Goal: Task Accomplishment & Management: Use online tool/utility

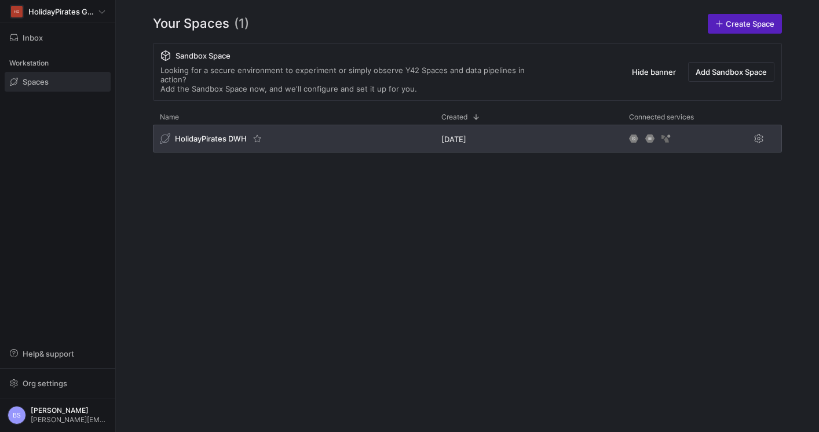
click at [232, 140] on div "HolidayPirates DWH" at bounding box center [294, 139] width 282 height 28
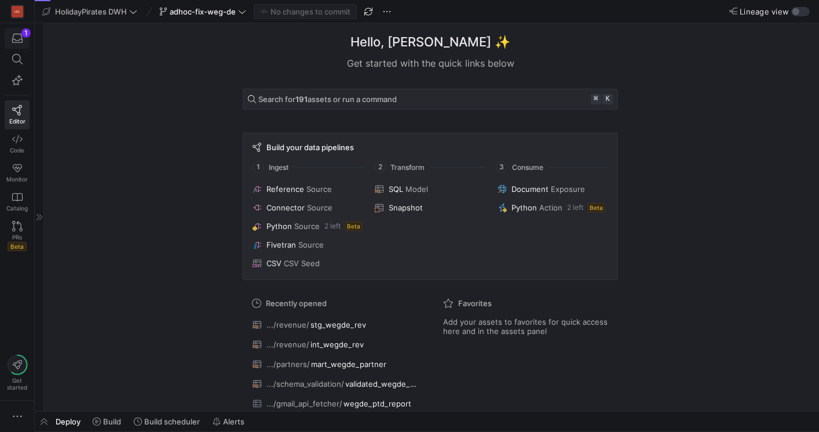
click at [19, 46] on span "button" at bounding box center [17, 38] width 24 height 20
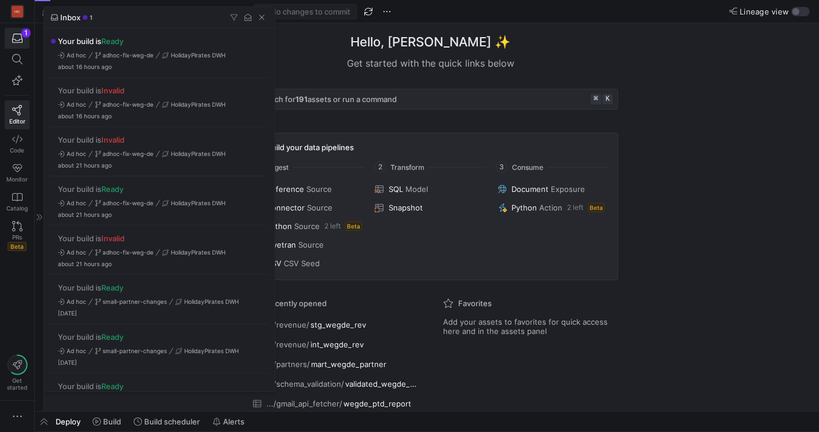
click at [309, 66] on div at bounding box center [409, 216] width 819 height 432
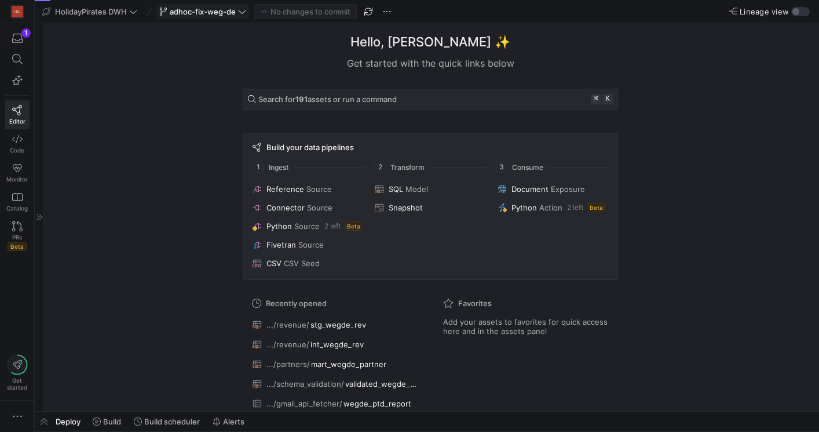
click at [216, 12] on span "adhoc-fix-weg-de" at bounding box center [203, 11] width 66 height 9
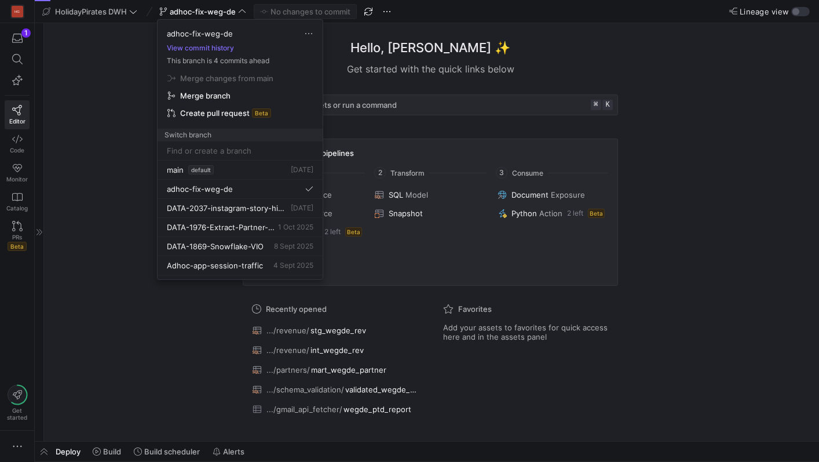
click at [215, 98] on span "Merge branch" at bounding box center [205, 95] width 50 height 9
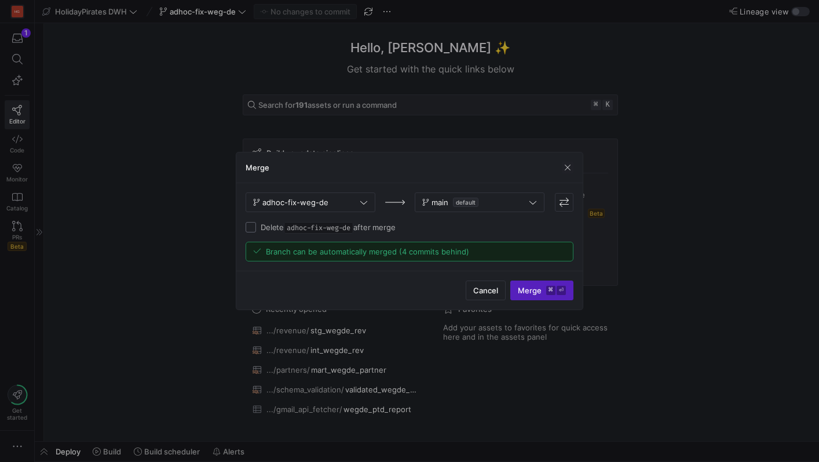
click at [253, 232] on input "Delete adhoc-fix-weg-de after merge" at bounding box center [251, 227] width 10 height 10
checkbox input "true"
click at [533, 294] on span "Merge ⌘ ⏎" at bounding box center [542, 290] width 48 height 9
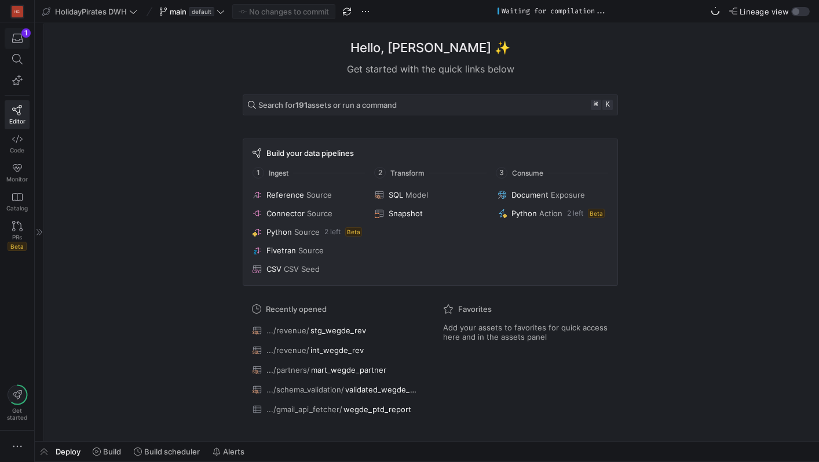
click at [20, 40] on icon "button" at bounding box center [17, 38] width 10 height 10
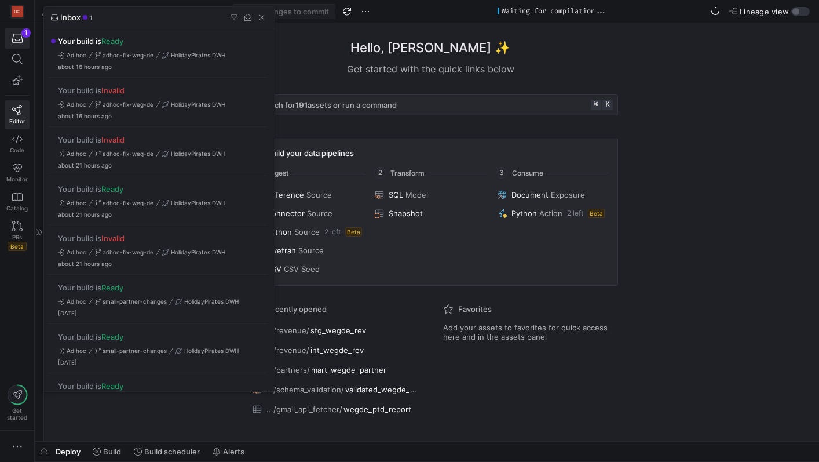
click at [571, 69] on div at bounding box center [409, 231] width 819 height 462
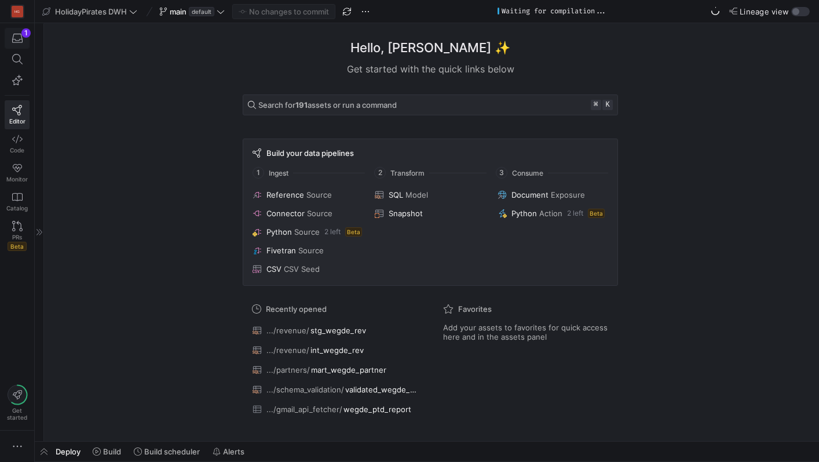
click at [23, 41] on div "button" at bounding box center [17, 38] width 14 height 10
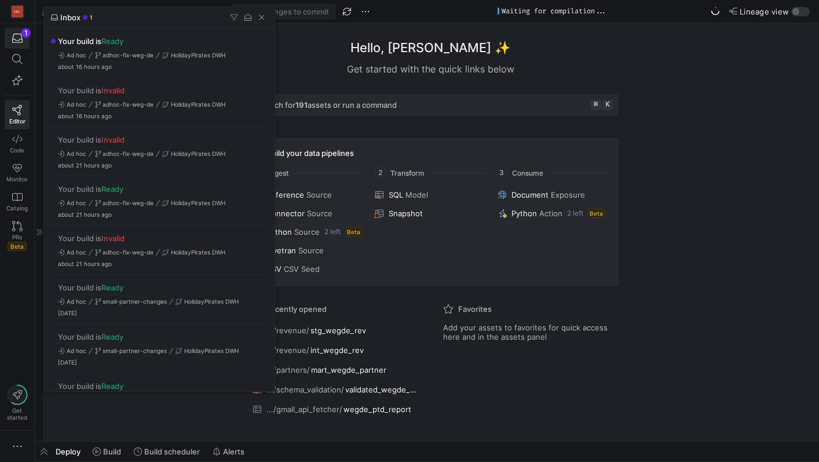
click at [306, 71] on div at bounding box center [409, 231] width 819 height 462
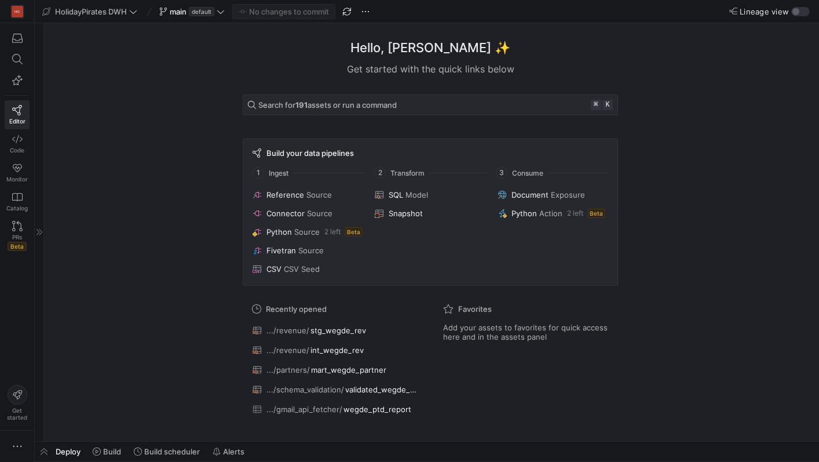
click at [804, 16] on y42-top-nav "HolidayPirates DWH main default No changes to commit Lineage view" at bounding box center [427, 11] width 784 height 23
click at [798, 13] on div "button" at bounding box center [795, 11] width 7 height 7
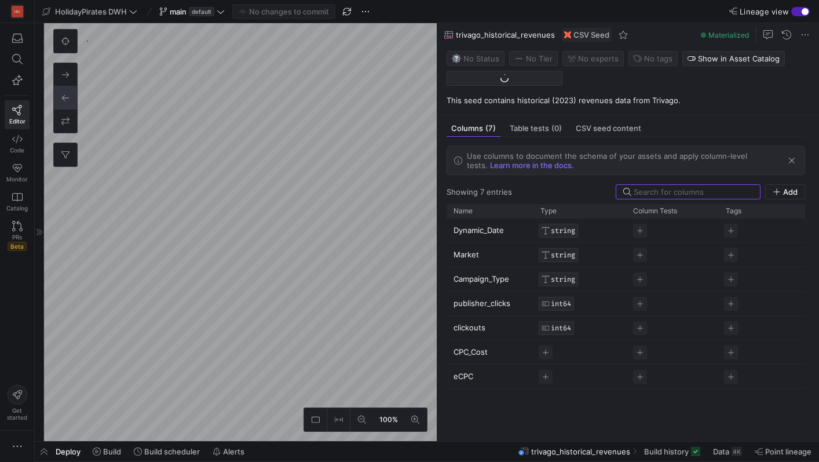
scroll to position [120, 0]
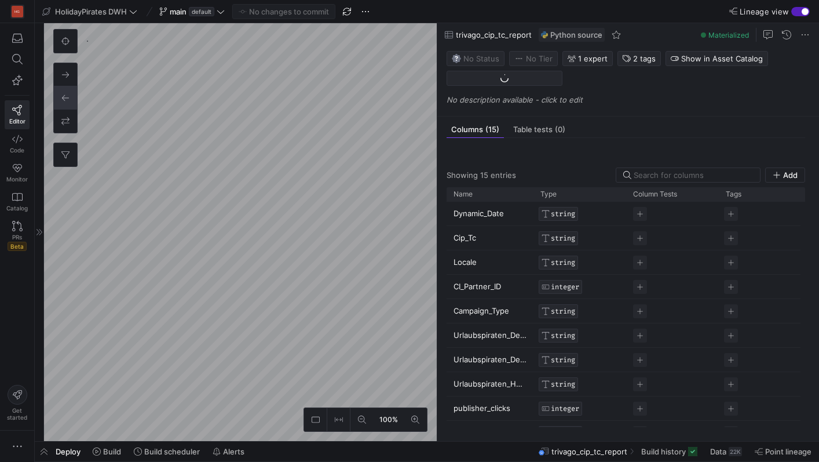
scroll to position [732, 0]
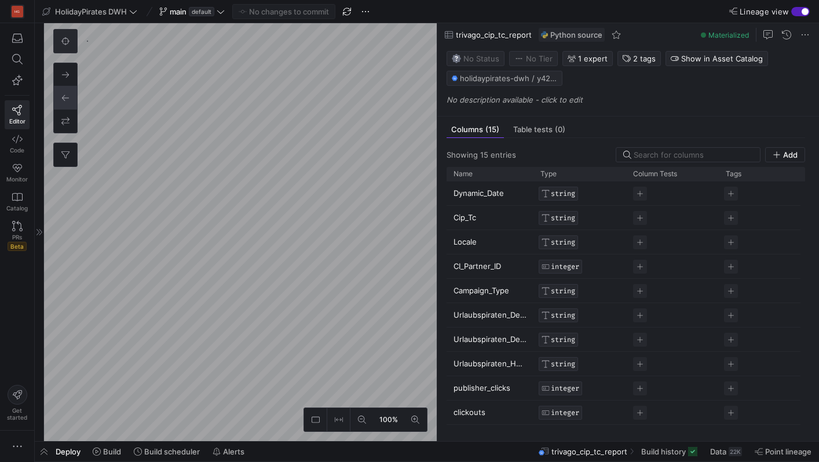
click at [67, 44] on icon at bounding box center [65, 41] width 8 height 8
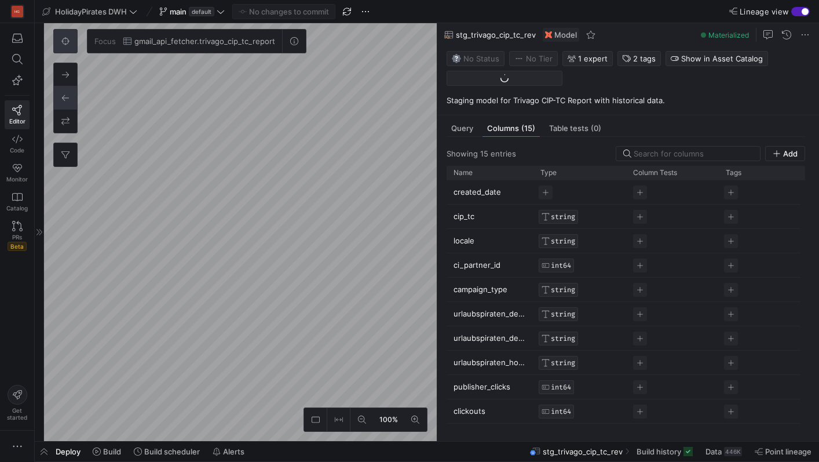
scroll to position [264, 0]
click at [469, 125] on span "Query" at bounding box center [462, 129] width 22 height 8
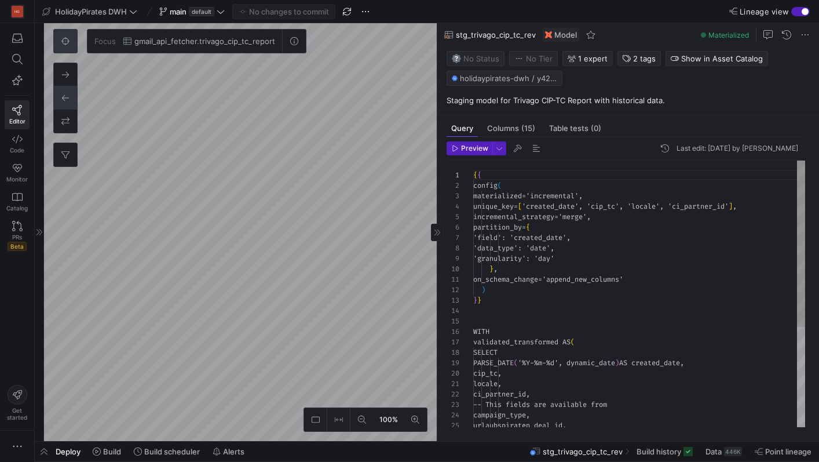
scroll to position [104, 0]
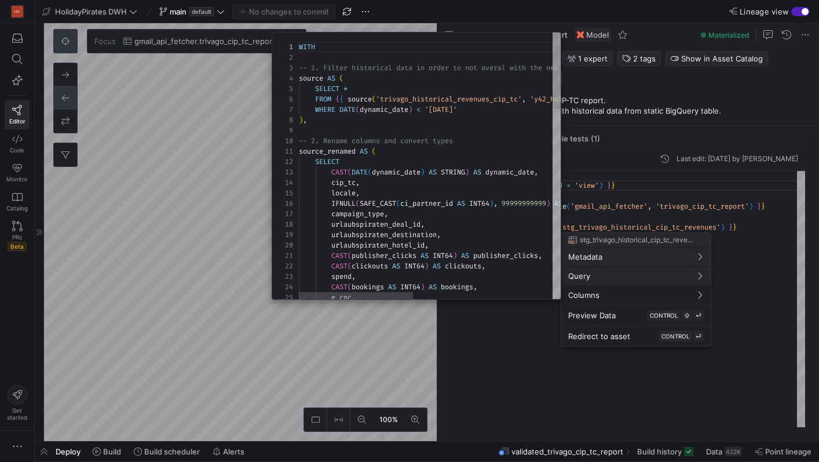
scroll to position [104, 0]
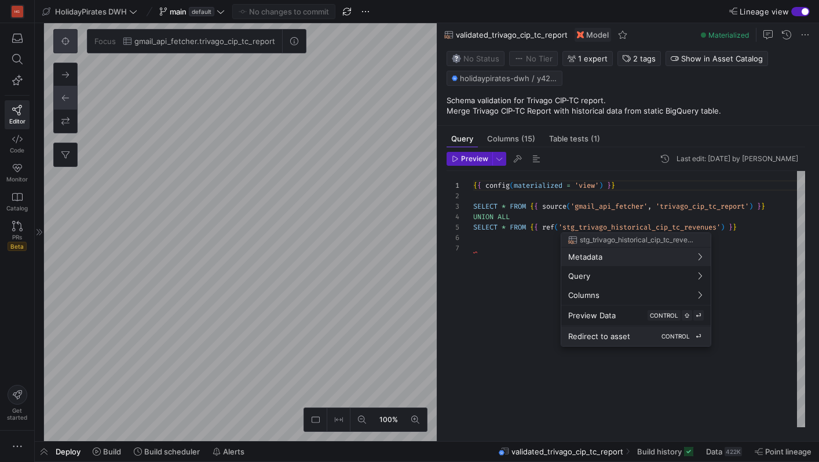
click at [613, 336] on span "Redirect to asset" at bounding box center [599, 335] width 62 height 9
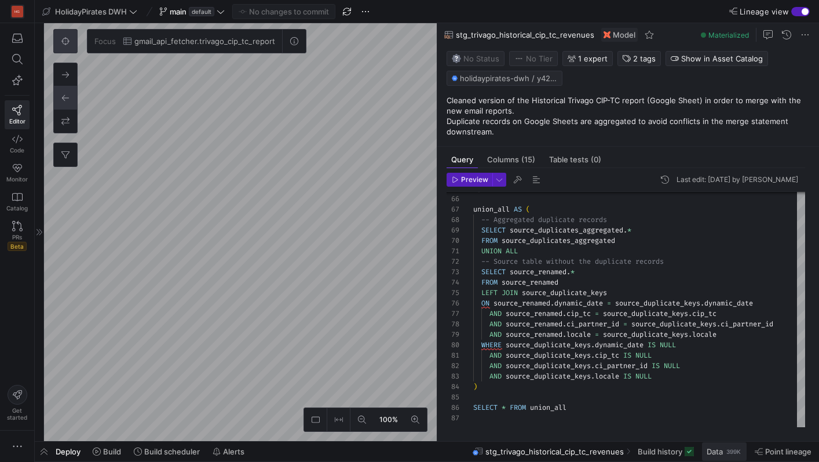
click at [720, 454] on span "Data" at bounding box center [715, 451] width 16 height 9
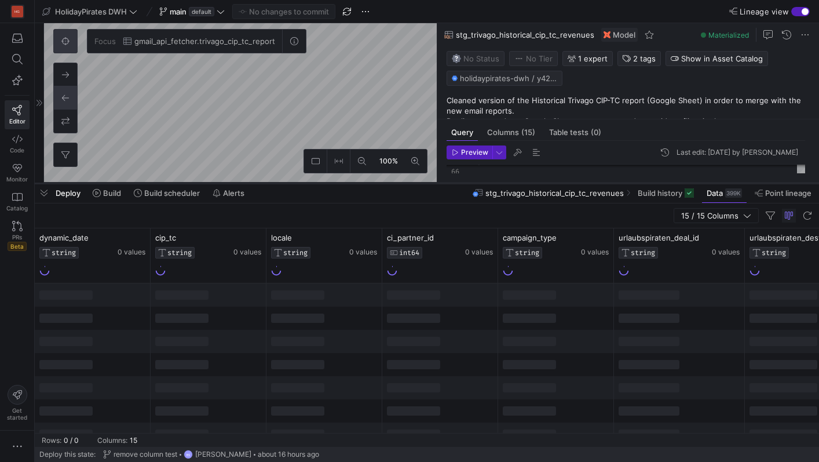
drag, startPoint x: 460, startPoint y: 252, endPoint x: 461, endPoint y: 185, distance: 66.6
click at [461, 185] on div at bounding box center [427, 183] width 784 height 5
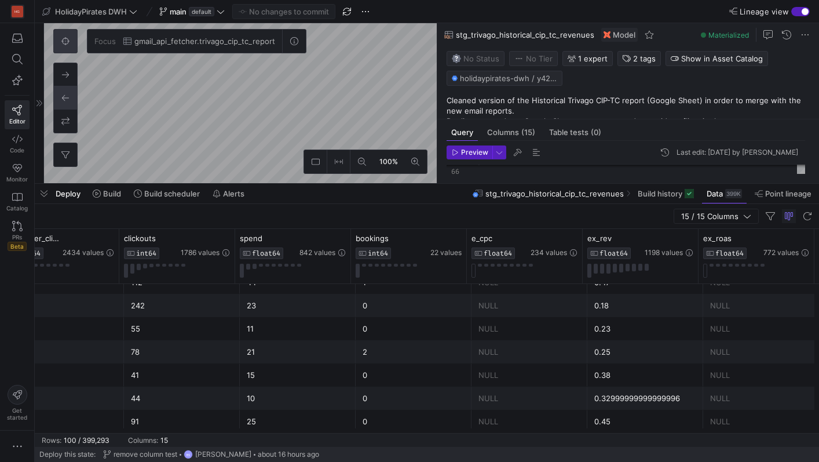
scroll to position [941, 0]
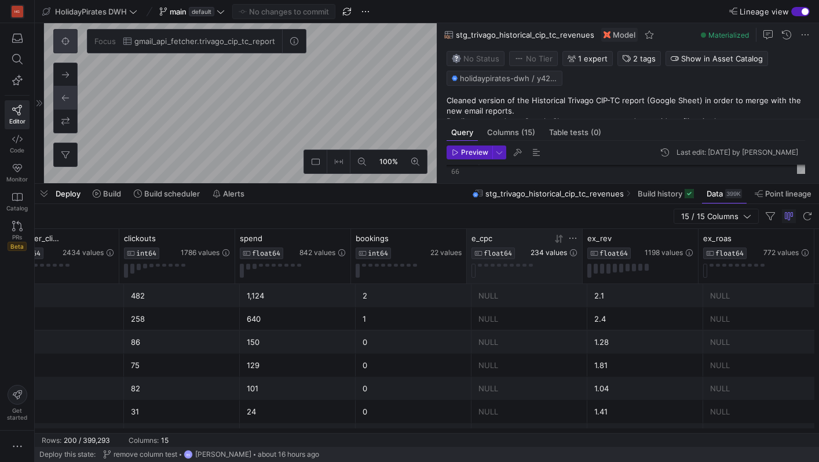
click at [558, 254] on span "234 values" at bounding box center [549, 253] width 36 height 8
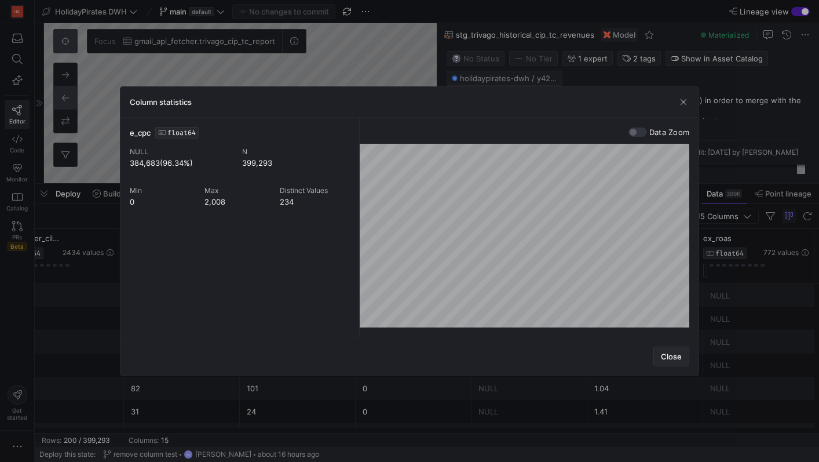
click at [669, 359] on span "Close" at bounding box center [671, 356] width 21 height 9
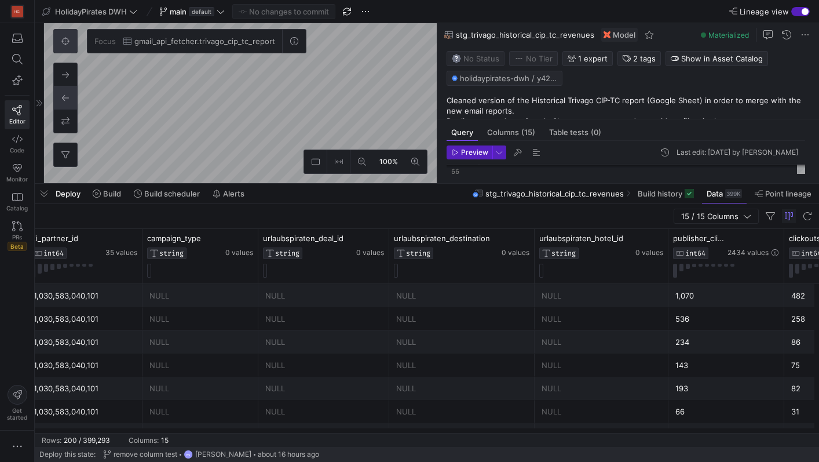
scroll to position [0, 429]
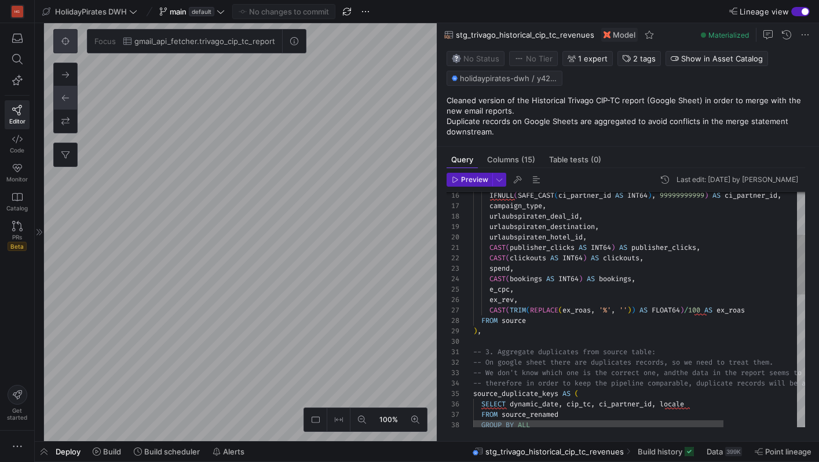
scroll to position [104, 0]
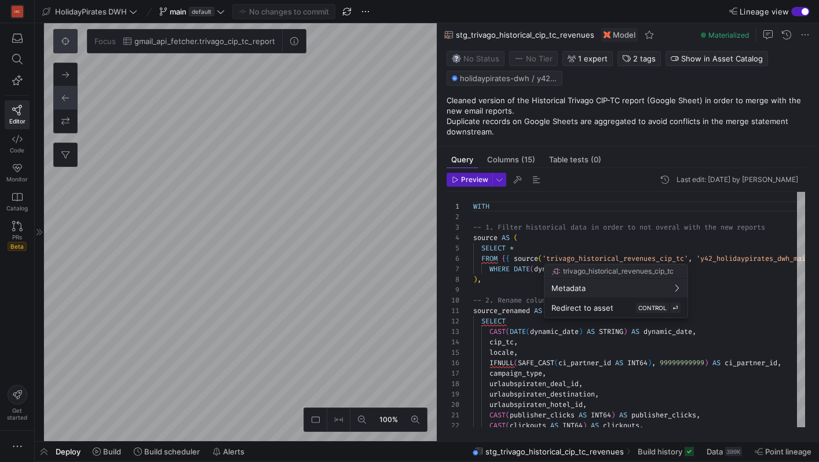
click at [246, 220] on div at bounding box center [409, 231] width 819 height 462
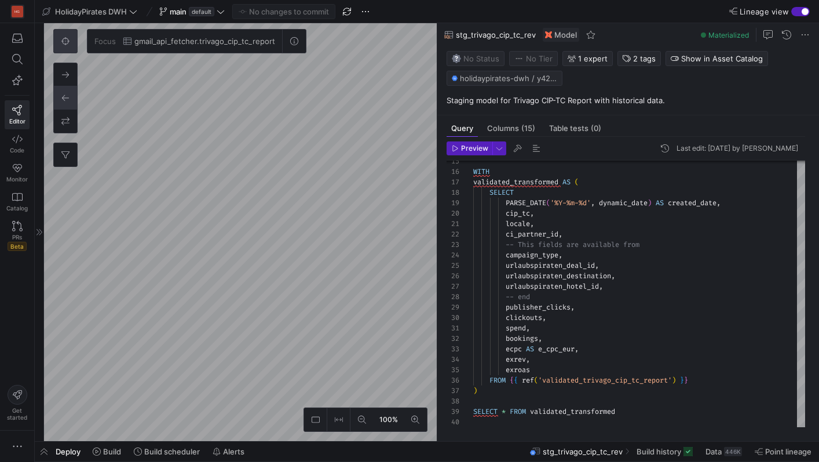
scroll to position [63, 0]
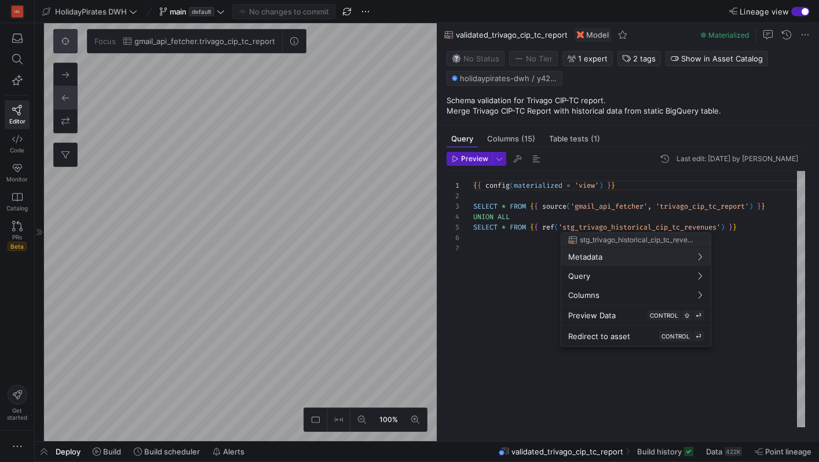
click at [629, 224] on div at bounding box center [409, 231] width 819 height 462
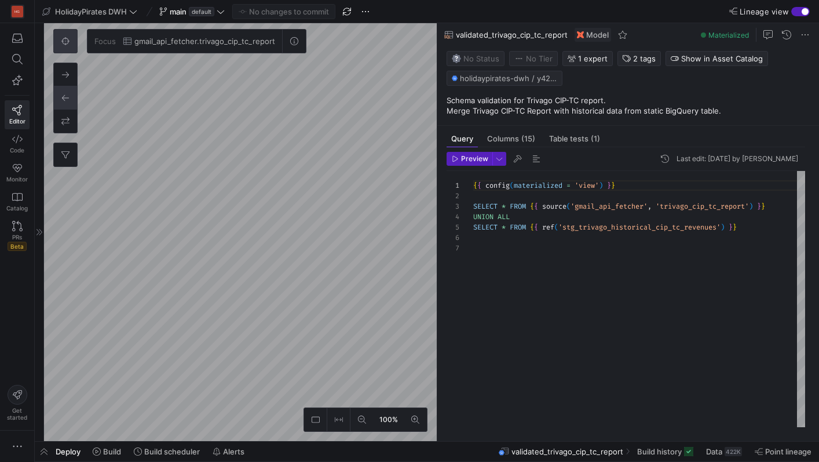
click at [627, 233] on div "{ { config ( materialized = 'view' ) } } SELECT * FROM { { source ( 'gmail_api_…" at bounding box center [639, 299] width 332 height 256
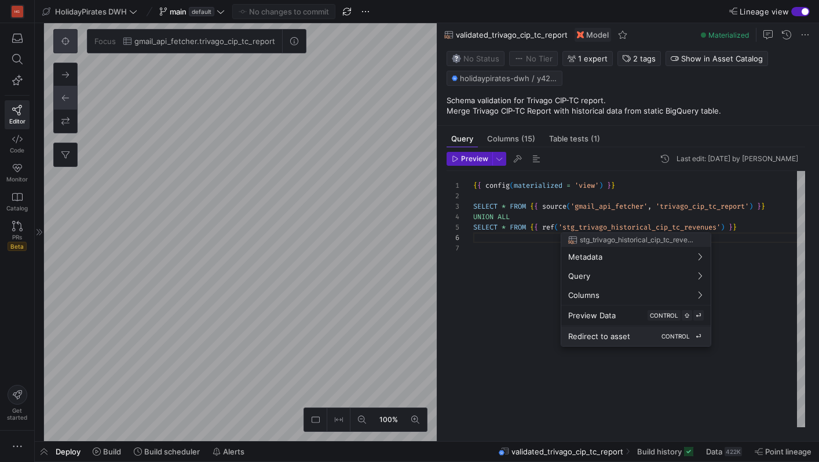
click at [623, 334] on span "Redirect to asset" at bounding box center [599, 335] width 62 height 9
type textarea "WITH -- 1. Filter historical data in order to not overal with the new reports s…"
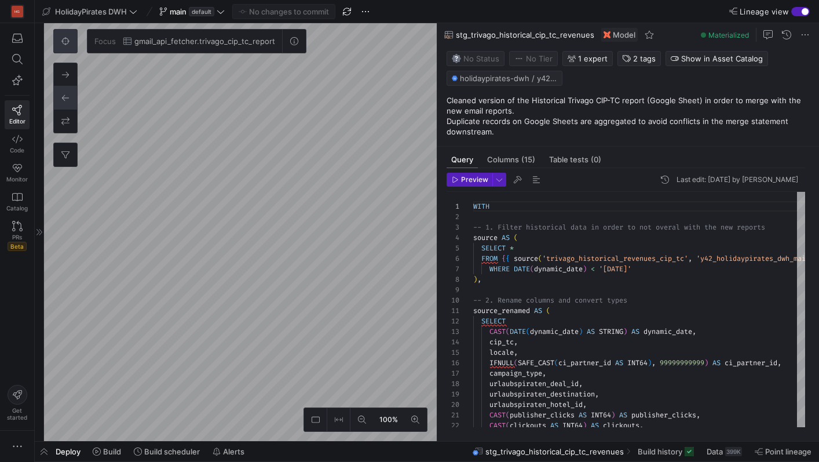
click at [65, 39] on icon at bounding box center [65, 41] width 8 height 8
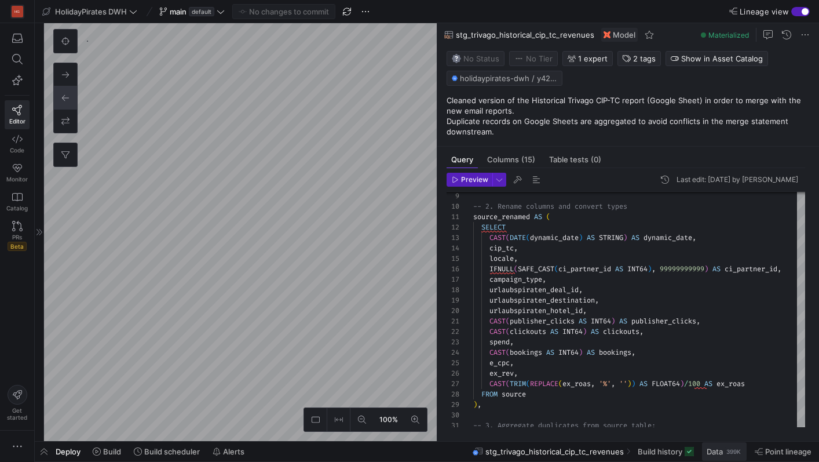
click at [722, 450] on span "Data" at bounding box center [715, 451] width 16 height 9
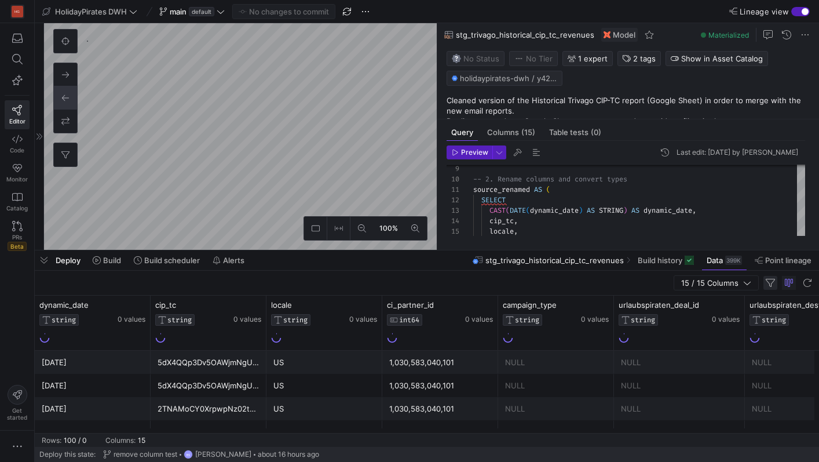
click at [769, 284] on span "button" at bounding box center [771, 283] width 14 height 14
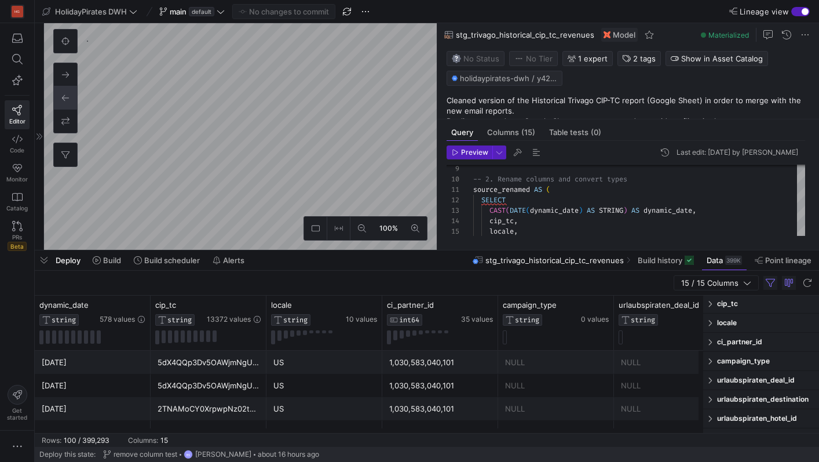
scroll to position [54, 0]
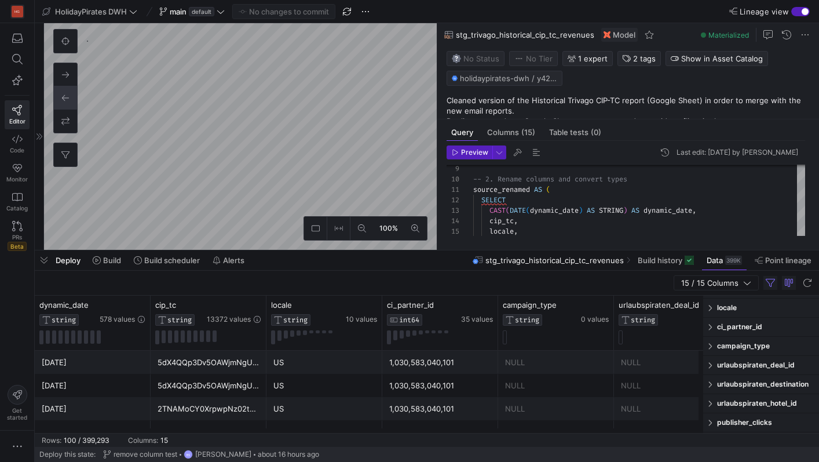
click at [717, 326] on div "ci_partner_id" at bounding box center [761, 326] width 116 height 19
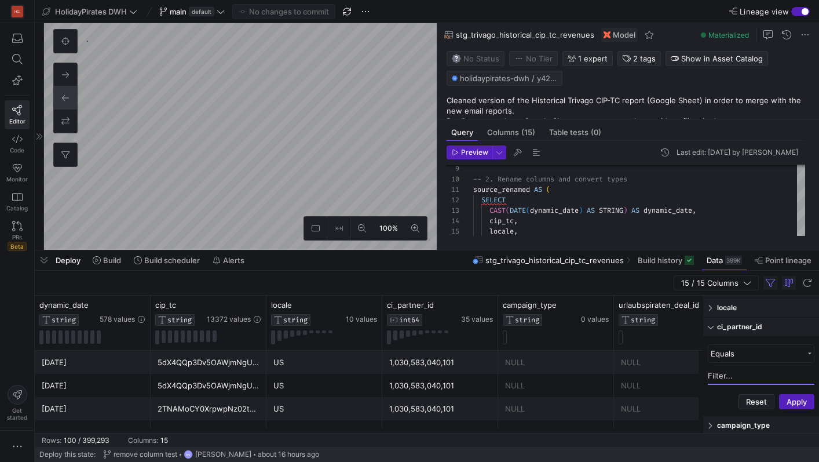
drag, startPoint x: 733, startPoint y: 371, endPoint x: 683, endPoint y: 371, distance: 50.4
click at [683, 371] on div "dynamic_date STRING 578 values cip_tc STRING 13372 values locale STRING 10 valu…" at bounding box center [427, 363] width 784 height 137
click at [724, 378] on input "Filter Value" at bounding box center [761, 375] width 107 height 17
click at [748, 375] on input "Filter Value" at bounding box center [761, 375] width 107 height 17
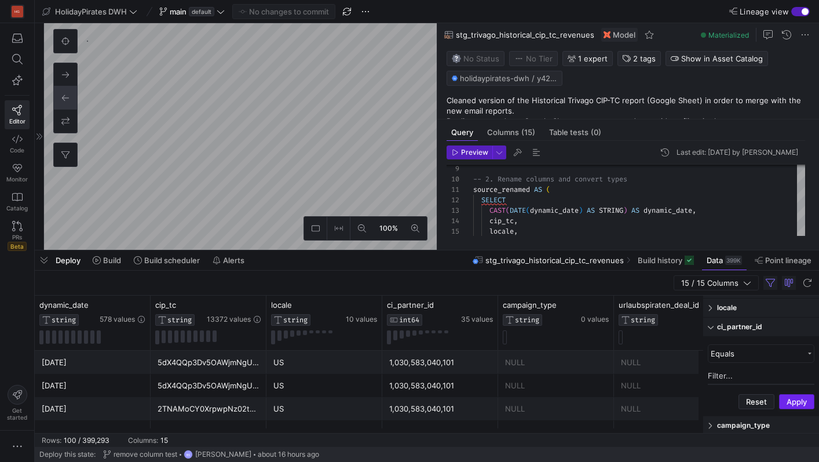
click at [788, 400] on button "Apply" at bounding box center [796, 401] width 35 height 15
click at [762, 372] on input "Filter Value" at bounding box center [761, 375] width 107 height 17
click at [710, 326] on span at bounding box center [711, 327] width 7 height 8
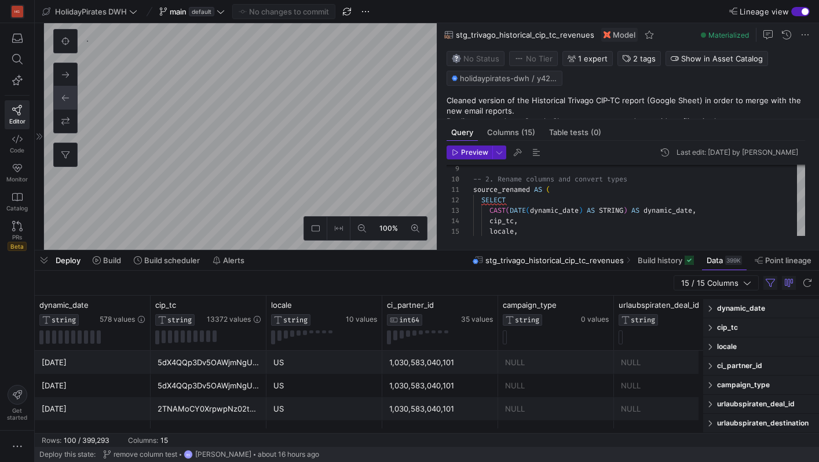
scroll to position [13, 0]
click at [710, 326] on span at bounding box center [711, 329] width 7 height 8
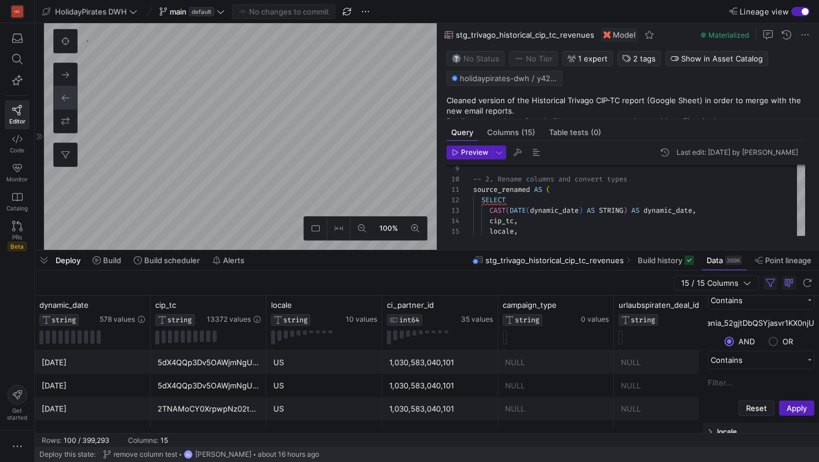
scroll to position [76, 0]
type input "HotelNika_albania_52gjtDbQSYjasvr1KX0njU"
click at [800, 399] on button "Apply" at bounding box center [796, 400] width 35 height 15
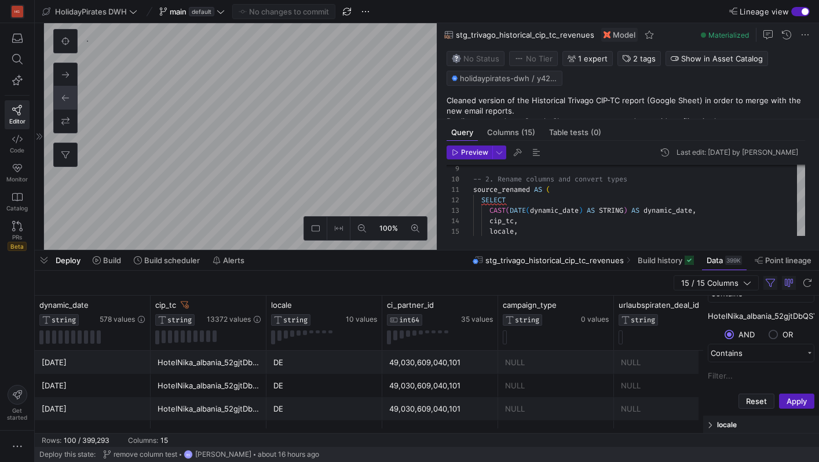
click at [250, 362] on div "HotelNika_albania_52gjtDbQSYjasvr1KX0njU" at bounding box center [209, 362] width 102 height 23
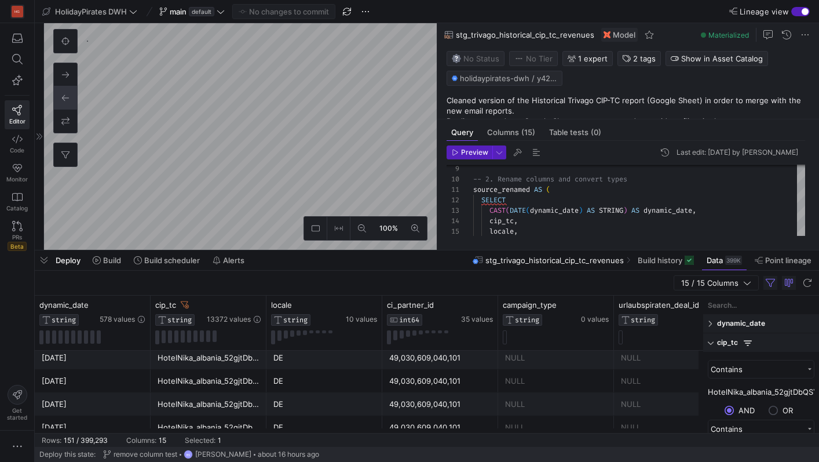
click at [714, 323] on span at bounding box center [711, 323] width 7 height 8
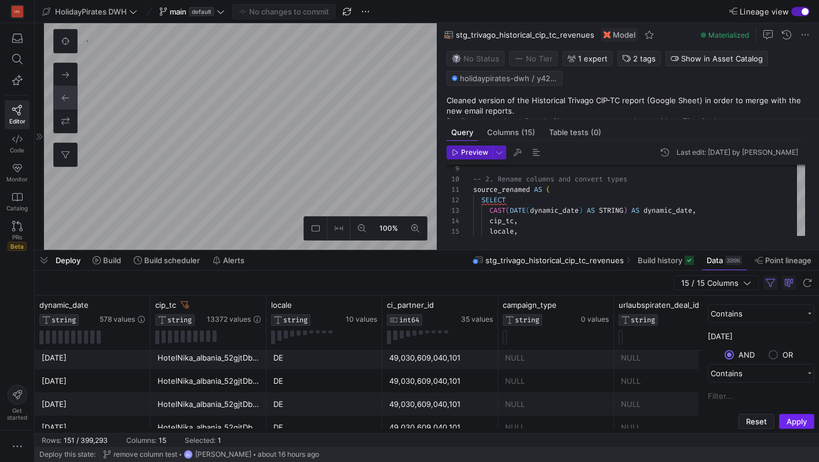
click at [796, 422] on button "Apply" at bounding box center [796, 421] width 35 height 15
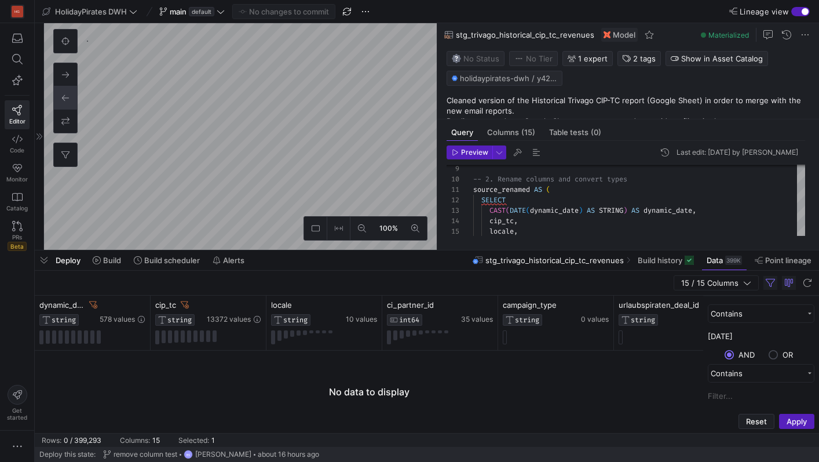
click at [729, 340] on input "[DATE]" at bounding box center [761, 335] width 107 height 17
type input "[DATE]"
click at [779, 414] on button "Apply" at bounding box center [796, 421] width 35 height 15
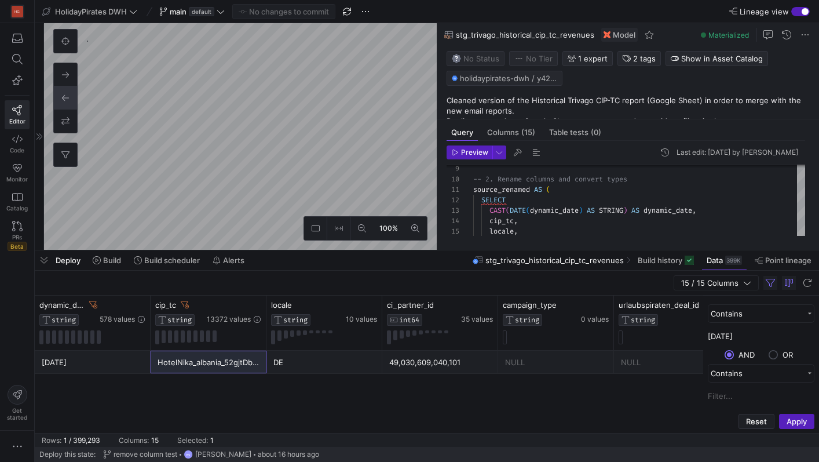
click at [613, 403] on div "[DATE] HotelNika_albania_52gjtDbQSYjasvr1KX0njU DE 49,030,609,040,101 NULL NULL…" at bounding box center [369, 391] width 669 height 82
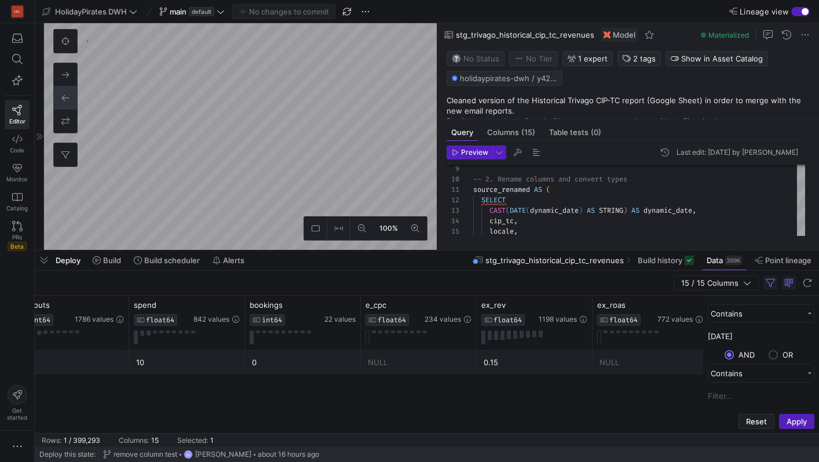
click at [540, 363] on div "0.15" at bounding box center [535, 362] width 102 height 23
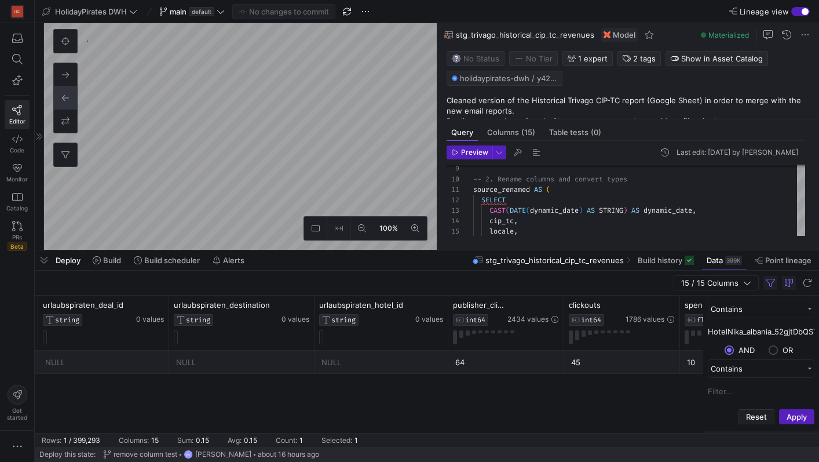
click at [759, 334] on input "HotelNika_albania_52gjtDbQSYjasvr1KX0njU" at bounding box center [761, 331] width 107 height 17
paste input "SantaMarinaBoutiqueCamping_Istrien_Croatia_7FcvJzQqNSuINHiKGUSVIL"
type input "SantaMarinaBoutiqueCamping_Istrien_Croatia_7FcvJzQqNSuINHiKGUSVIL"
click at [802, 418] on button "Apply" at bounding box center [796, 416] width 35 height 15
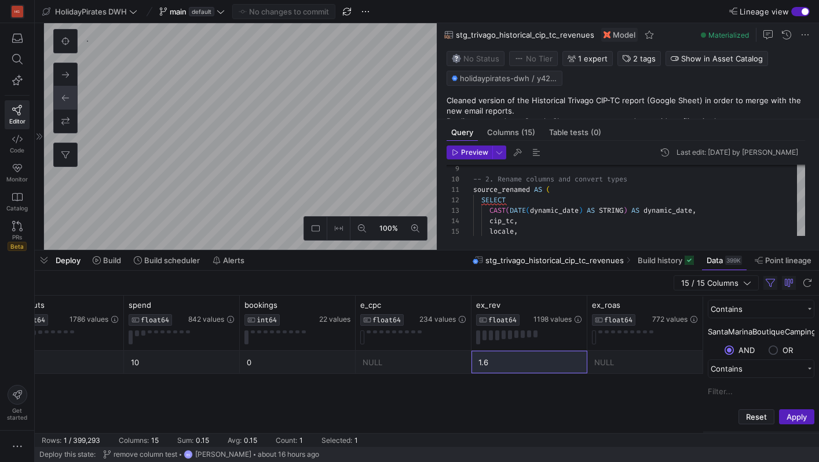
click at [604, 395] on div "6 14 10 0 NULL 1.6 NULL" at bounding box center [369, 391] width 669 height 82
click at [198, 17] on span at bounding box center [192, 12] width 70 height 14
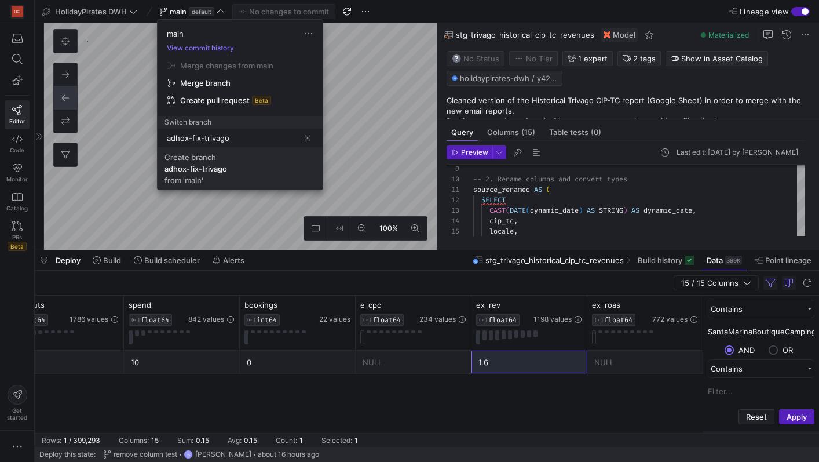
type input "adhox-fix-trivago"
click at [242, 176] on span "Create branch adhox-fix-trivago from 'main'" at bounding box center [240, 168] width 151 height 32
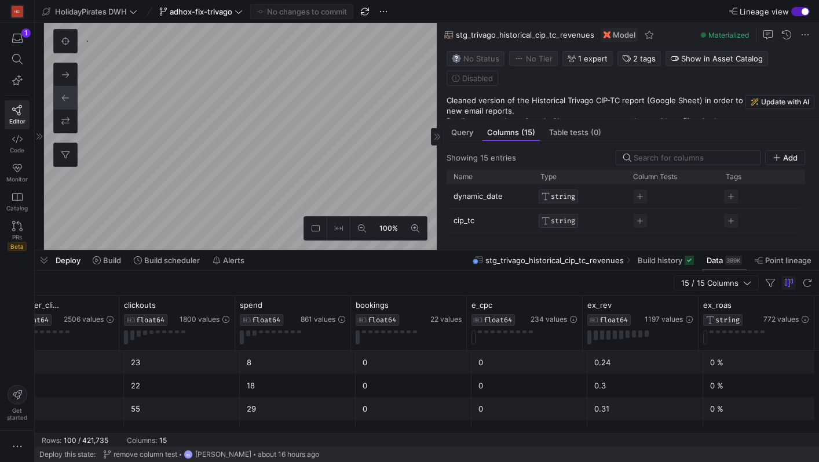
scroll to position [389, 0]
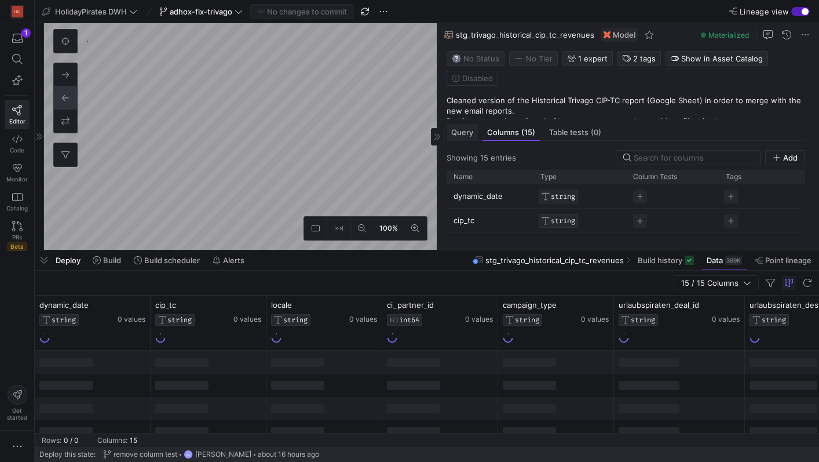
click at [458, 129] on span "Query" at bounding box center [462, 133] width 22 height 8
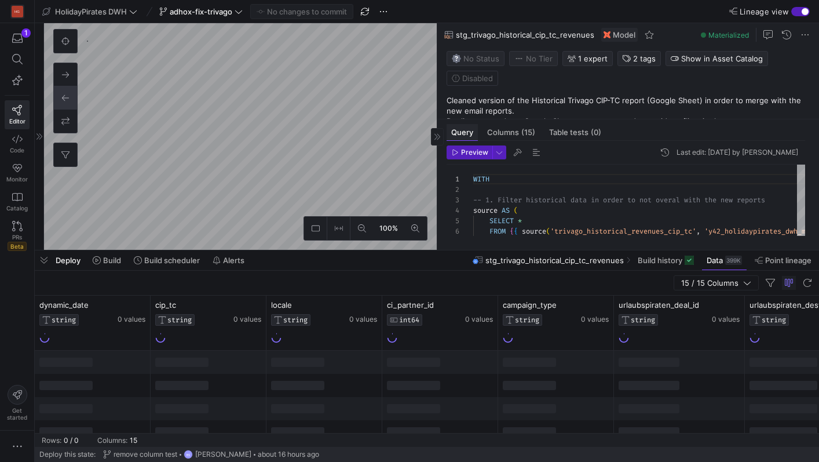
scroll to position [104, 0]
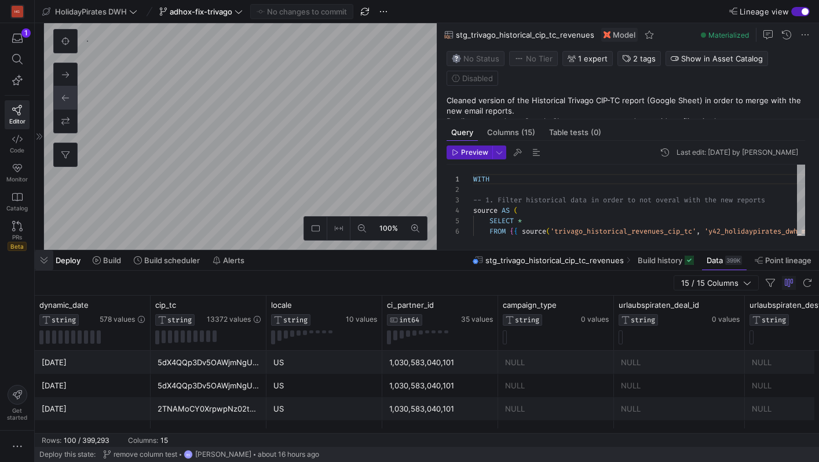
click at [45, 258] on span "button" at bounding box center [44, 260] width 19 height 20
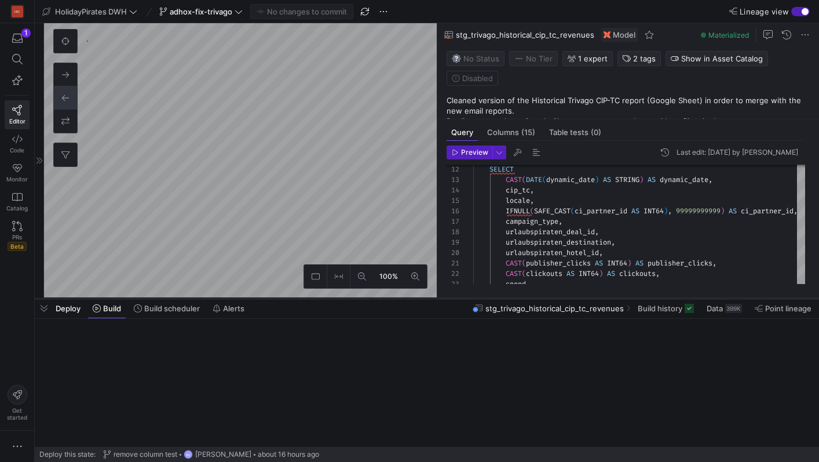
drag, startPoint x: 397, startPoint y: 440, endPoint x: 406, endPoint y: 296, distance: 143.9
click at [406, 296] on div at bounding box center [427, 298] width 784 height 5
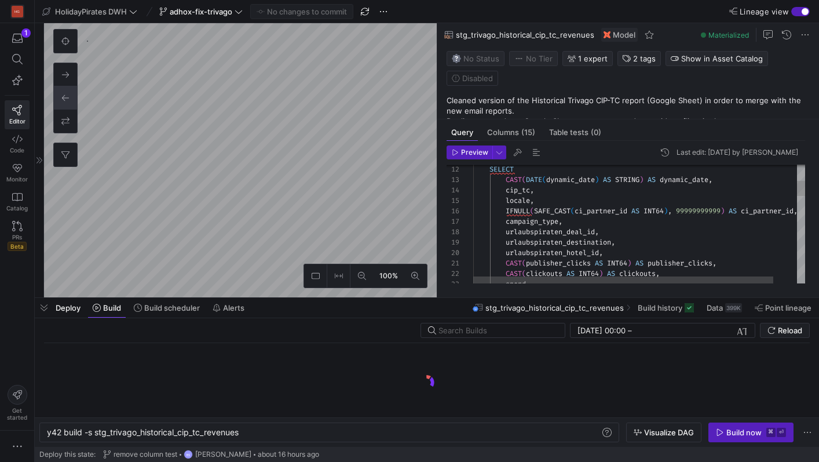
scroll to position [0, 193]
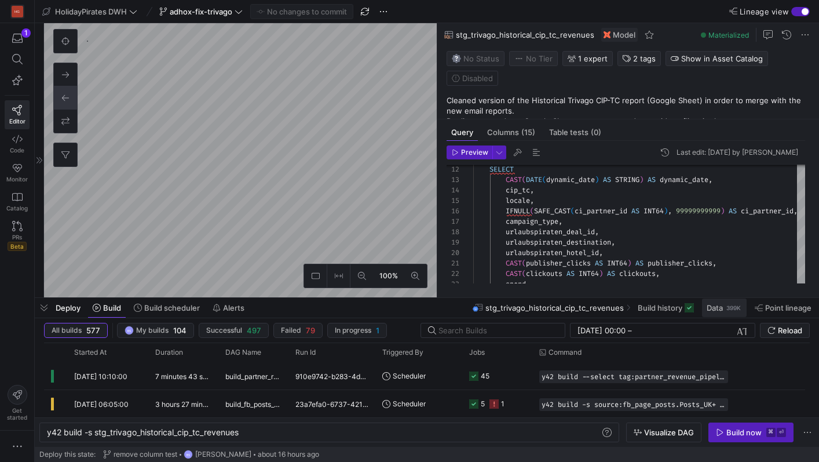
click at [715, 306] on span "Data" at bounding box center [715, 307] width 16 height 9
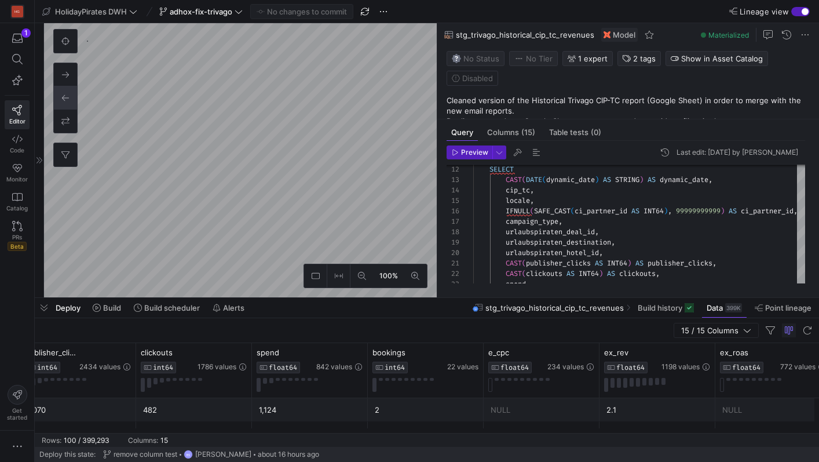
scroll to position [0, 1021]
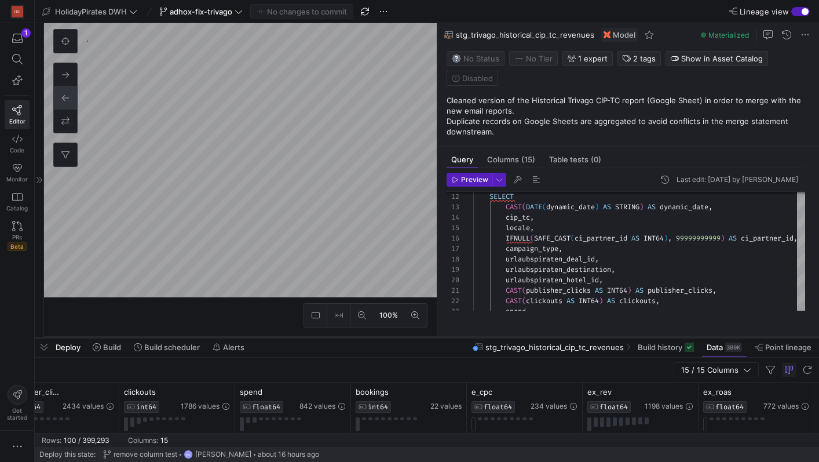
drag, startPoint x: 561, startPoint y: 298, endPoint x: 560, endPoint y: 360, distance: 61.4
click at [560, 339] on div at bounding box center [427, 337] width 784 height 5
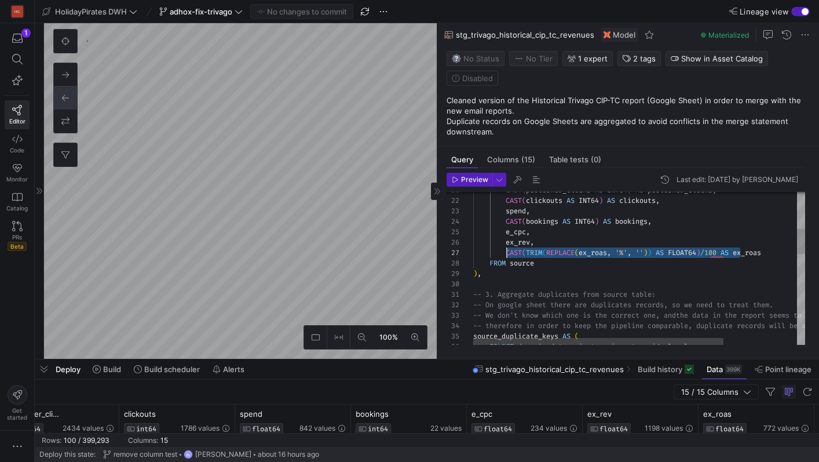
scroll to position [63, 34]
drag, startPoint x: 742, startPoint y: 254, endPoint x: 509, endPoint y: 254, distance: 232.9
click at [509, 253] on span "CAST ( TRIM ( REPLACE ( ex_roas , '%' , '' ) ) AS FLOAT64 ) / 100 AS ex_roas" at bounding box center [617, 252] width 288 height 9
click at [509, 254] on div "spend , CAST ( bookings AS INT64 ) AS bookings , e_cpc , ex_rev , CAST ( TRIM (…" at bounding box center [687, 428] width 429 height 923
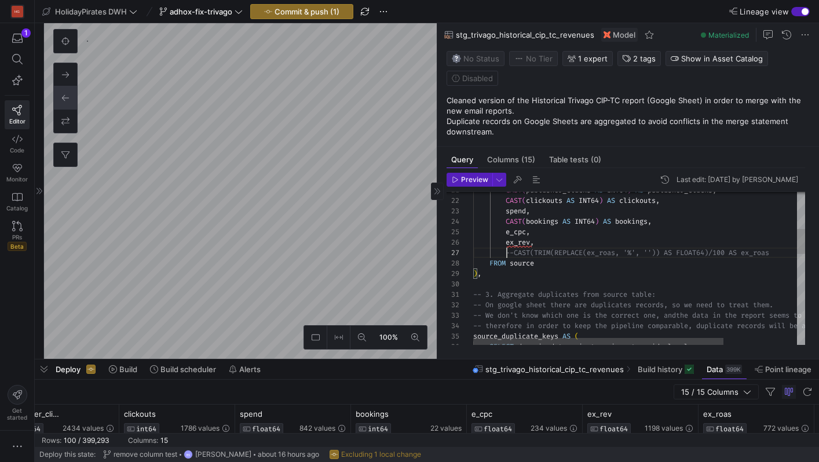
click at [779, 257] on div "spend , CAST ( bookings AS INT64 ) AS bookings , e_cpc , ex_rev , --CAST(TRIM(R…" at bounding box center [687, 428] width 429 height 923
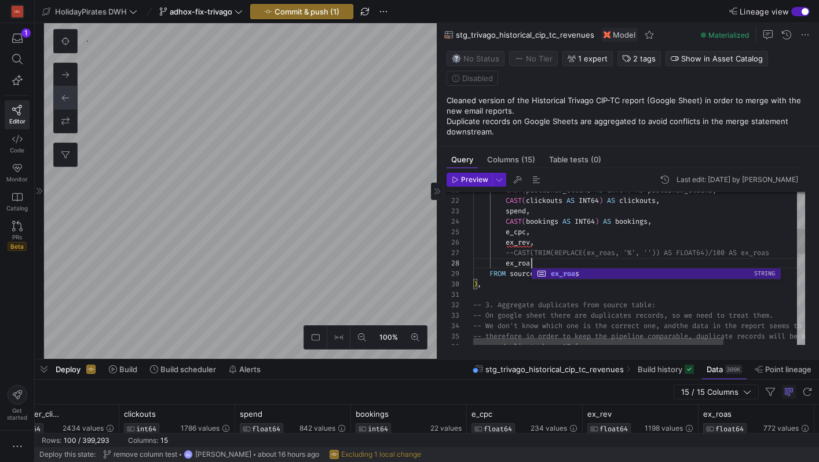
scroll to position [73, 63]
click at [534, 240] on div "spend , CAST ( bookings AS INT64 ) AS bookings , e_cpc , ex_rev , --CAST(TRIM(R…" at bounding box center [687, 434] width 429 height 934
click at [515, 230] on div "spend , CAST ( bookings AS INT64 ) AS bookings , e_cpc , ex_rev AS e_cpc , --CA…" at bounding box center [687, 434] width 429 height 934
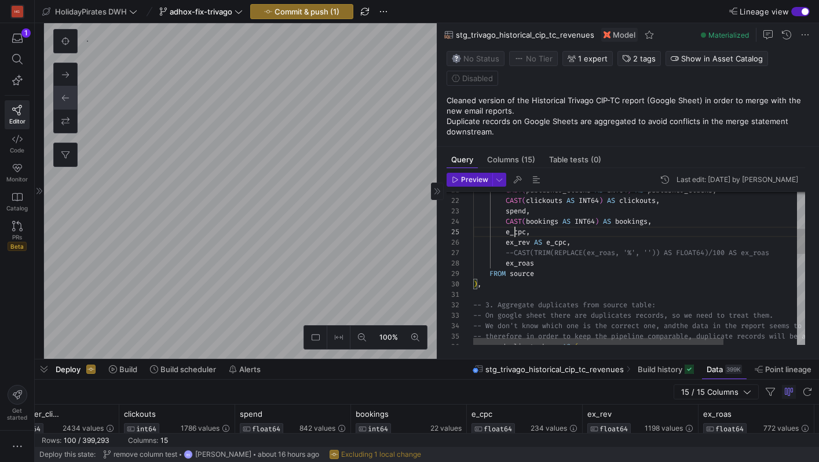
scroll to position [42, 54]
drag, startPoint x: 540, startPoint y: 235, endPoint x: 506, endPoint y: 235, distance: 34.8
click at [506, 235] on div "spend , CAST ( bookings AS INT64 ) AS bookings , e_cpc , ex_rev AS e_cpc , --CA…" at bounding box center [687, 434] width 429 height 934
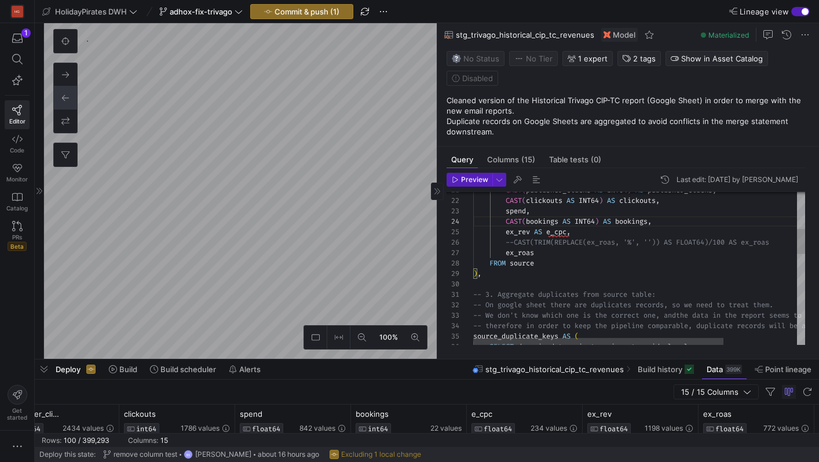
click at [595, 240] on div "spend , CAST ( bookings AS INT64 ) AS bookings , ex_rev AS e_cpc , --CAST(TRIM(…" at bounding box center [687, 428] width 429 height 923
click at [590, 235] on div "spend , CAST ( bookings AS INT64 ) AS bookings , ex_rev AS e_cpc , --CAST(TRIM(…" at bounding box center [687, 428] width 429 height 923
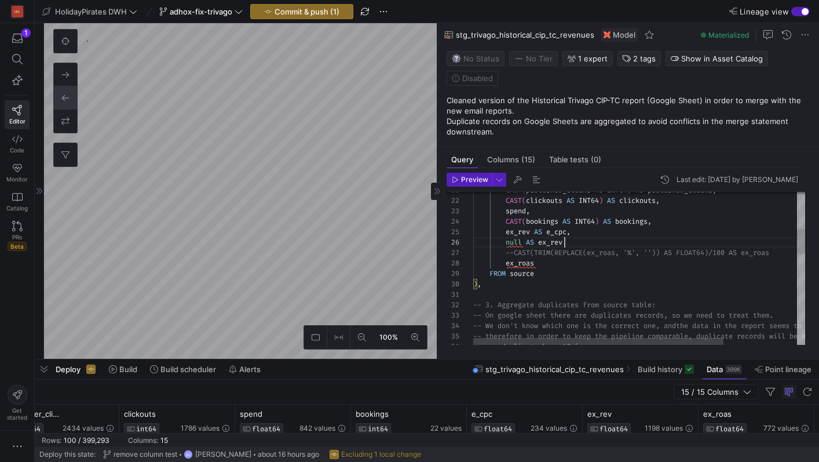
scroll to position [52, 96]
click at [515, 243] on div "spend , CAST ( bookings AS INT64 ) AS bookings , ex_rev AS e_cpc , --CAST(TRIM(…" at bounding box center [687, 434] width 429 height 934
click at [558, 265] on div "spend , CAST ( bookings AS INT64 ) AS bookings , ex_rev AS e_cpc , --CAST(TRIM(…" at bounding box center [687, 434] width 429 height 934
click at [585, 242] on div "spend , CAST ( bookings AS INT64 ) AS bookings , ex_rev AS e_cpc , --CAST(TRIM(…" at bounding box center [687, 434] width 429 height 934
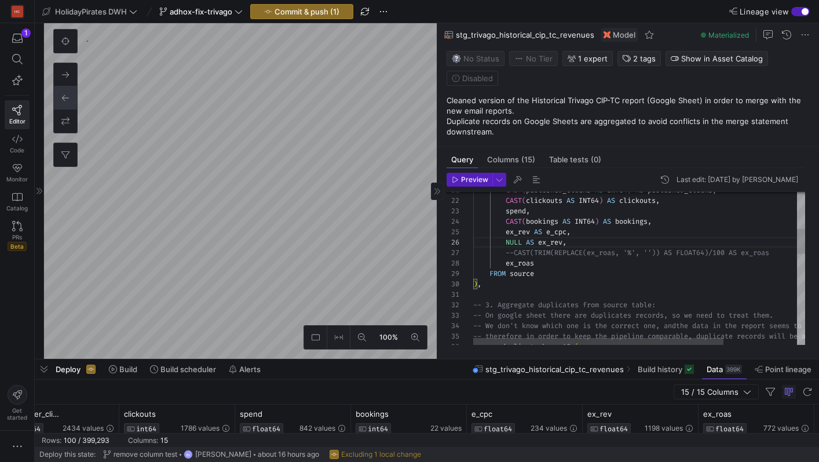
click at [677, 223] on div "spend , CAST ( bookings AS INT64 ) AS bookings , ex_rev AS e_cpc , --CAST(TRIM(…" at bounding box center [687, 434] width 429 height 934
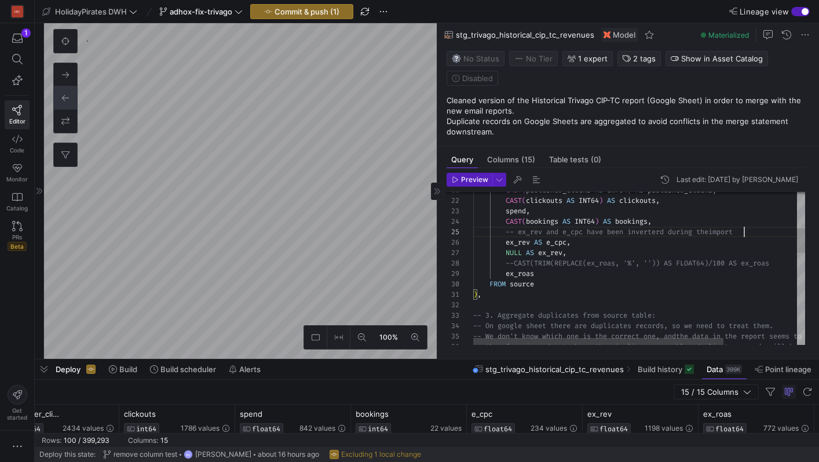
scroll to position [42, 271]
click at [665, 232] on div "spend , CAST ( bookings AS INT64 ) AS bookings , ex_rev AS e_cpc , --CAST(TRIM(…" at bounding box center [687, 439] width 429 height 944
click at [756, 236] on div "spend , CAST ( bookings AS INT64 ) AS bookings , ex_rev AS e_cpc , --CAST(TRIM(…" at bounding box center [687, 439] width 429 height 944
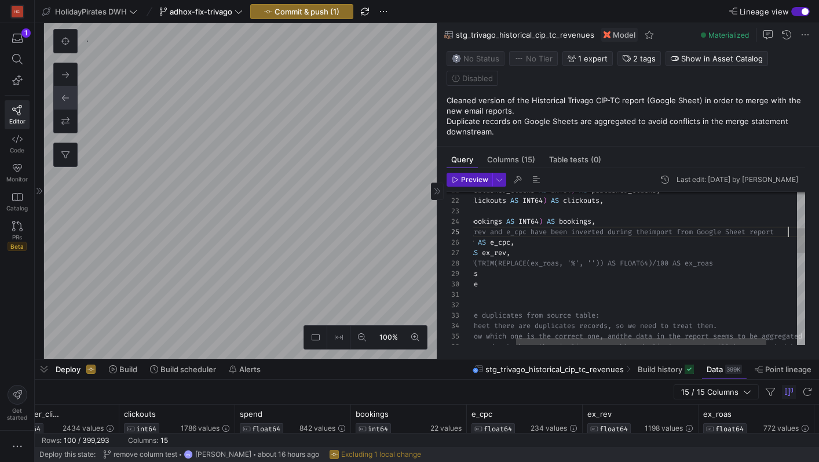
scroll to position [42, 371]
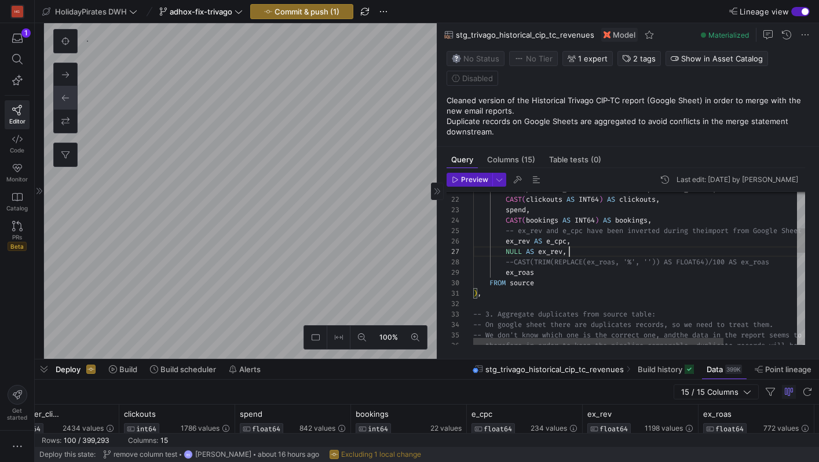
click at [583, 265] on div "spend , CAST ( bookings AS INT64 ) AS bookings , ex_rev AS e_cpc , --CAST(TRIM(…" at bounding box center [687, 438] width 429 height 944
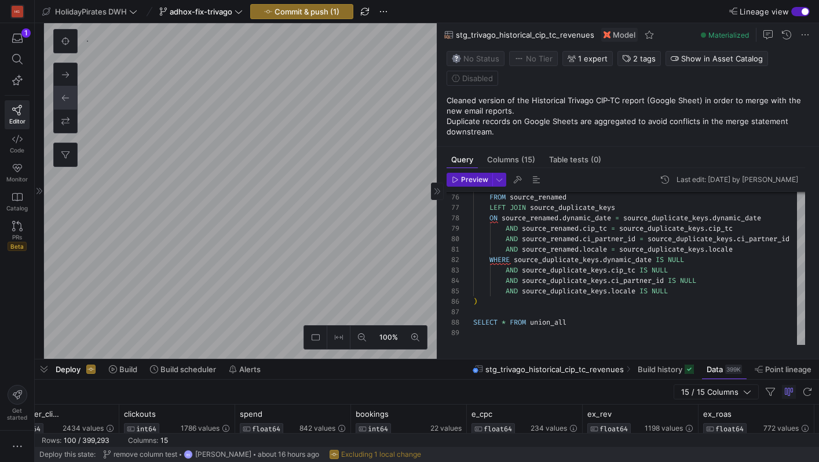
type textarea "CAST(publisher_clicks AS INT64) AS publisher_clicks, CAST(clickouts AS INT64) A…"
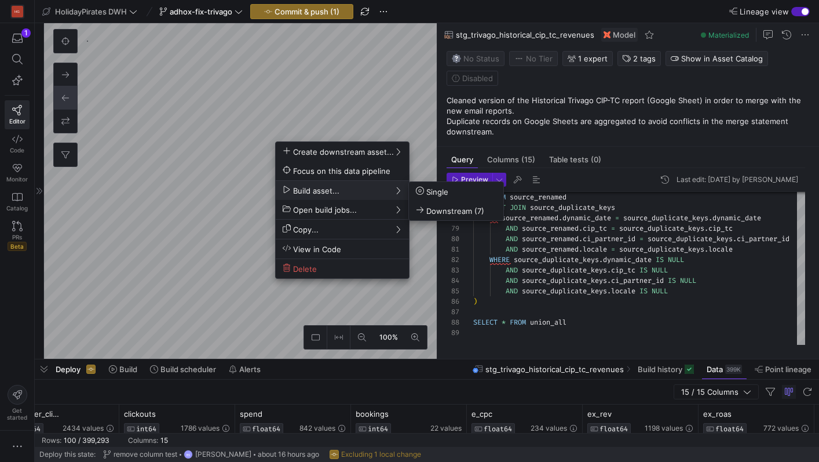
click at [313, 10] on div at bounding box center [409, 231] width 819 height 462
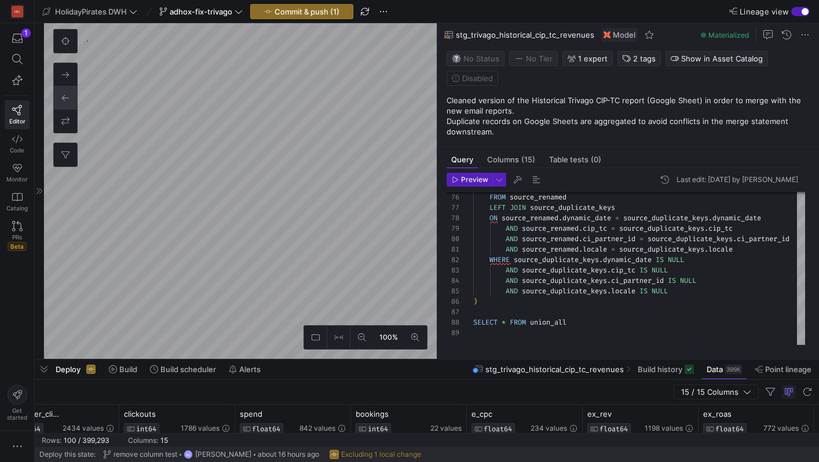
click at [313, 10] on span "Commit & push (1)" at bounding box center [307, 11] width 65 height 9
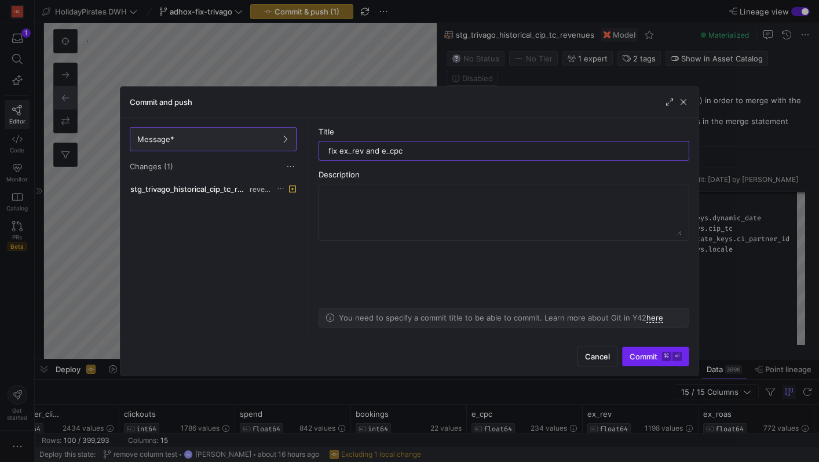
type input "fix ex_rev and e_cpc"
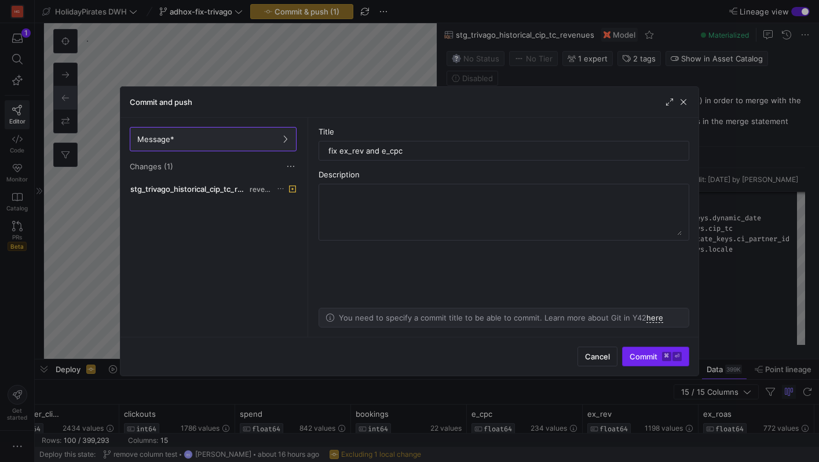
click at [637, 357] on span "Commit ⌘ ⏎" at bounding box center [656, 356] width 52 height 9
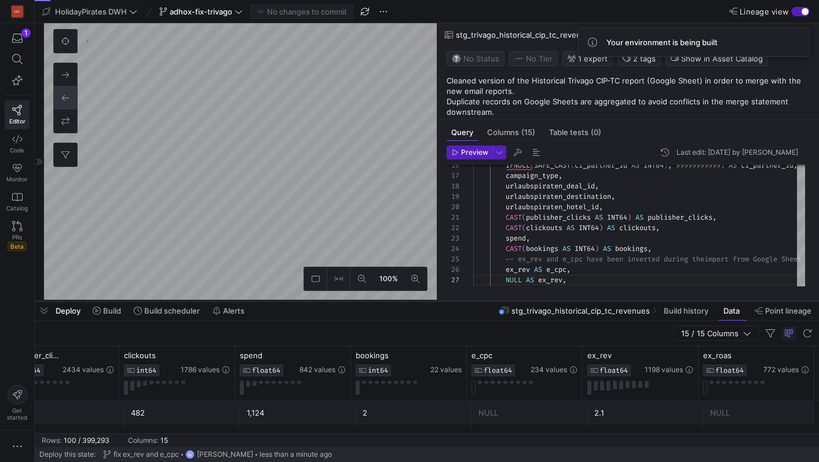
drag, startPoint x: 357, startPoint y: 359, endPoint x: 357, endPoint y: 300, distance: 59.1
click at [357, 300] on div at bounding box center [427, 300] width 784 height 5
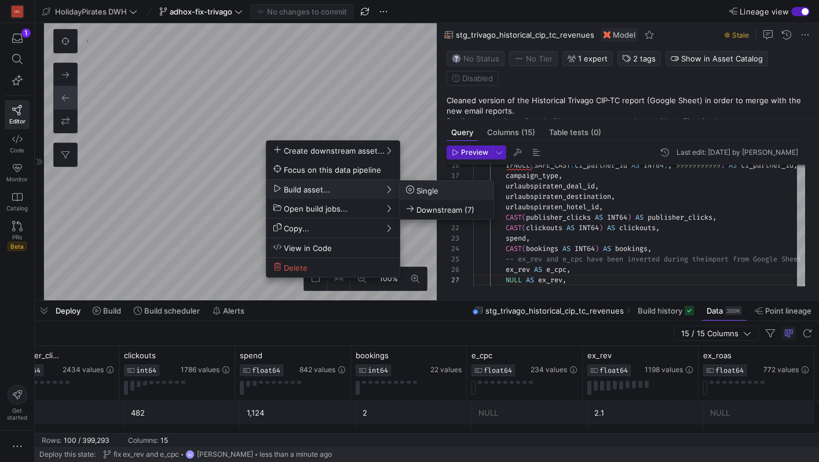
click at [411, 190] on icon at bounding box center [410, 189] width 8 height 8
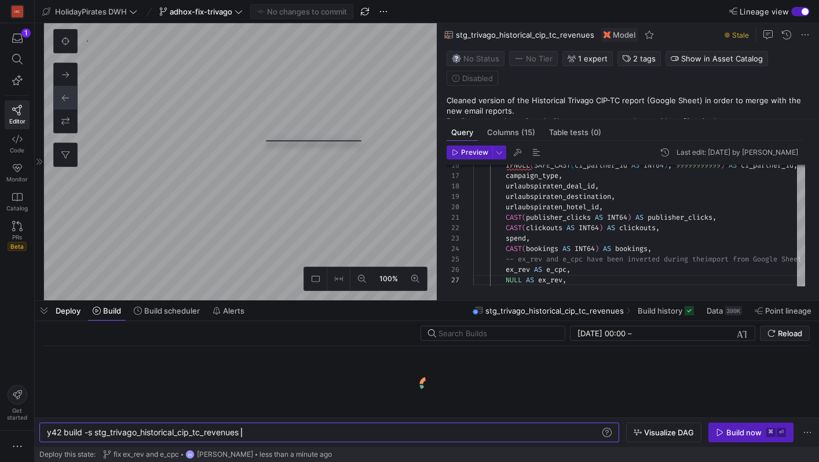
scroll to position [0, 193]
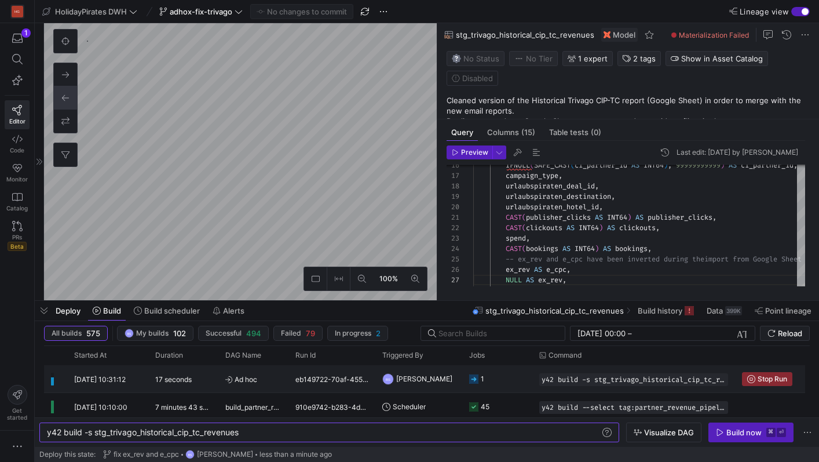
click at [184, 380] on y42-duration "17 seconds" at bounding box center [173, 379] width 36 height 9
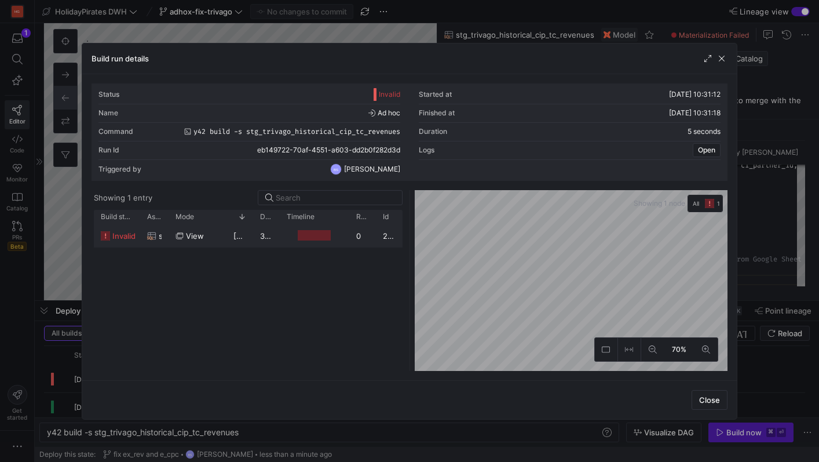
click at [206, 231] on div "view" at bounding box center [198, 236] width 44 height 23
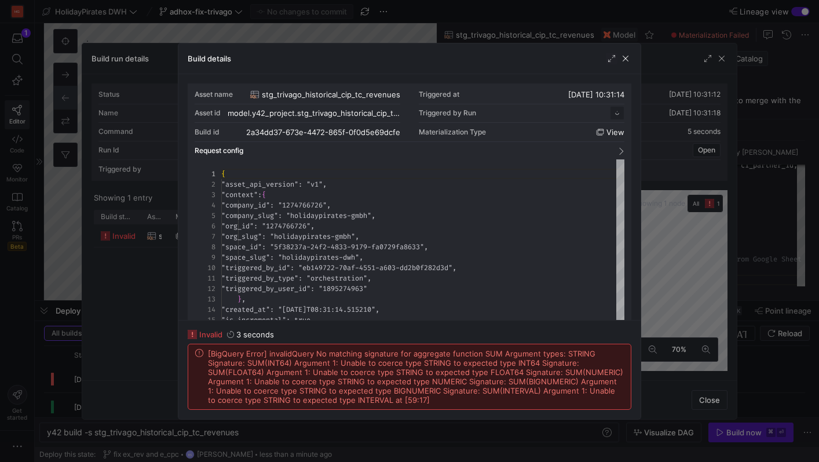
scroll to position [104, 0]
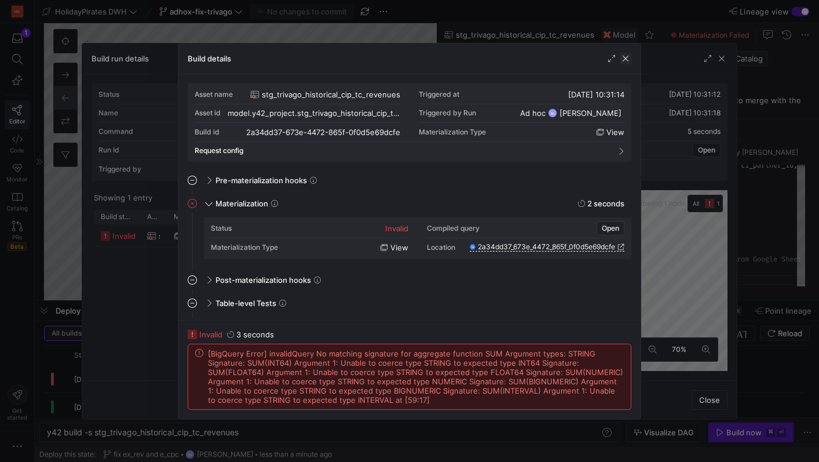
click at [622, 59] on span "button" at bounding box center [626, 59] width 12 height 12
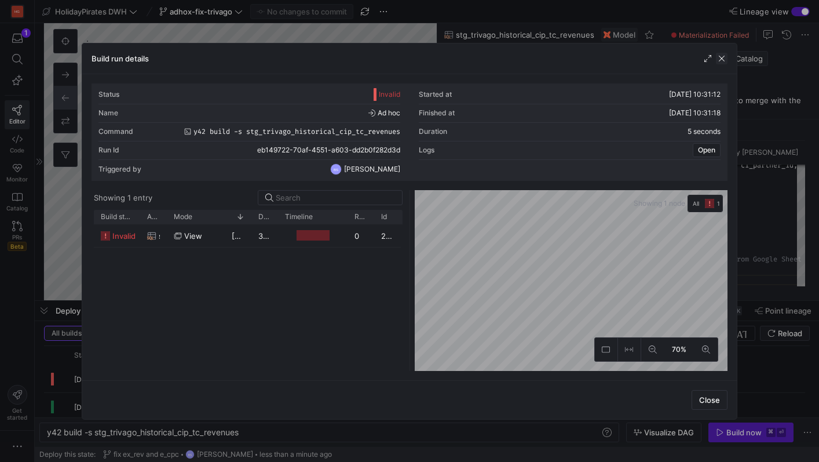
click at [723, 60] on span "button" at bounding box center [722, 59] width 12 height 12
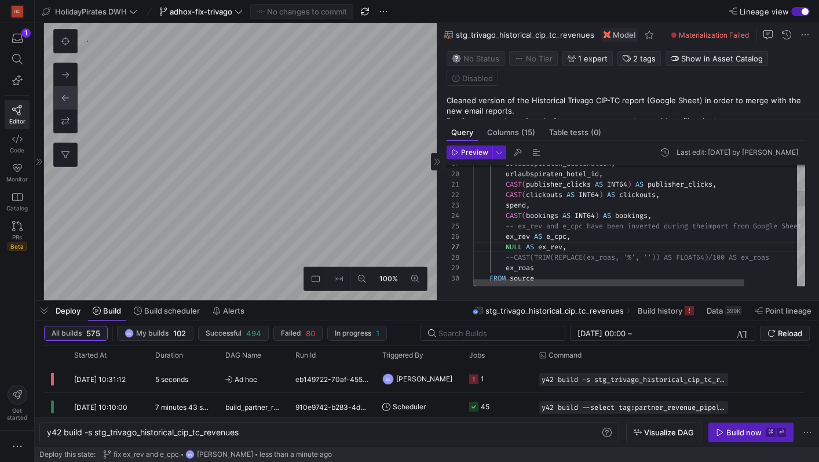
click at [513, 260] on div "ex_rev AS e_cpc , NULL AS ex_rev , CAST ( bookings AS INT64 ) AS bookings , -- …" at bounding box center [671, 433] width 396 height 944
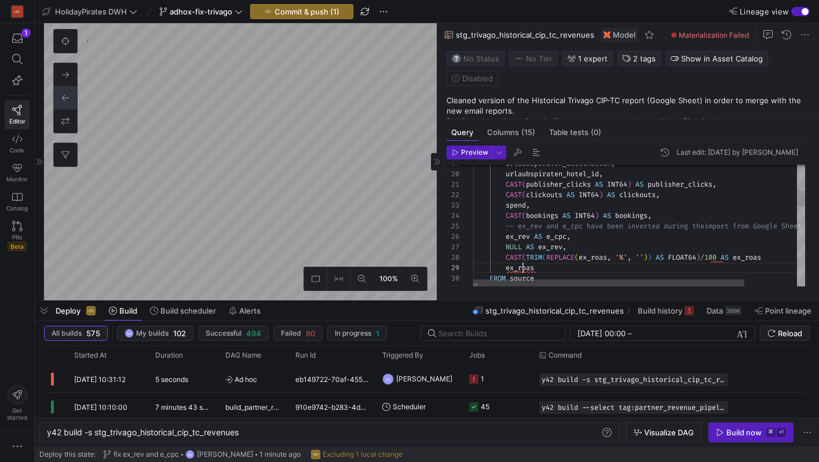
click at [523, 268] on div "ex_rev AS e_cpc , NULL AS ex_rev , CAST ( bookings AS INT64 ) AS bookings , -- …" at bounding box center [671, 433] width 396 height 944
type textarea "CAST(publisher_clicks AS INT64) AS publisher_clicks, CAST(clickouts AS INT64) A…"
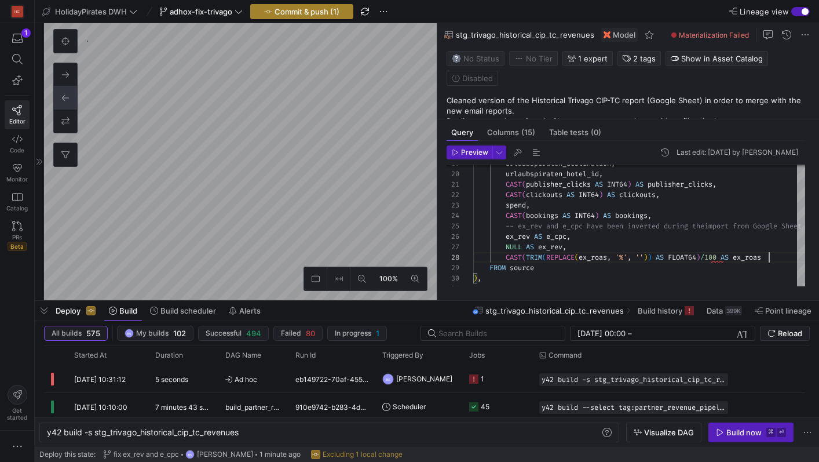
click at [319, 17] on span "button" at bounding box center [302, 12] width 102 height 14
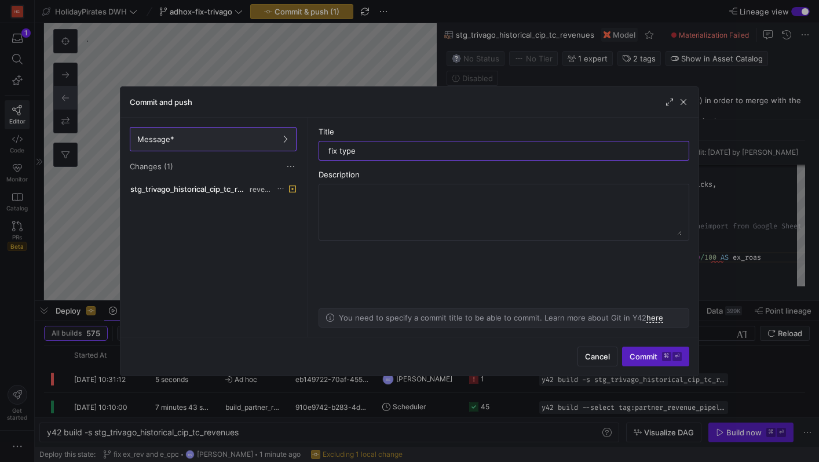
type input "fix type"
click at [646, 372] on div "Cancel Commit ⌘ ⏎" at bounding box center [409, 356] width 578 height 39
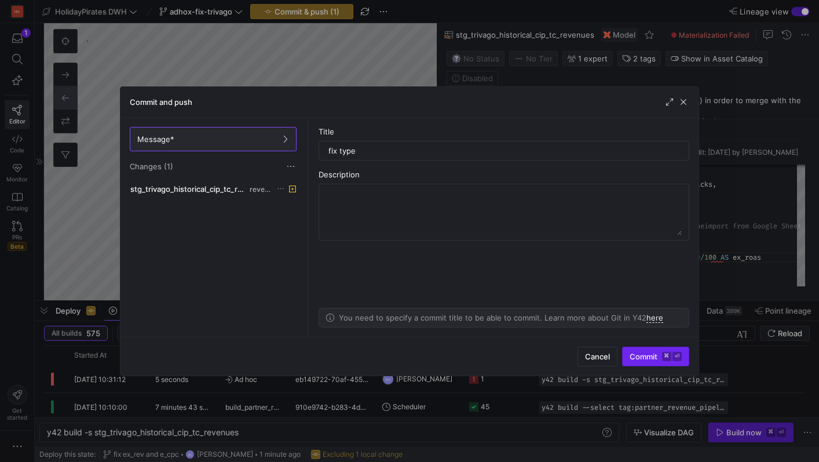
click at [648, 359] on span "Commit ⌘ ⏎" at bounding box center [656, 356] width 52 height 9
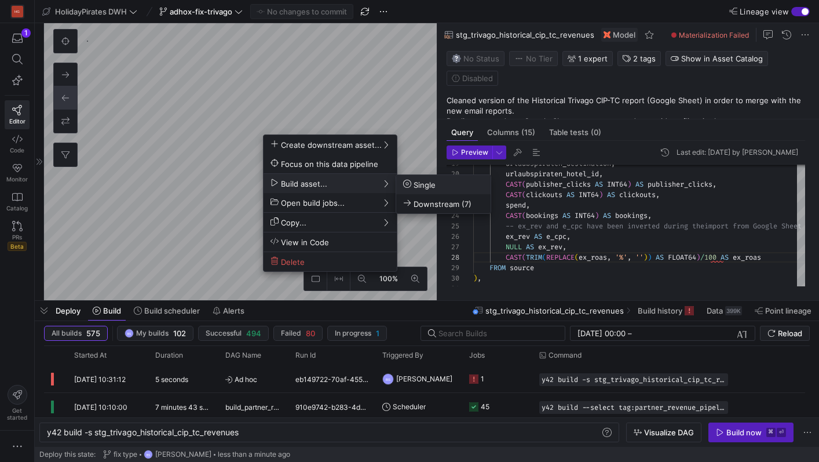
click at [412, 187] on span "Single" at bounding box center [419, 185] width 32 height 10
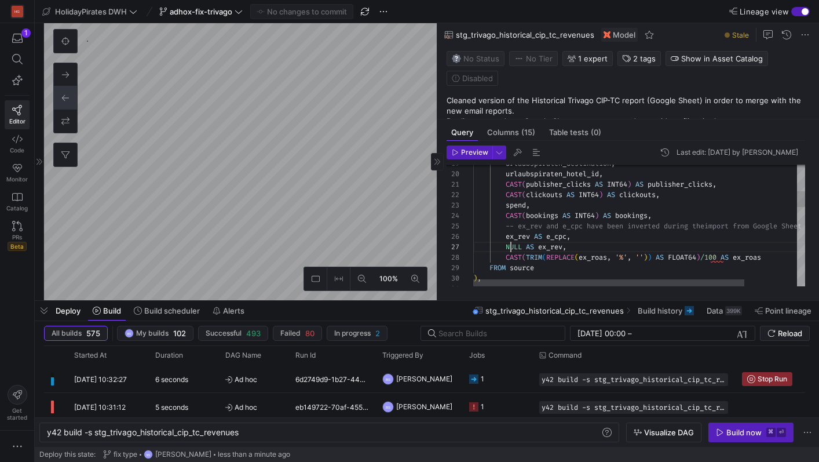
click at [511, 245] on div "ex_rev AS e_cpc , NULL AS ex_rev , CAST ( bookings AS INT64 ) AS bookings , -- …" at bounding box center [671, 428] width 396 height 934
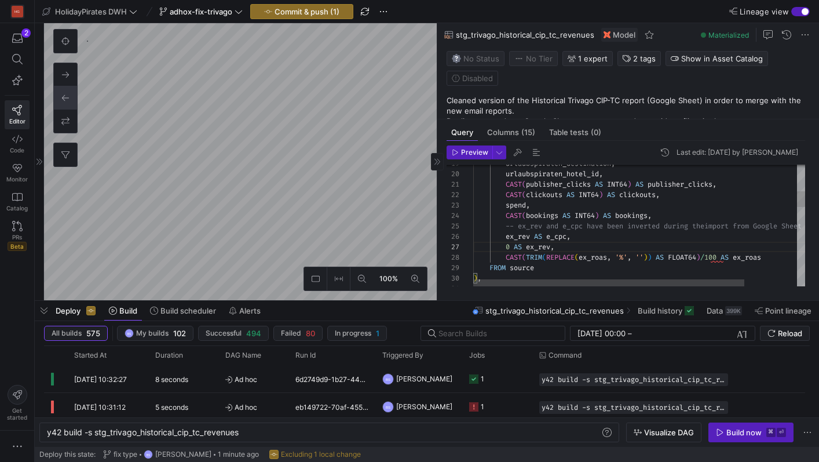
scroll to position [63, 50]
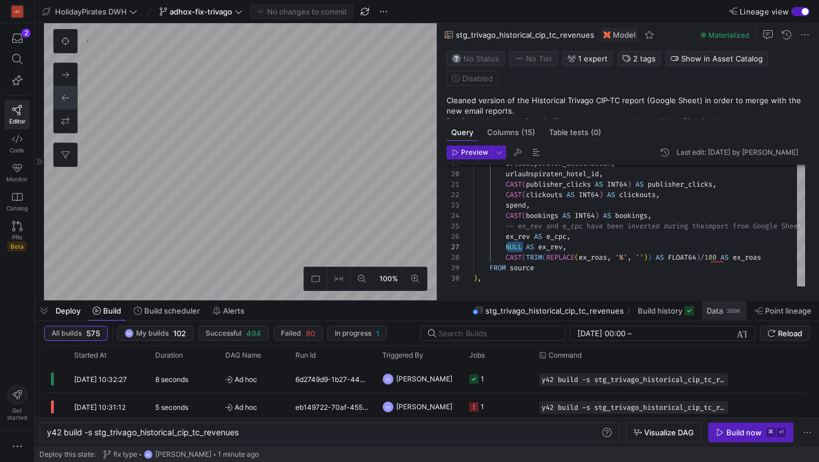
click at [731, 306] on div "399K" at bounding box center [733, 310] width 17 height 9
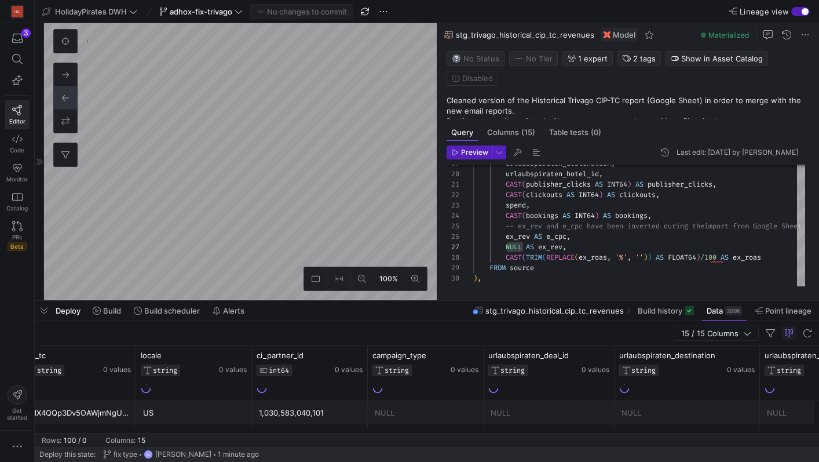
scroll to position [0, 236]
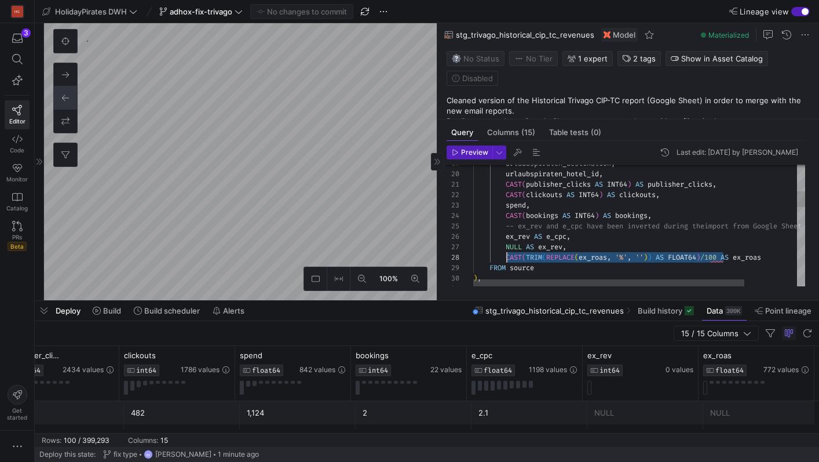
drag, startPoint x: 725, startPoint y: 258, endPoint x: 505, endPoint y: 255, distance: 220.7
click at [505, 255] on div "ex_rev AS e_cpc , NULL AS ex_rev , CAST ( bookings AS INT64 ) AS bookings , -- …" at bounding box center [671, 428] width 396 height 934
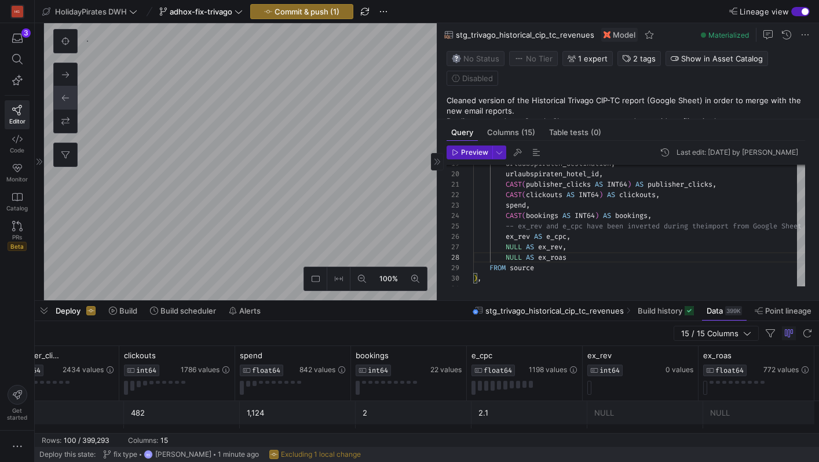
type textarea "CAST(publisher_clicks AS INT64) AS publisher_clicks, CAST(clickouts AS INT64) A…"
click at [317, 8] on span "Commit & push (1)" at bounding box center [307, 11] width 65 height 9
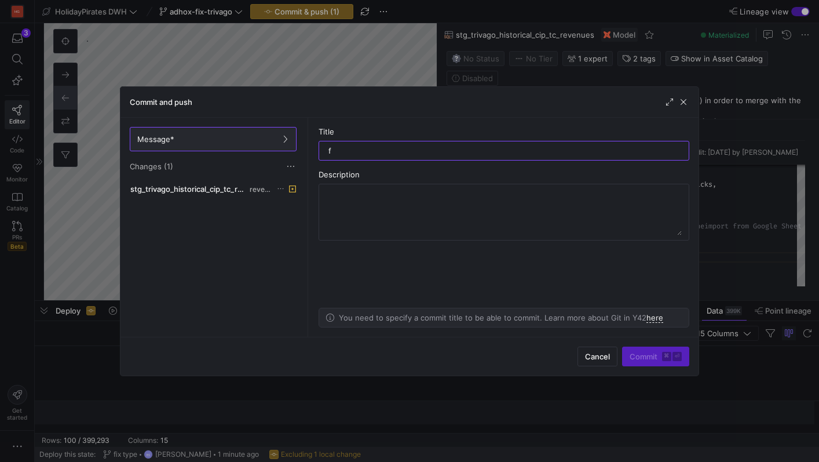
scroll to position [0, 1021]
type input "fix typo"
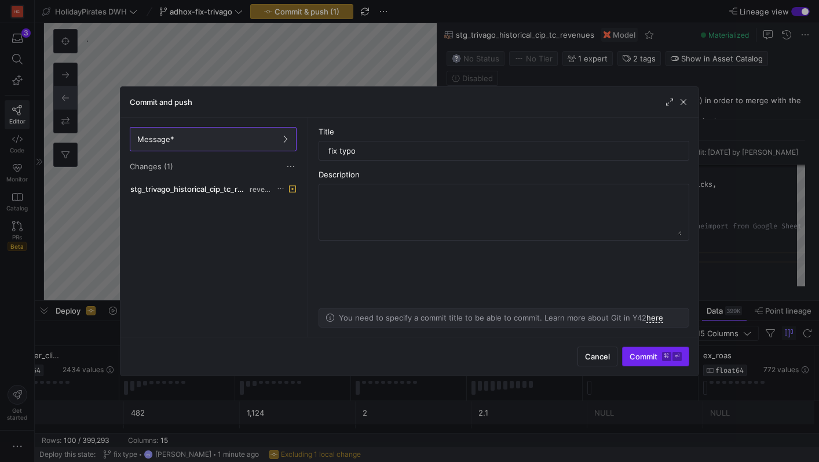
click at [633, 356] on span "Commit ⌘ ⏎" at bounding box center [656, 356] width 52 height 9
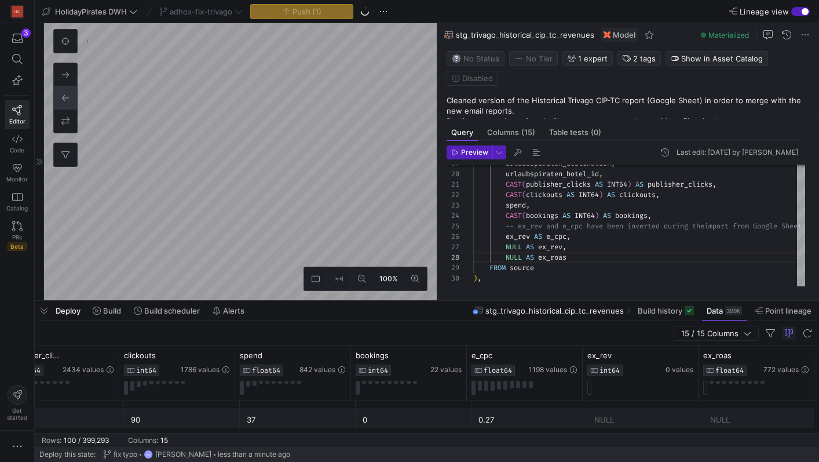
scroll to position [0, 0]
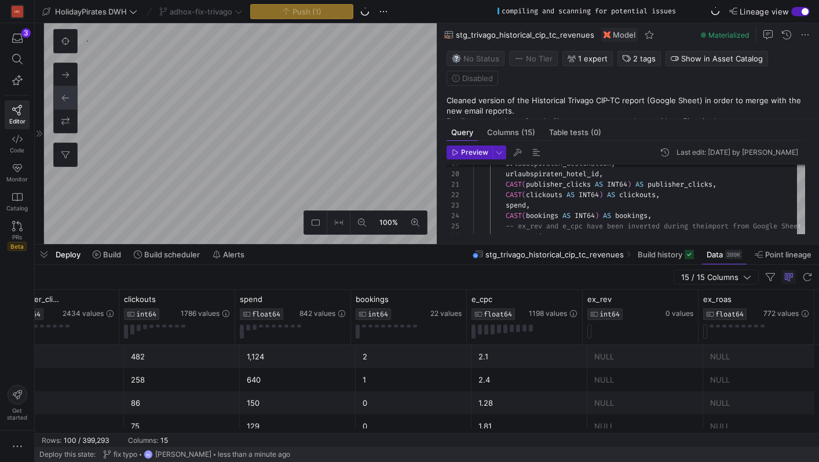
drag, startPoint x: 418, startPoint y: 302, endPoint x: 417, endPoint y: 235, distance: 66.6
click at [417, 242] on div at bounding box center [427, 244] width 784 height 5
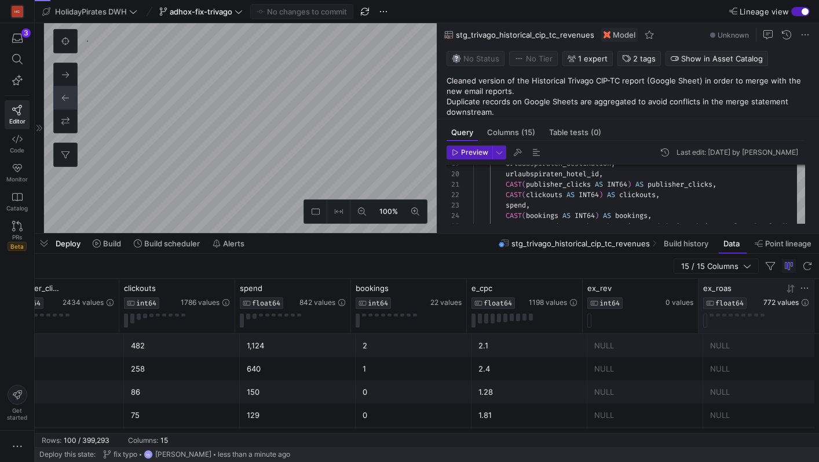
click at [787, 301] on span "772 values" at bounding box center [781, 302] width 35 height 8
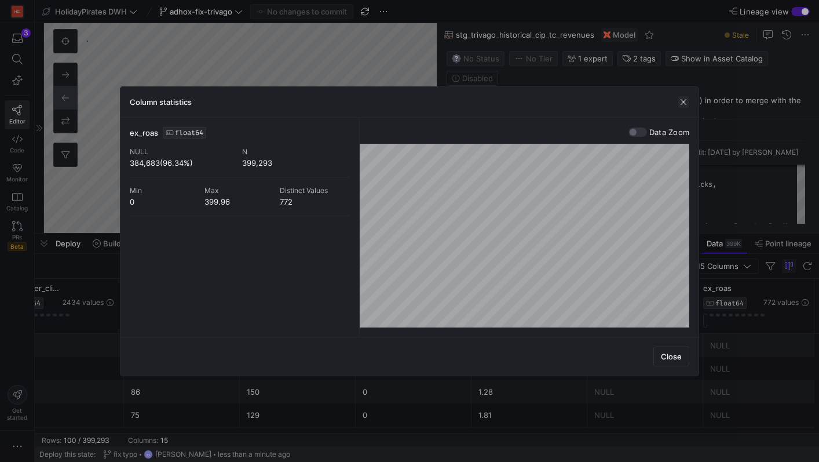
click at [684, 103] on span "button" at bounding box center [684, 102] width 12 height 12
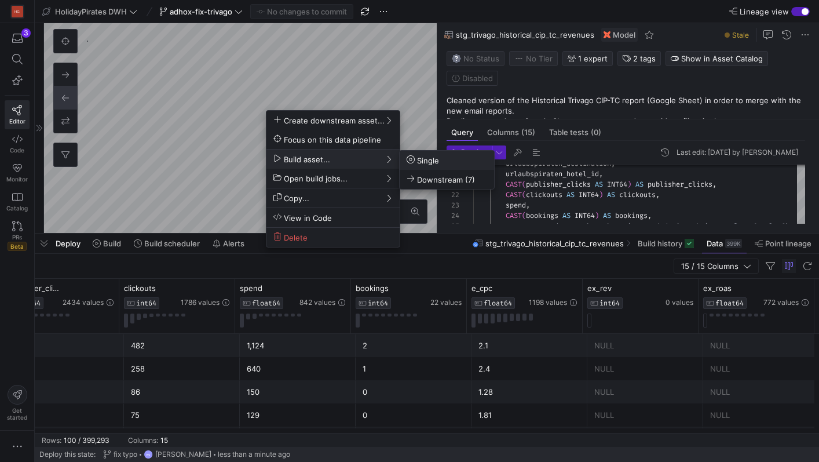
click at [426, 156] on span "Single" at bounding box center [423, 160] width 32 height 10
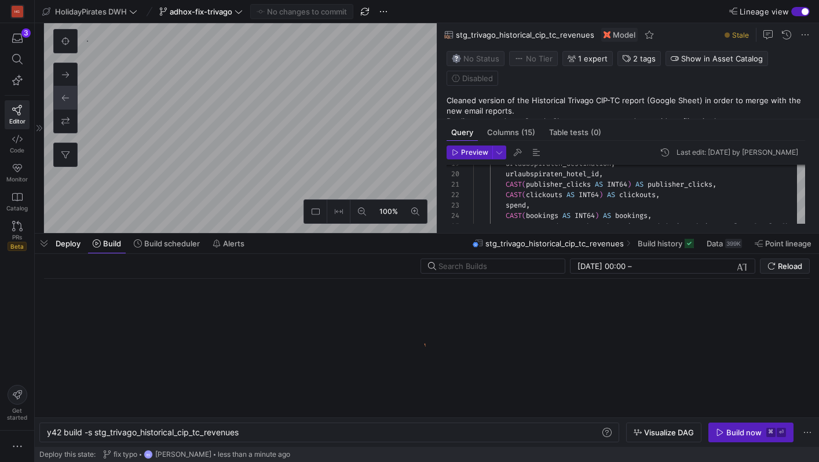
scroll to position [0, 193]
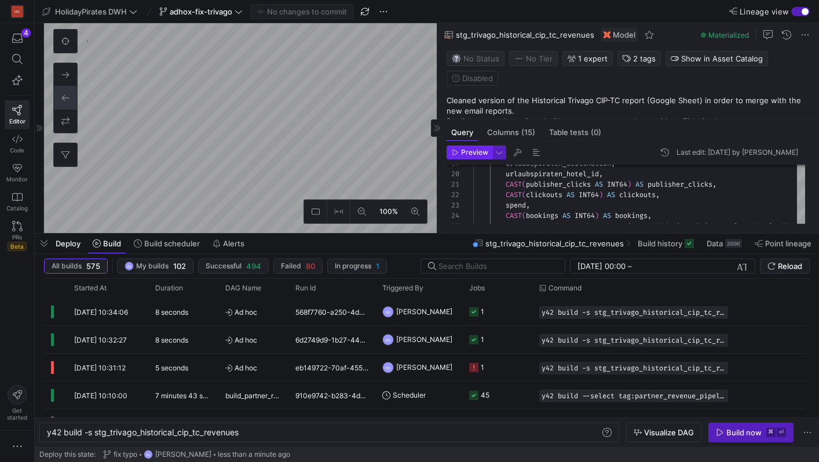
type textarea "{{ config(materialized = 'view') }} SELECT * FROM {{ source('gmail_api_fetcher'…"
type textarea "y42 build -s validated_trivago_cip_tc_report"
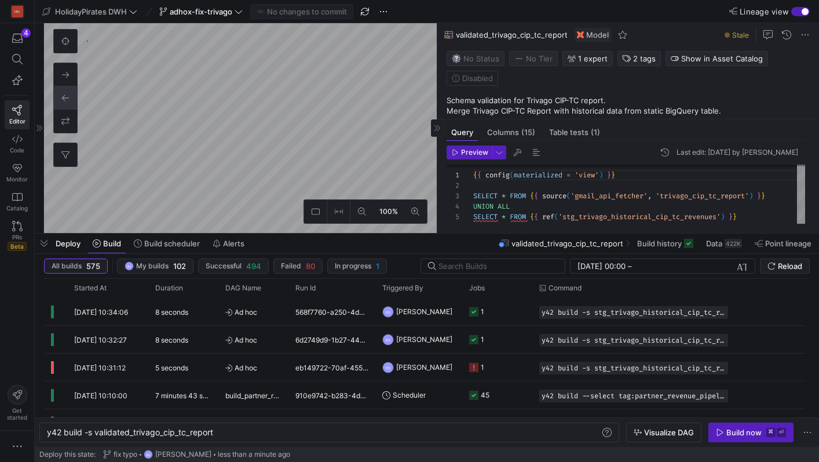
scroll to position [63, 0]
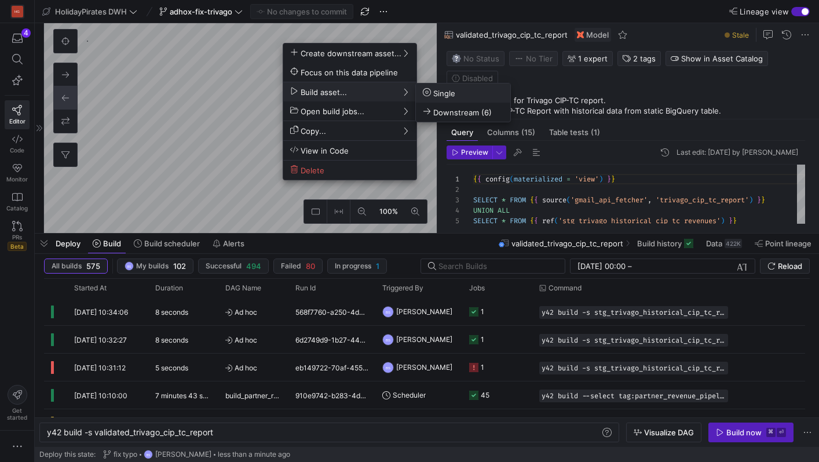
click at [451, 92] on span "Single" at bounding box center [439, 93] width 32 height 10
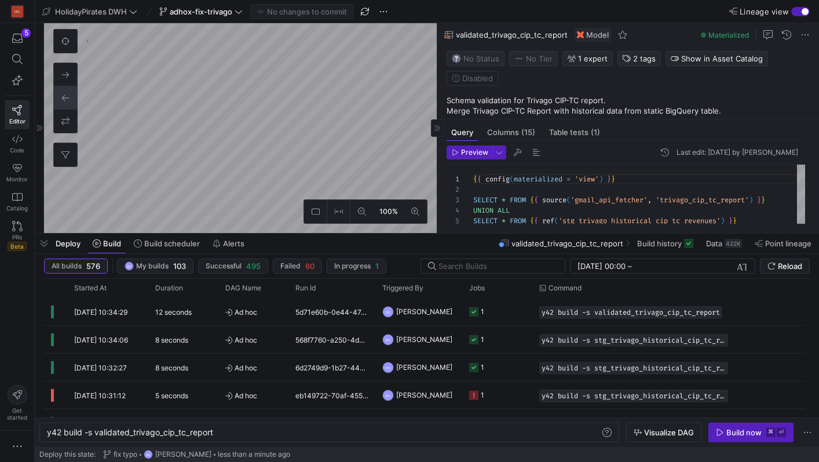
type textarea "{{ config( materialized='incremental', unique_key=['created_date', 'cip_tc', 'l…"
type textarea "y42 build -s stg_trivago_cip_tc_rev"
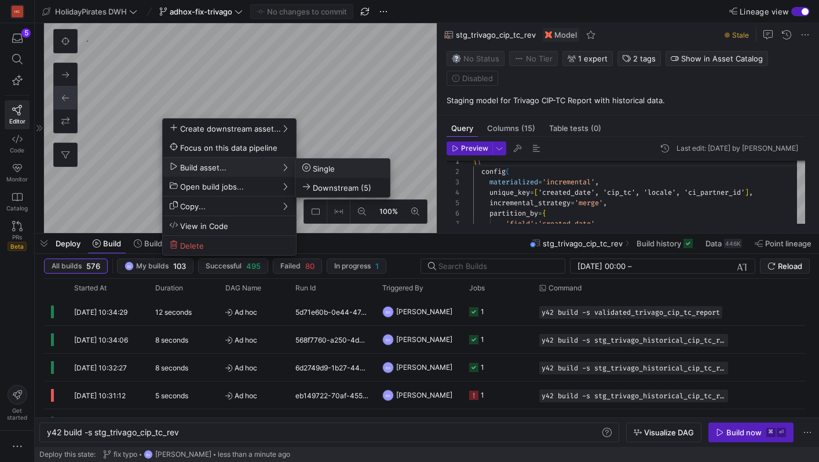
click at [323, 170] on span "Single" at bounding box center [318, 168] width 32 height 10
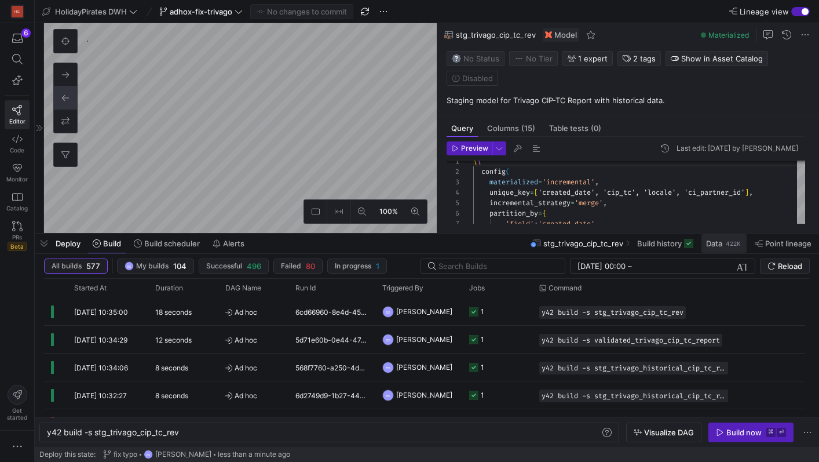
click at [725, 242] on div "422K" at bounding box center [733, 243] width 17 height 9
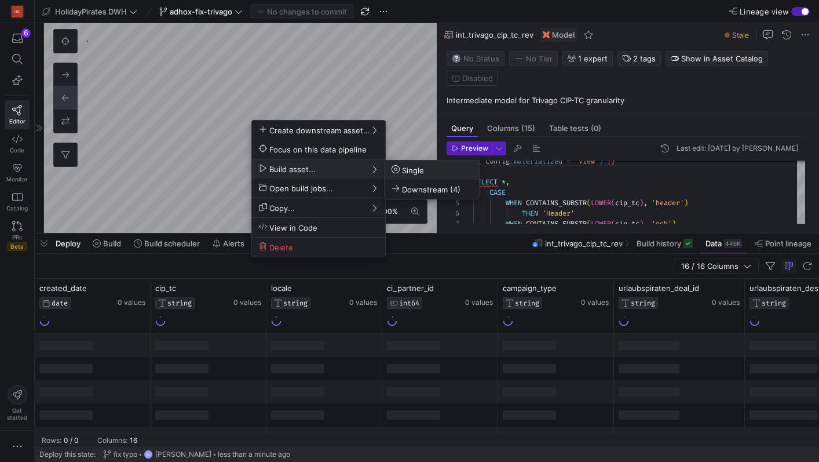
click at [411, 169] on span "Single" at bounding box center [408, 170] width 32 height 10
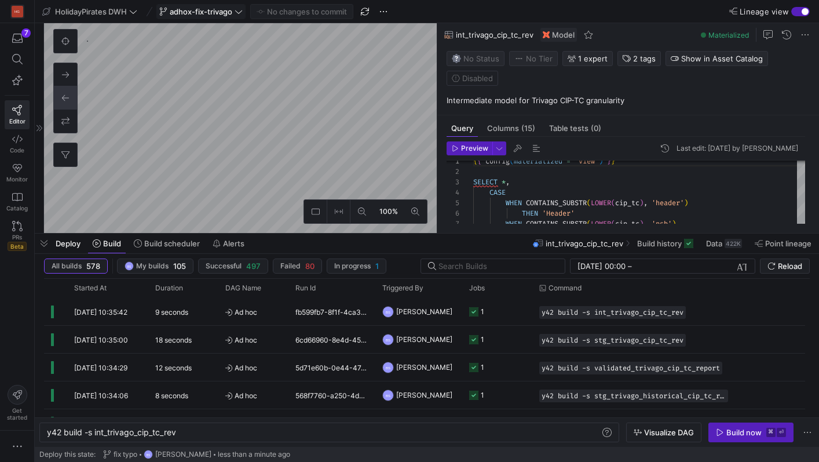
type textarea "{{ config(materialized = 'table') }} select * from {{ ref('int_trivago_cip_tc_r…"
type textarea "y42 build -s mart_trivago_cip_tc_partner"
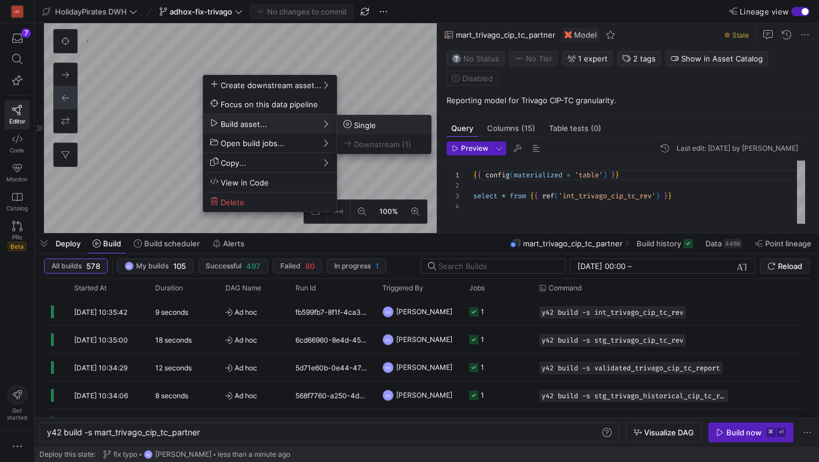
click at [363, 127] on span "Single" at bounding box center [360, 125] width 32 height 10
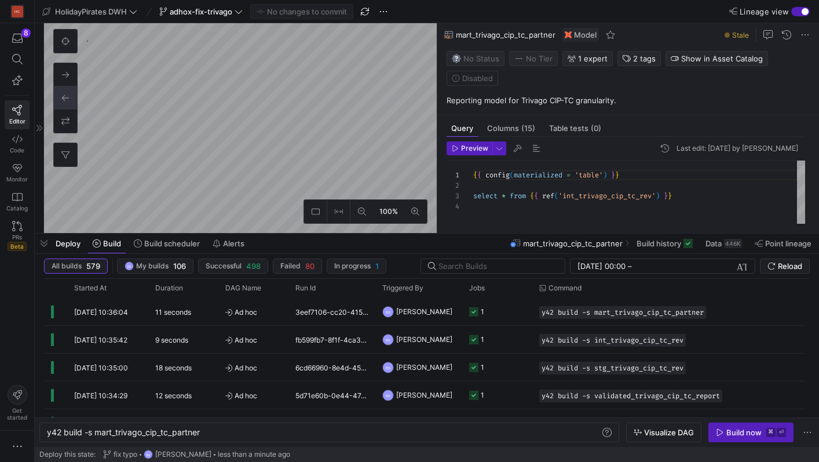
type textarea "{{ config(materialized = 'view') }} SELECT *, CASE WHEN CONTAINS_SUBSTR(LOWER(c…"
type textarea "y42 build -s int_trivago_cip_tc_rev"
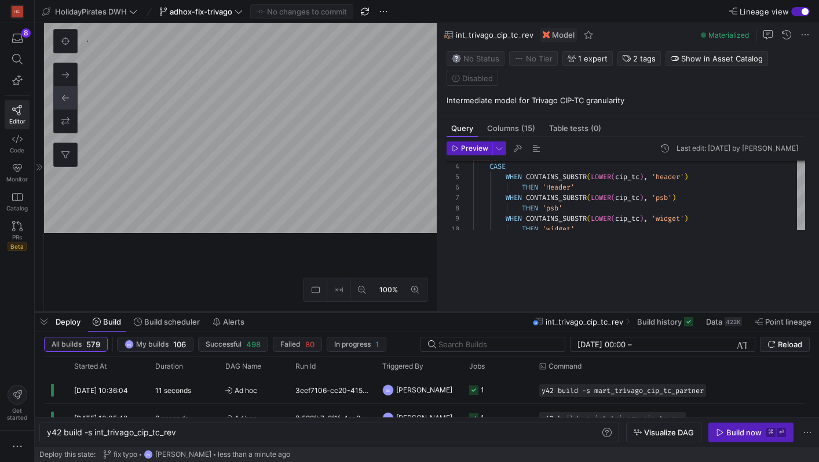
drag, startPoint x: 474, startPoint y: 235, endPoint x: 474, endPoint y: 313, distance: 78.8
click at [474, 313] on div at bounding box center [427, 311] width 784 height 5
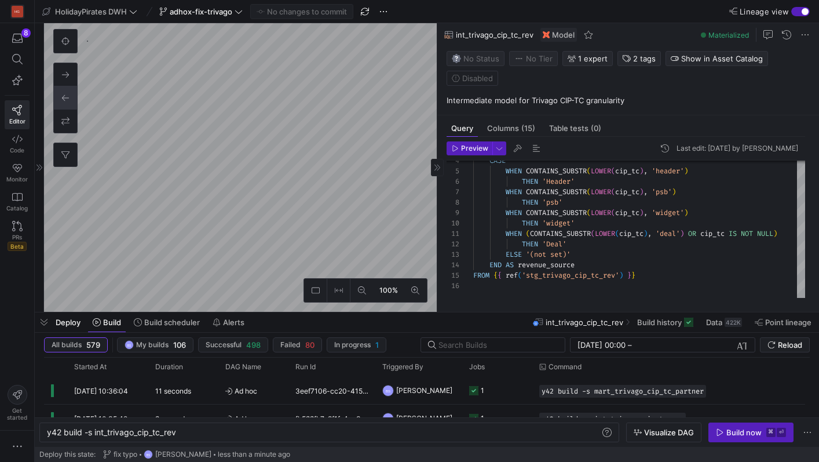
type textarea "{{ config(materialized = 'table') }} select * from {{ ref('int_trivago_cip_tc_r…"
type textarea "y42 build -s mart_trivago_cip_tc_partner"
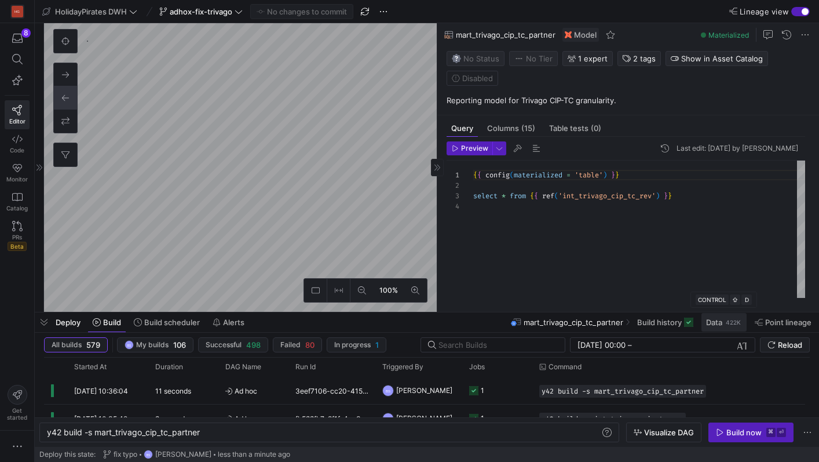
click at [728, 323] on div "422K" at bounding box center [733, 321] width 17 height 9
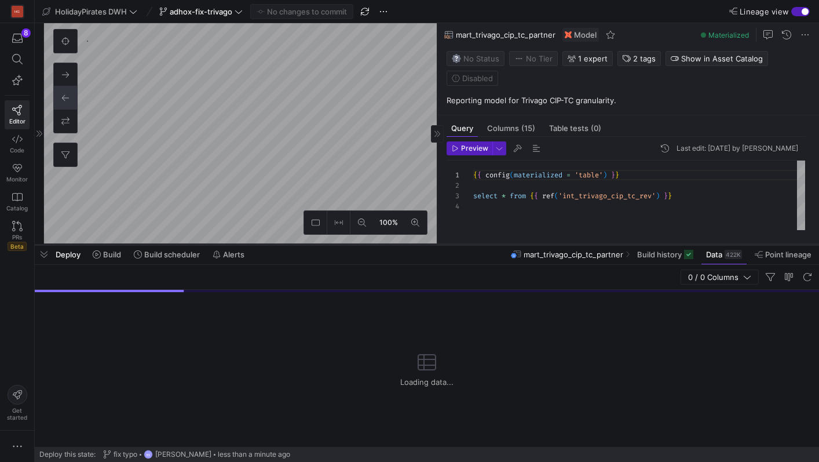
drag, startPoint x: 388, startPoint y: 311, endPoint x: 396, endPoint y: 153, distance: 157.8
click at [396, 242] on div at bounding box center [427, 244] width 784 height 5
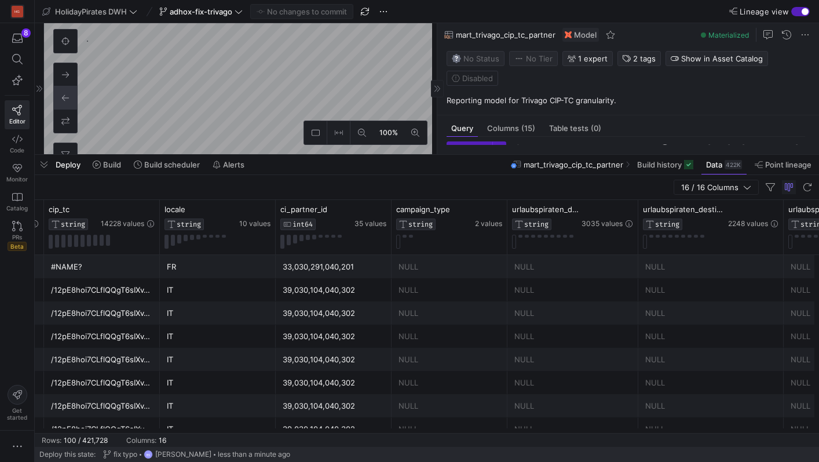
scroll to position [0, 173]
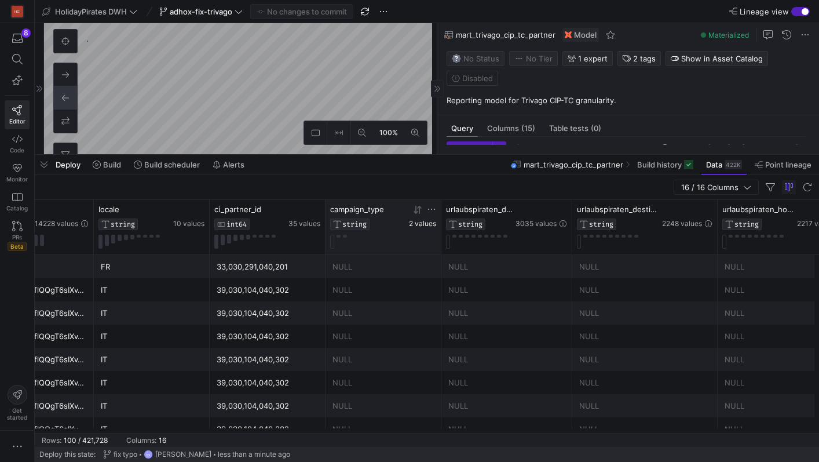
click at [419, 225] on span "2 values" at bounding box center [422, 224] width 27 height 8
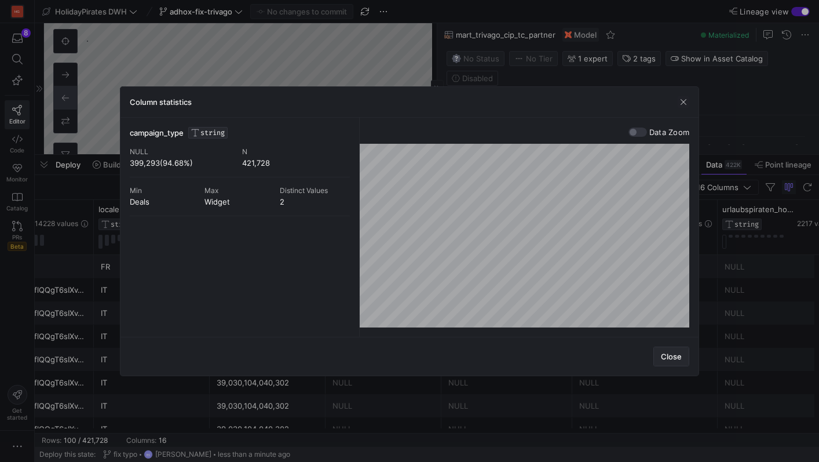
click at [675, 353] on span "Close" at bounding box center [671, 356] width 21 height 9
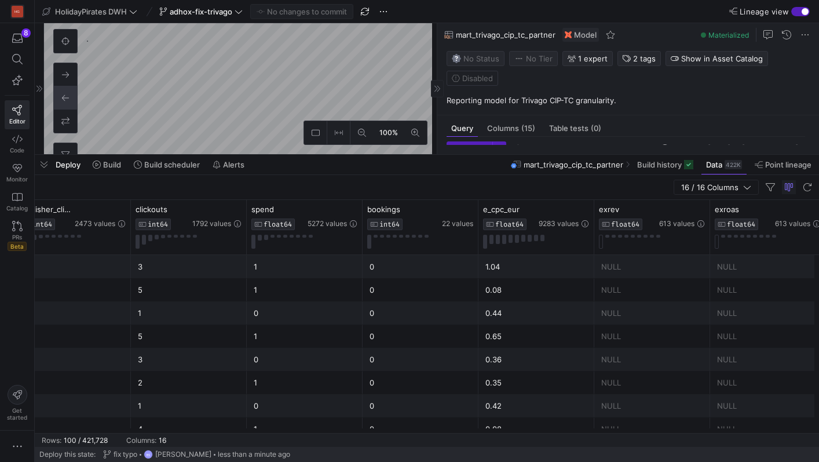
scroll to position [0, 1029]
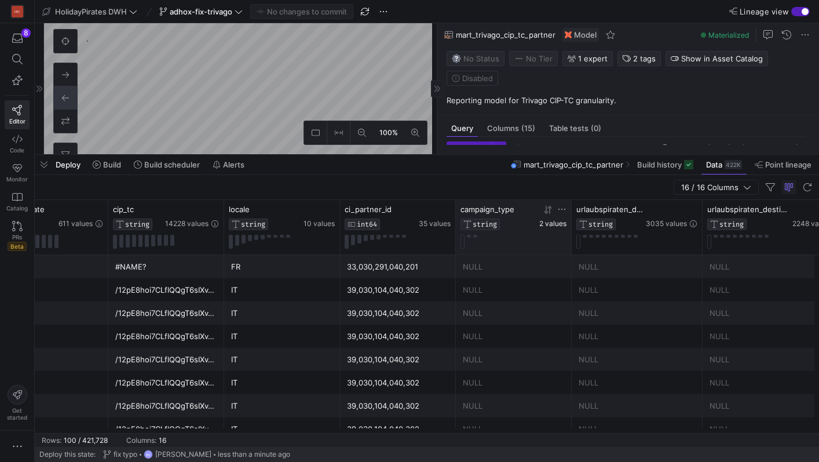
click at [554, 225] on span "2 values" at bounding box center [552, 224] width 27 height 8
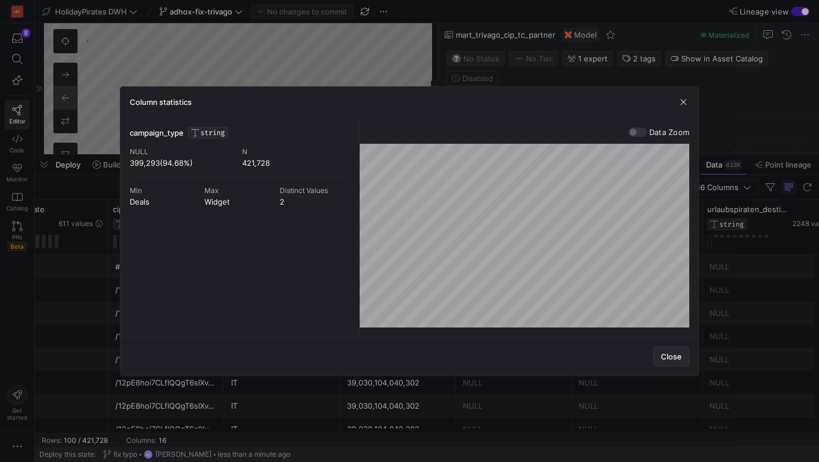
click at [671, 355] on span "Close" at bounding box center [671, 356] width 21 height 9
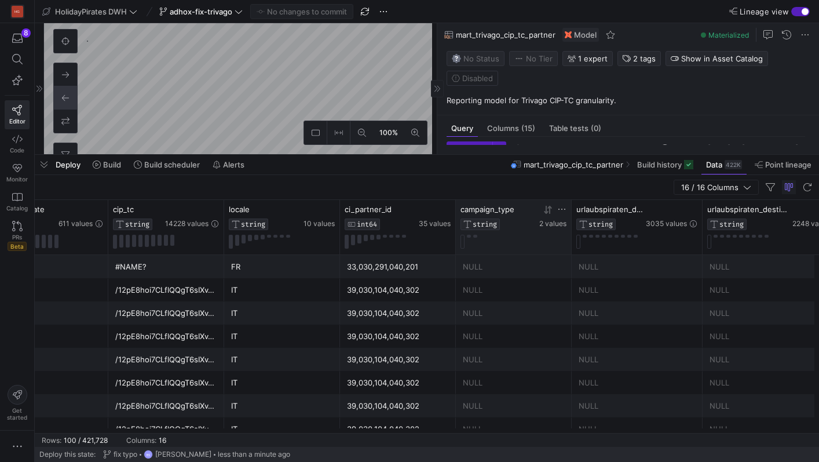
click at [561, 209] on icon at bounding box center [561, 209] width 7 height 1
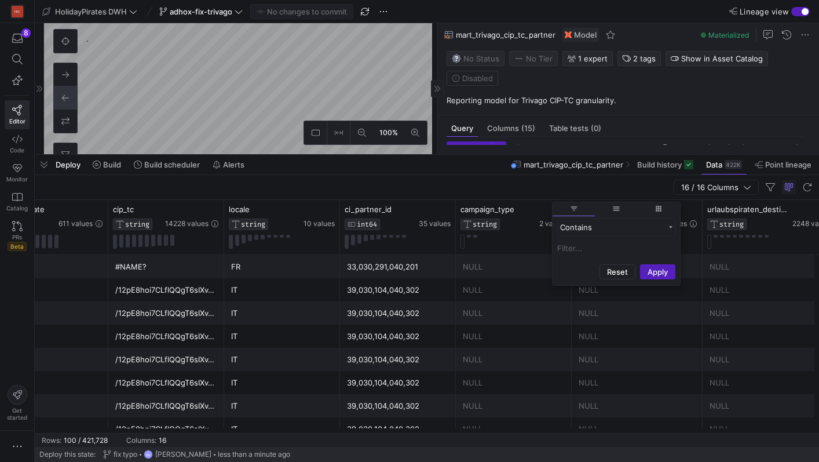
type input "d"
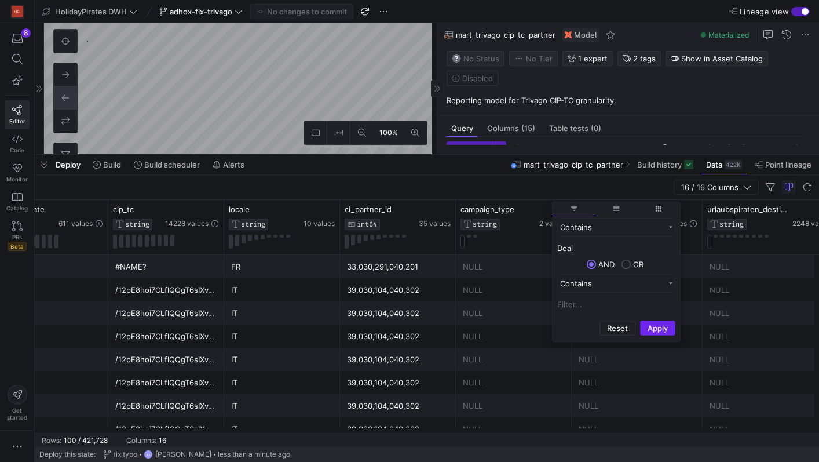
type input "Deal"
click at [664, 328] on button "Apply" at bounding box center [657, 327] width 35 height 15
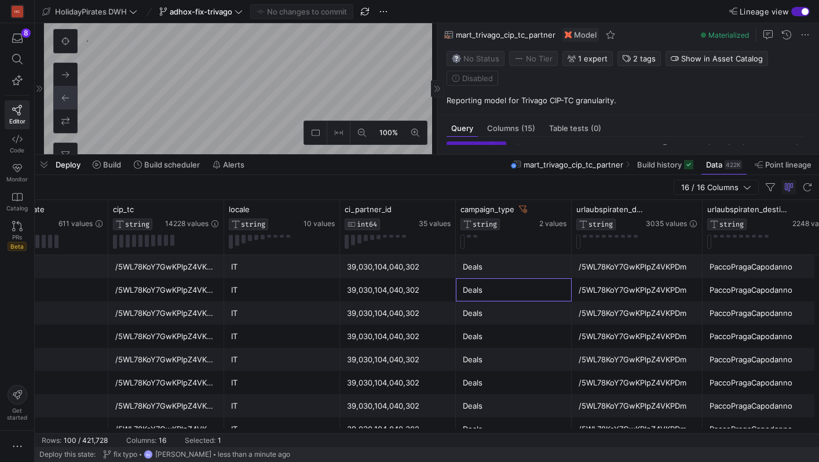
click at [491, 297] on div "Deals" at bounding box center [514, 290] width 102 height 23
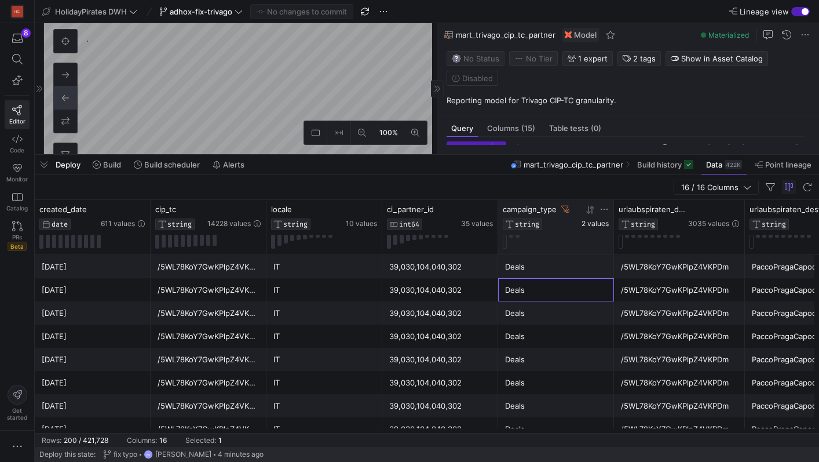
click at [594, 226] on span "2 values" at bounding box center [595, 224] width 27 height 8
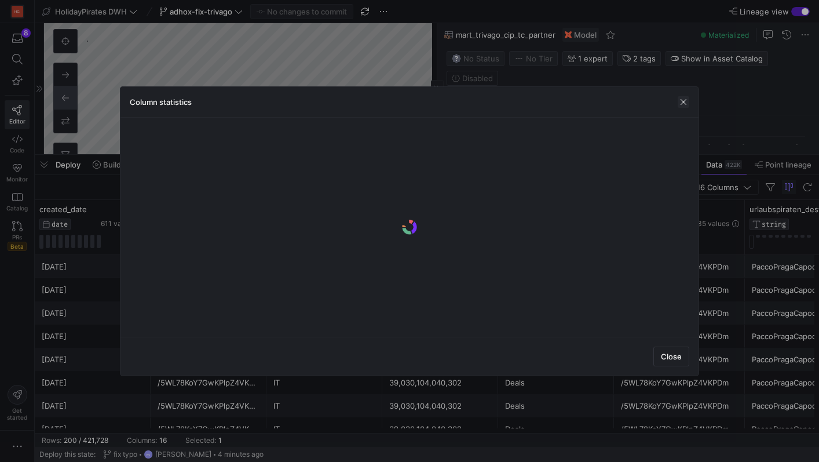
click at [686, 107] on span "button" at bounding box center [684, 102] width 12 height 12
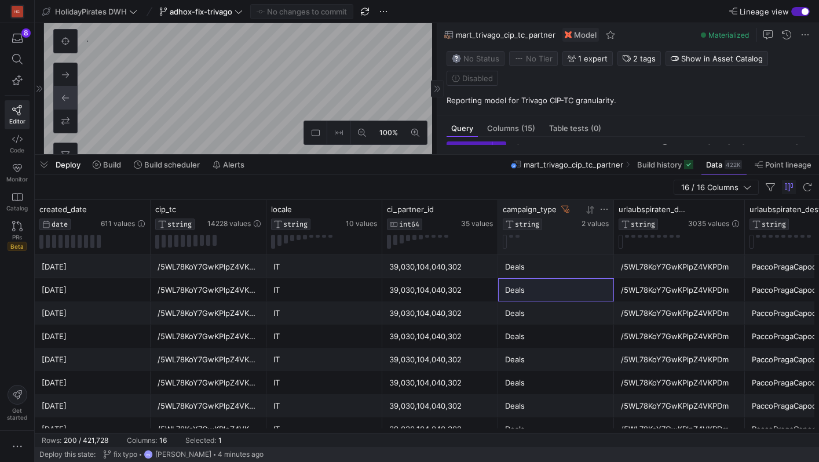
click at [568, 210] on icon at bounding box center [565, 209] width 8 height 8
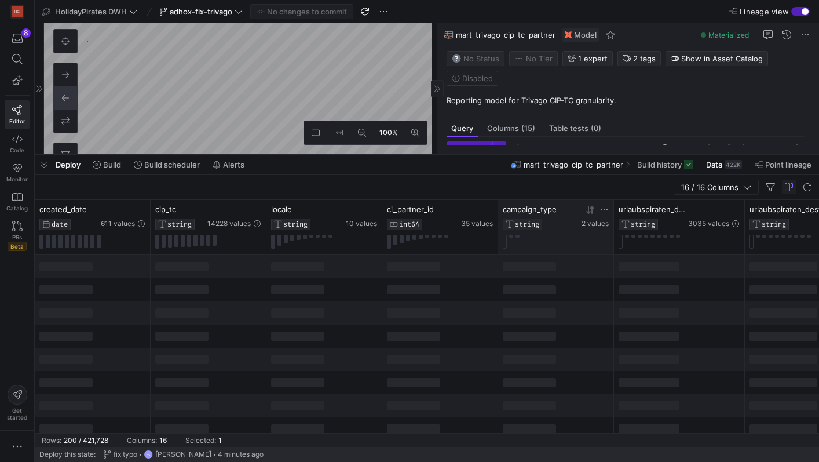
click at [605, 211] on icon at bounding box center [604, 208] width 9 height 9
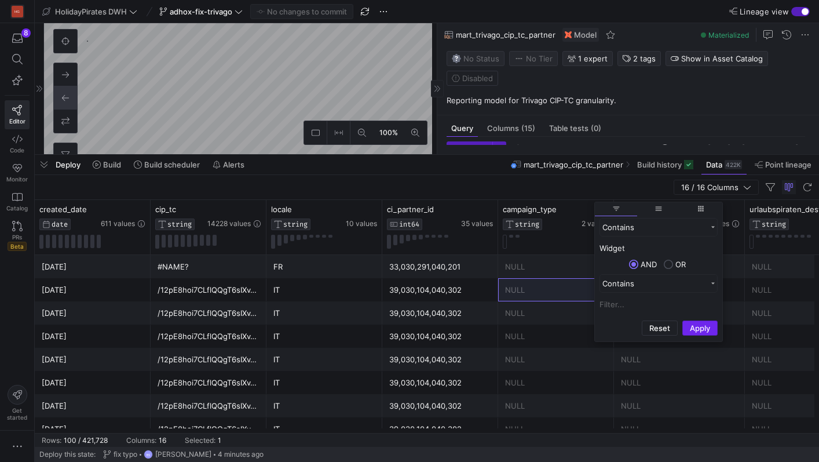
type input "Widget"
click at [706, 328] on button "Apply" at bounding box center [699, 327] width 35 height 15
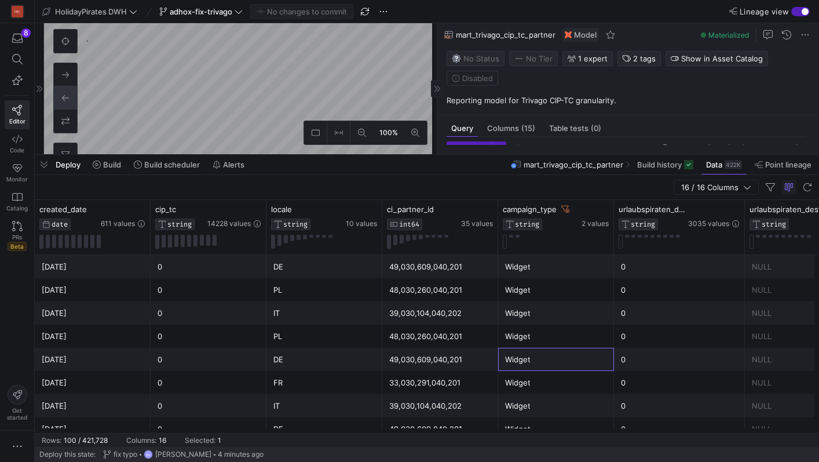
click at [582, 361] on div "Widget" at bounding box center [556, 359] width 102 height 23
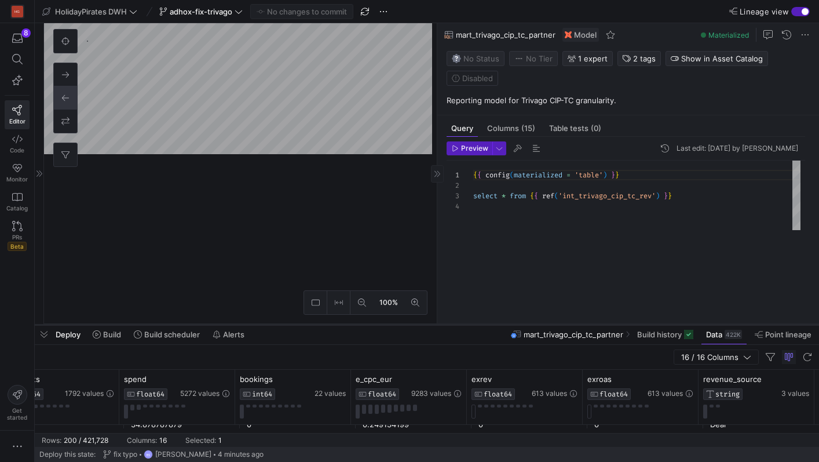
drag, startPoint x: 321, startPoint y: 155, endPoint x: 321, endPoint y: 327, distance: 172.6
click at [321, 327] on div at bounding box center [427, 324] width 784 height 5
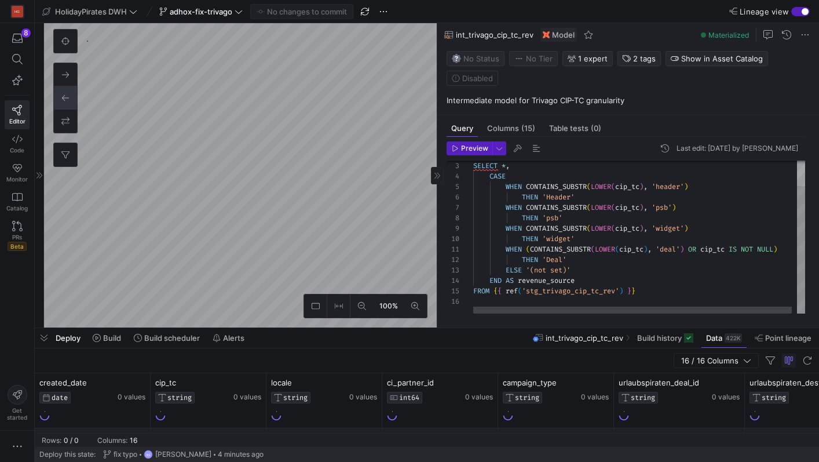
click at [586, 282] on div "SELECT * , CASE WHEN CONTAINS_SUBSTR ( LOWER ( cip_tc ) , 'header' ) THEN 'Head…" at bounding box center [641, 221] width 337 height 183
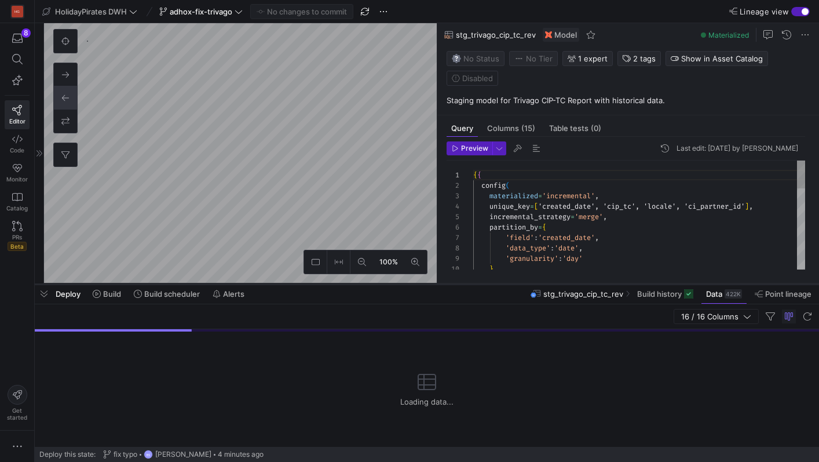
drag, startPoint x: 366, startPoint y: 330, endPoint x: 366, endPoint y: 286, distance: 44.0
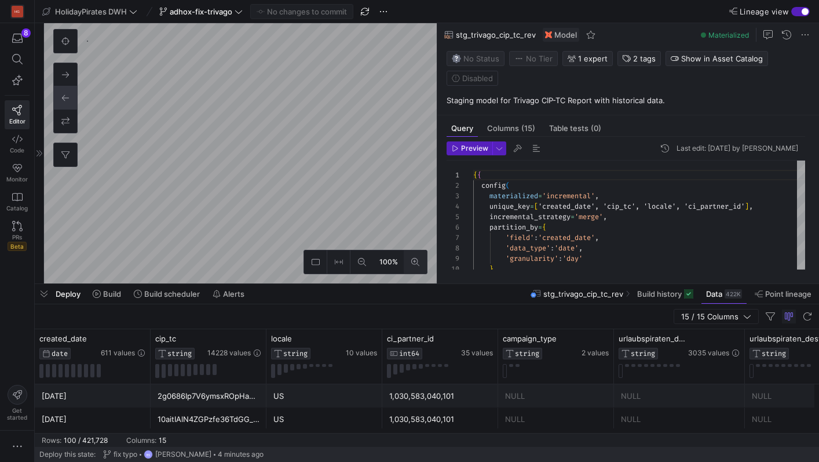
type textarea "{{ config(materialized = 'view') }} SELECT *, CASE WHEN CONTAINS_SUBSTR(LOWER(c…"
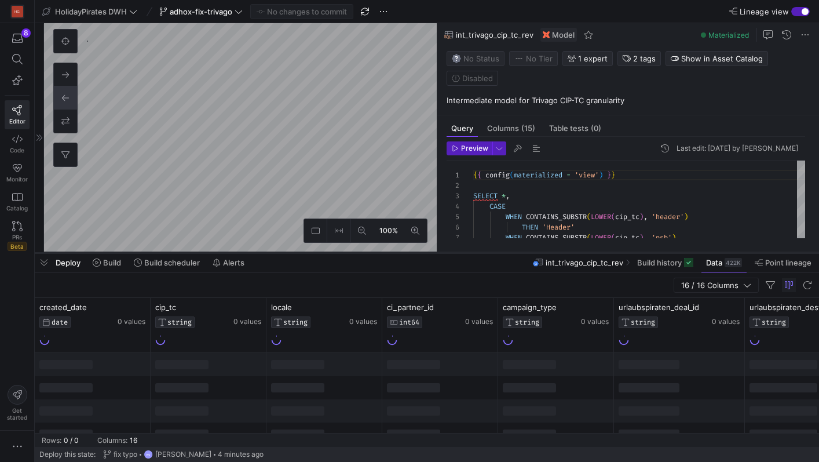
drag, startPoint x: 395, startPoint y: 284, endPoint x: 395, endPoint y: 253, distance: 31.3
click at [395, 253] on div at bounding box center [427, 252] width 784 height 5
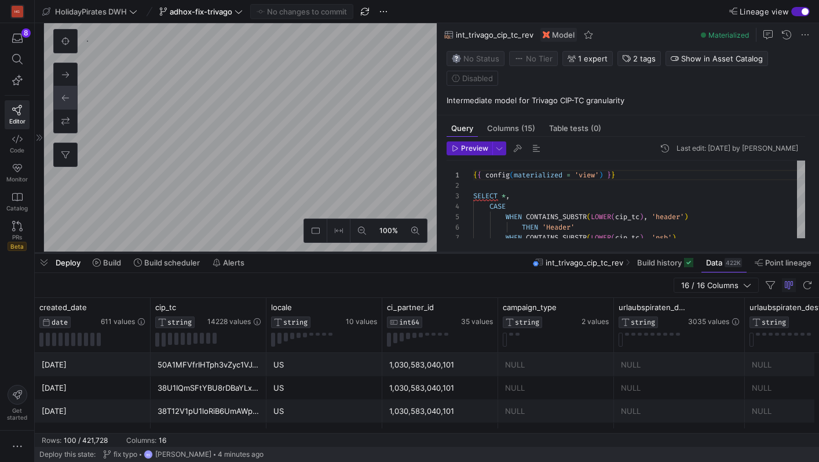
click at [517, 252] on div at bounding box center [427, 252] width 784 height 5
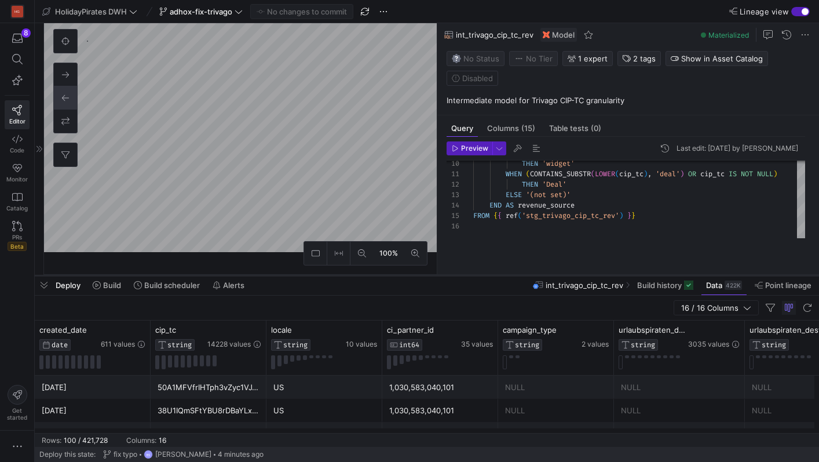
drag, startPoint x: 520, startPoint y: 253, endPoint x: 520, endPoint y: 286, distance: 33.6
click at [520, 277] on div at bounding box center [427, 275] width 784 height 5
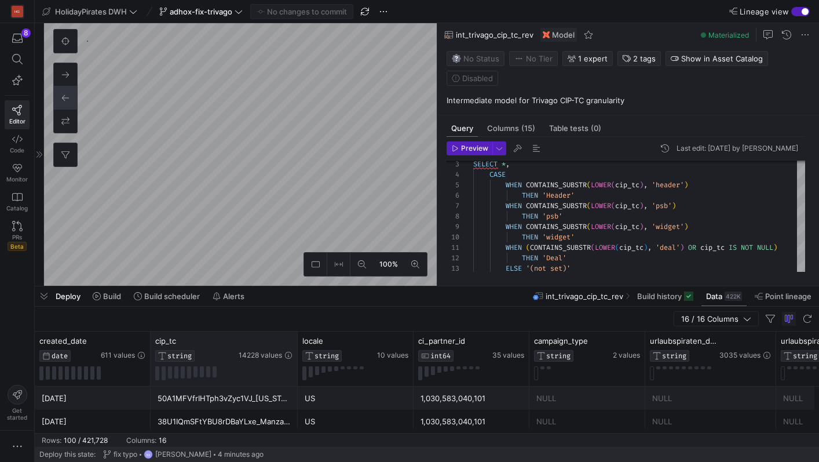
drag, startPoint x: 264, startPoint y: 342, endPoint x: 295, endPoint y: 342, distance: 31.3
click at [295, 342] on div at bounding box center [297, 358] width 5 height 54
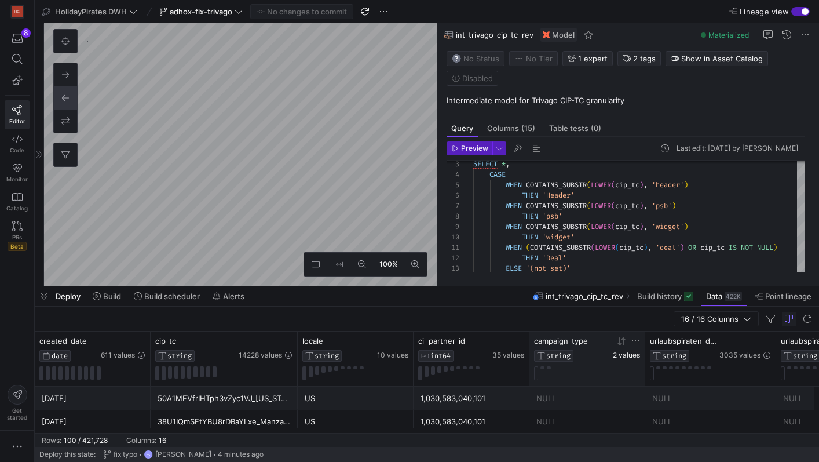
click at [621, 357] on span "2 values" at bounding box center [626, 355] width 27 height 8
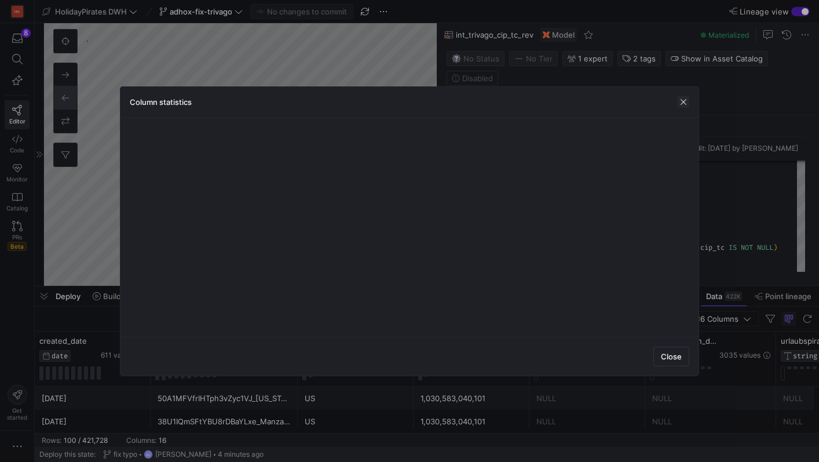
click at [681, 100] on span "button" at bounding box center [684, 102] width 12 height 12
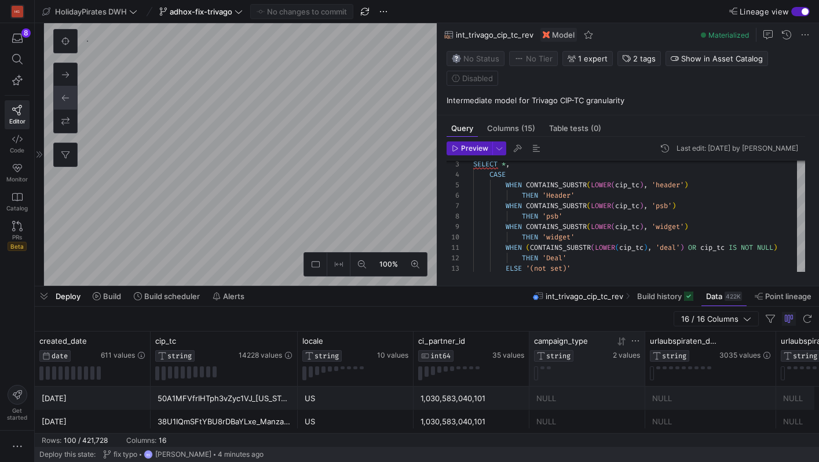
click at [636, 344] on icon at bounding box center [635, 340] width 9 height 9
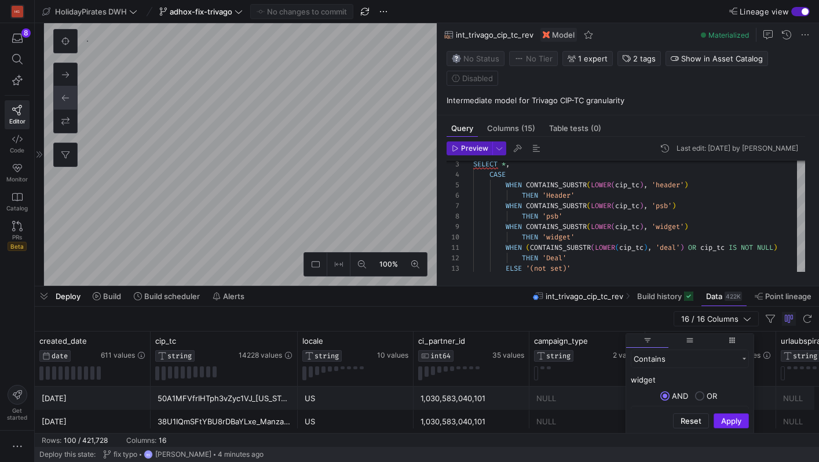
click at [734, 425] on button "Apply" at bounding box center [731, 420] width 35 height 15
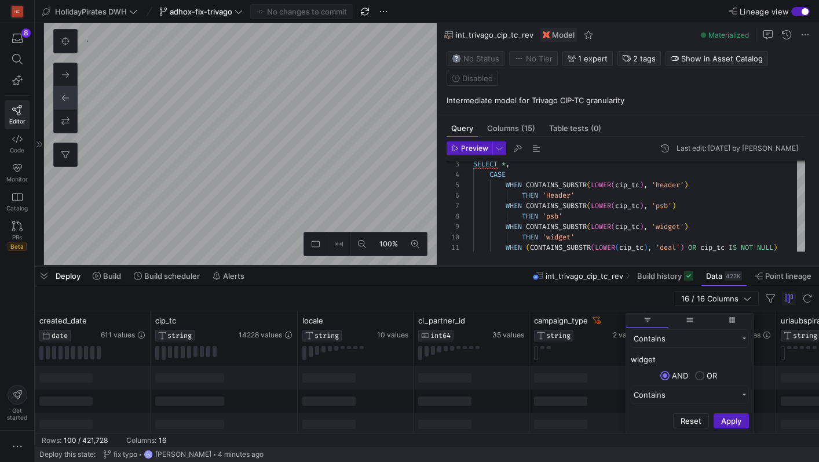
drag, startPoint x: 425, startPoint y: 287, endPoint x: 426, endPoint y: 260, distance: 26.7
click at [425, 264] on div at bounding box center [427, 266] width 784 height 5
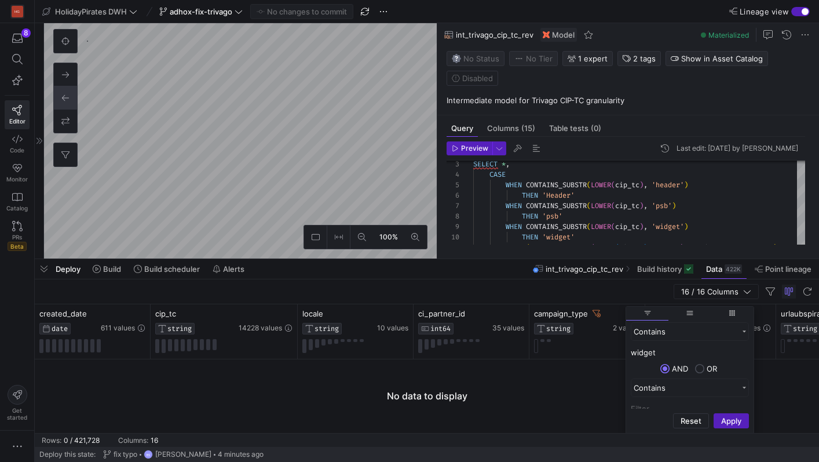
click at [638, 352] on input "widget" at bounding box center [690, 352] width 118 height 14
type input "Widget"
click at [722, 417] on button "Apply" at bounding box center [731, 420] width 35 height 15
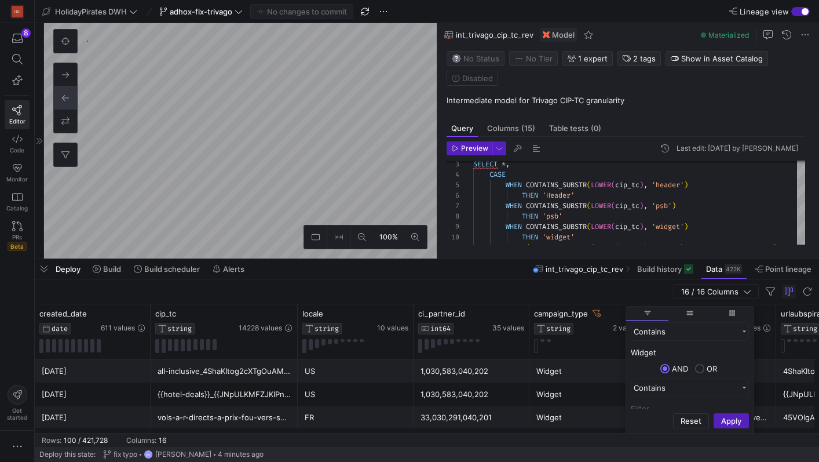
click at [256, 388] on div "{{hotel-deals}}_{{JNpULKMFZJKlPnt1hdclS}}" at bounding box center [224, 394] width 133 height 23
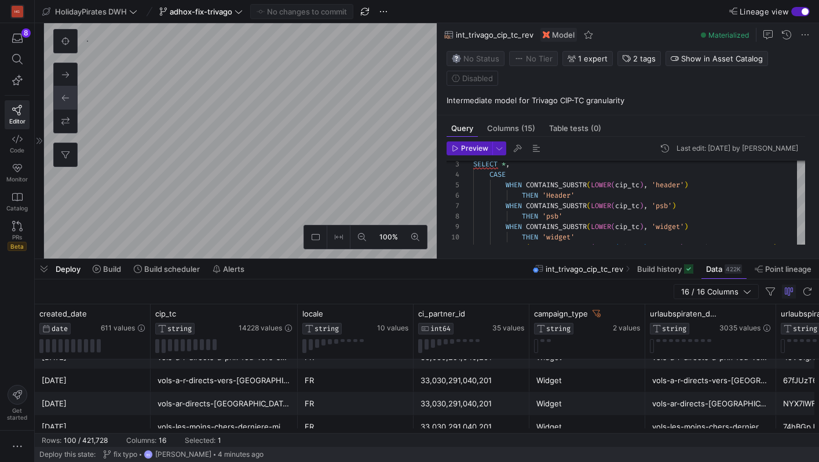
scroll to position [65, 0]
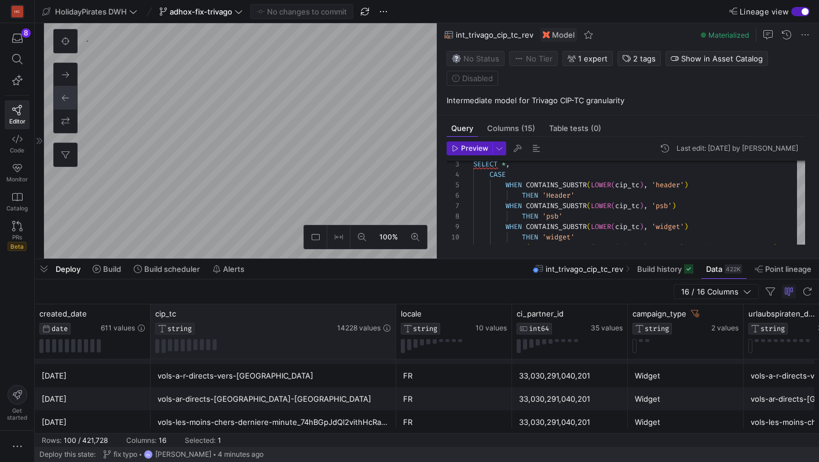
drag, startPoint x: 295, startPoint y: 317, endPoint x: 393, endPoint y: 320, distance: 98.5
click at [393, 320] on div at bounding box center [395, 331] width 5 height 54
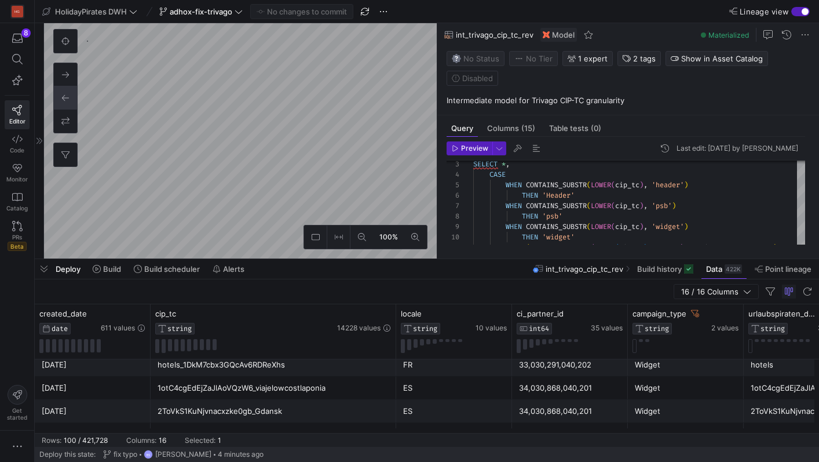
scroll to position [262, 0]
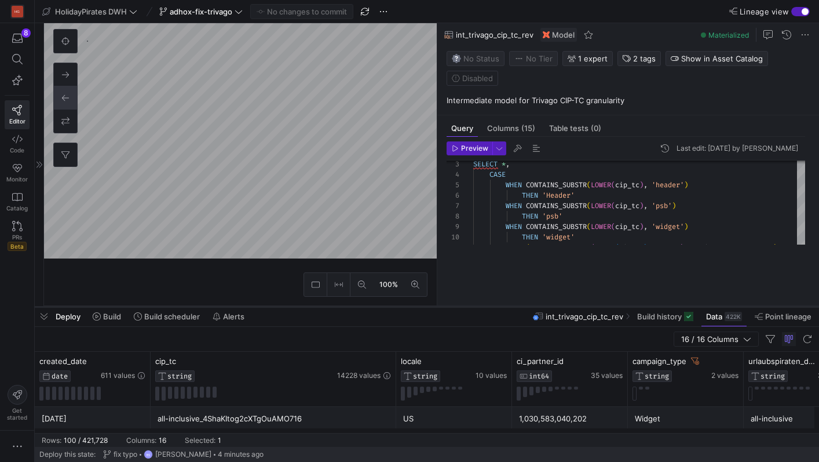
drag, startPoint x: 338, startPoint y: 258, endPoint x: 338, endPoint y: 312, distance: 53.9
click at [338, 309] on div at bounding box center [427, 306] width 784 height 5
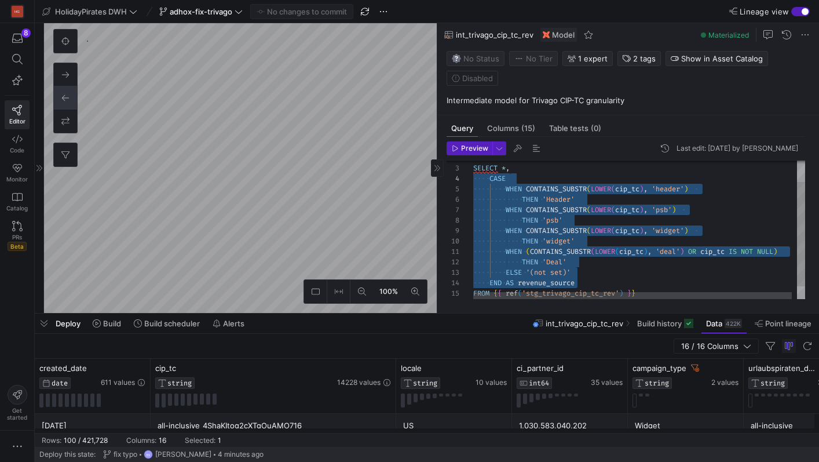
drag, startPoint x: 591, startPoint y: 282, endPoint x: 440, endPoint y: 178, distance: 182.9
click at [473, 178] on div "THEN 'widget' WHEN ( CONTAINS_SUBSTR ( LOWER ( cip_tc ) , 'deal' ) OR cip_tc IS…" at bounding box center [641, 224] width 337 height 183
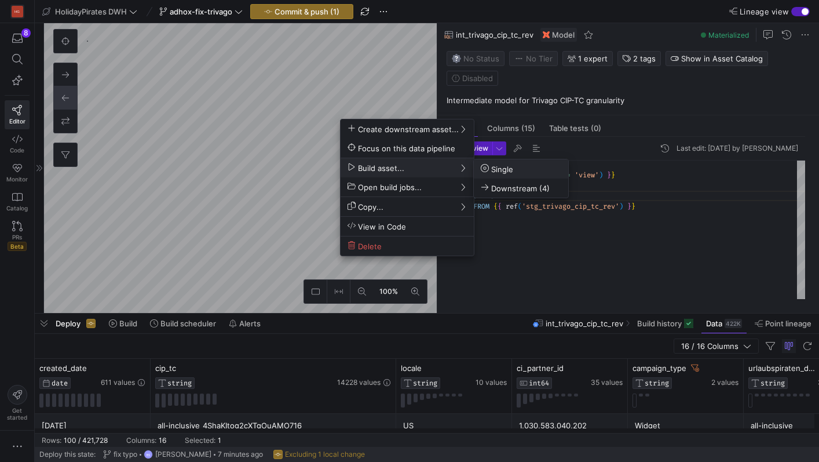
click at [502, 166] on span "Single" at bounding box center [497, 169] width 32 height 10
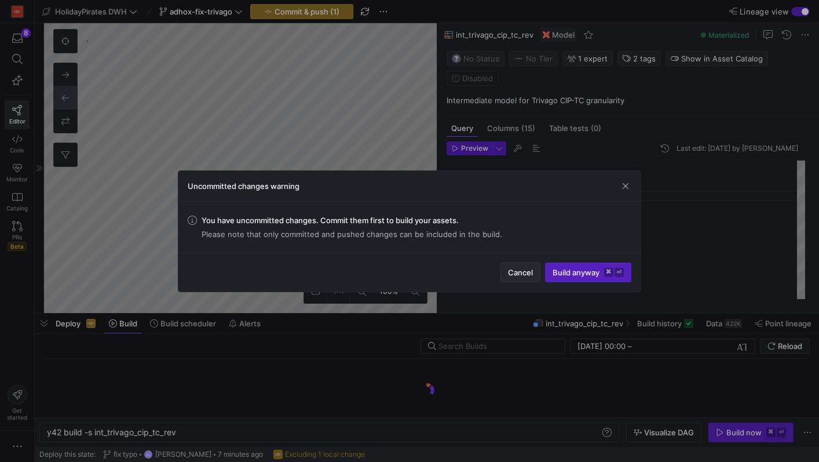
click at [509, 271] on span "Cancel" at bounding box center [520, 272] width 25 height 9
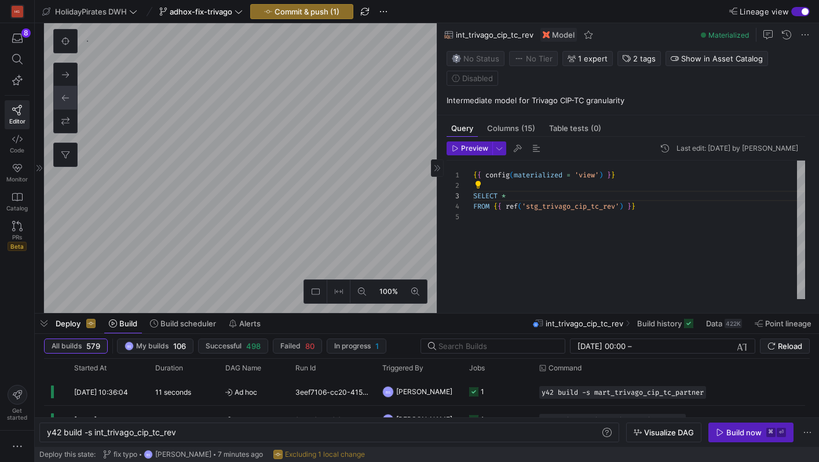
type textarea "{{ config(materialized = 'table')}} WITH loveholidays AS ( SELECT 'loveholidays…"
type textarea "y42 build -s int_all_partner_rev"
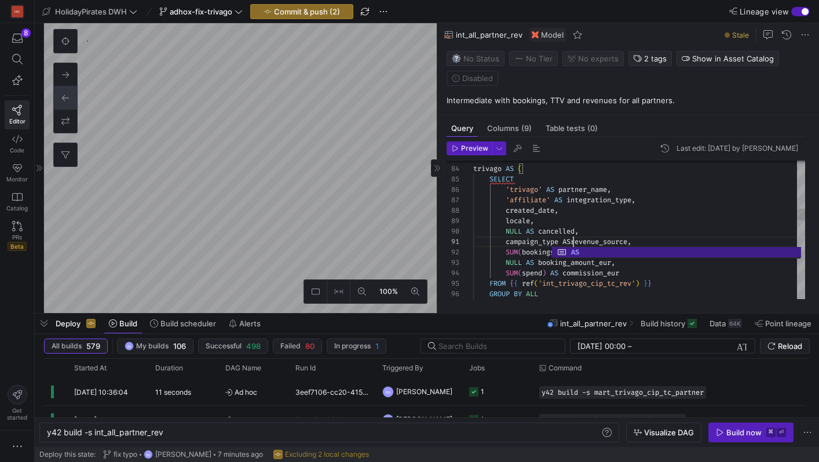
scroll to position [0, 104]
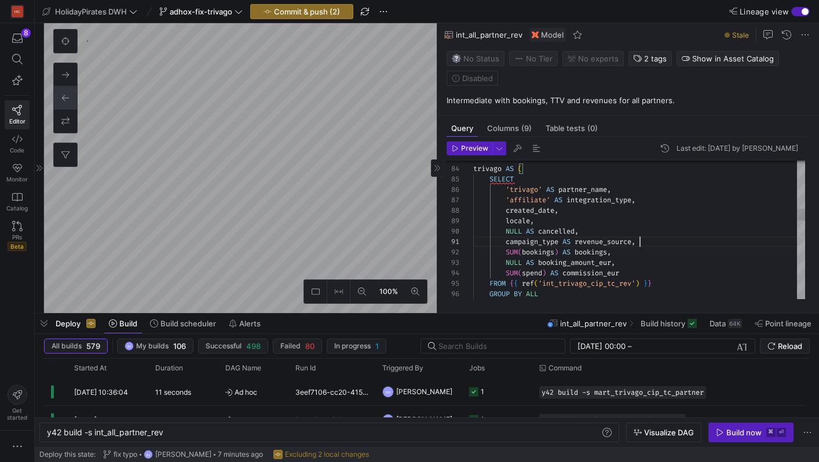
type textarea "campaign_type AS revenue_source, -- only available since sept 25 SUM(bookings) …"
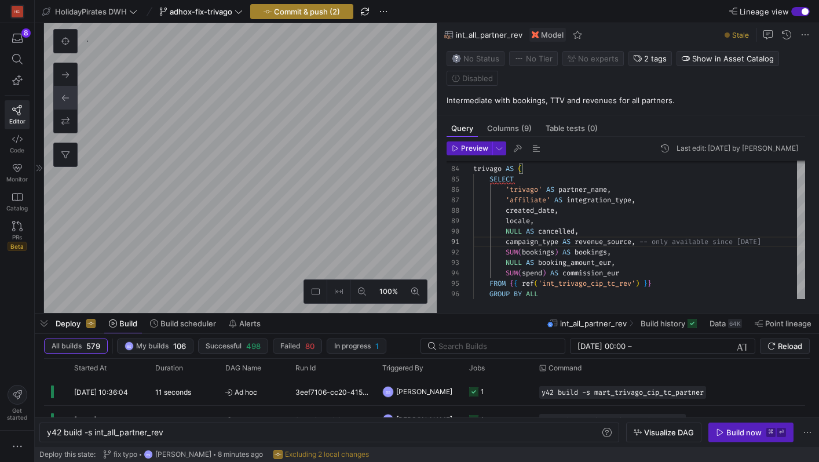
click at [333, 18] on span "button" at bounding box center [302, 12] width 102 height 14
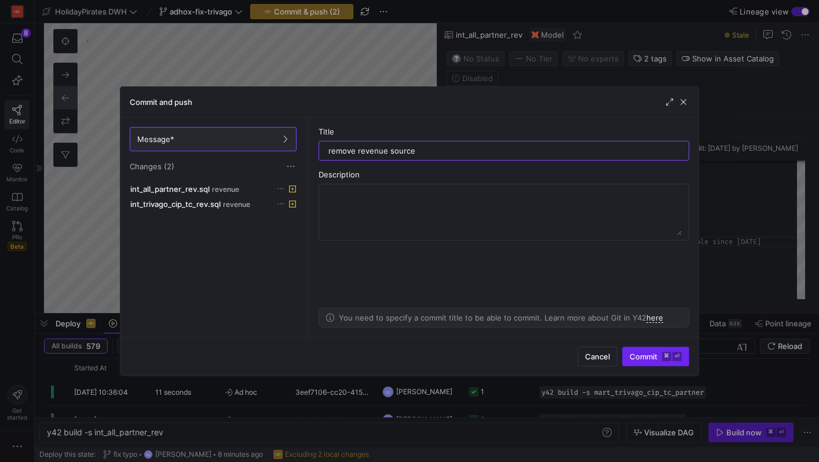
type input "remove revenue source"
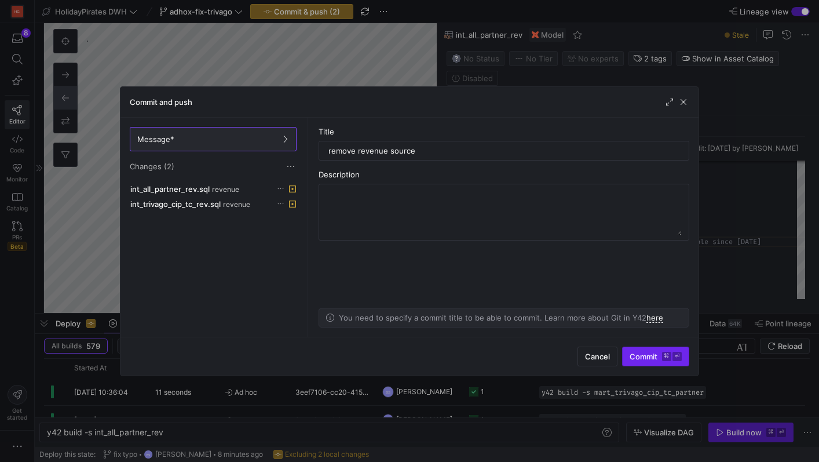
click at [647, 357] on span "Commit ⌘ ⏎" at bounding box center [656, 356] width 52 height 9
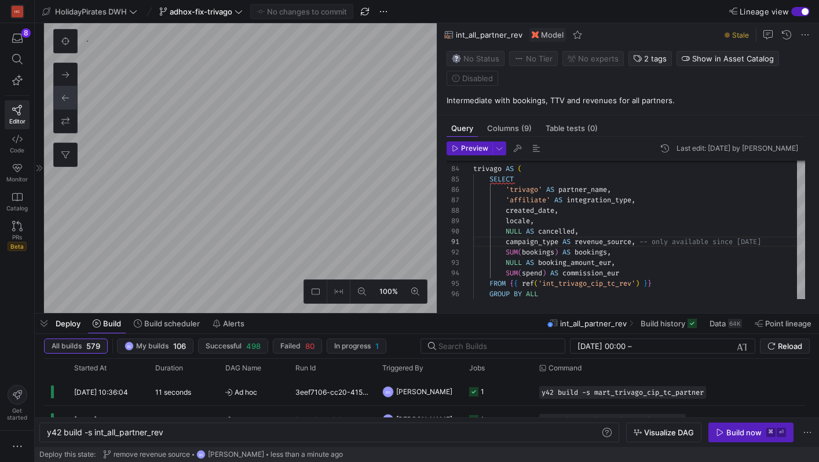
type textarea "{{ config(materialized = 'view') }} SELECT * FROM {{ ref('stg_trivago_cip_tc_re…"
type textarea "y42 build -s int_trivago_cip_tc_rev"
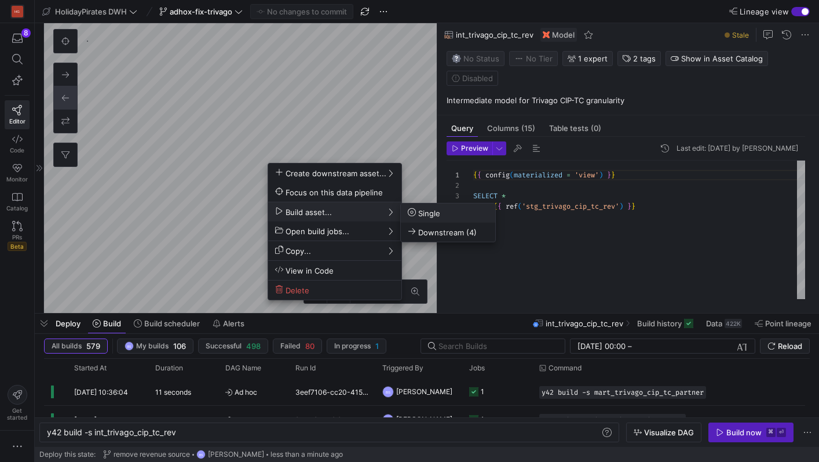
click at [430, 217] on span "Single" at bounding box center [424, 213] width 32 height 10
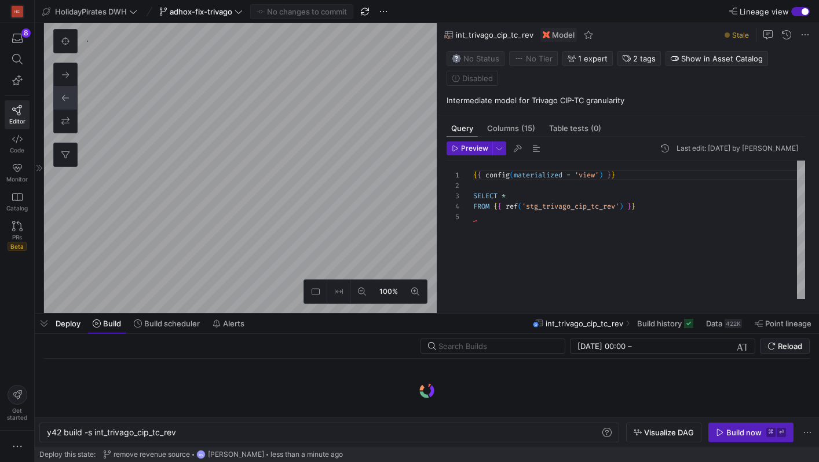
type textarea "{{ config(materialized = 'table') }} select * from {{ ref('int_trivago_cip_tc_r…"
type textarea "y42 build -s mart_trivago_cip_tc_partner"
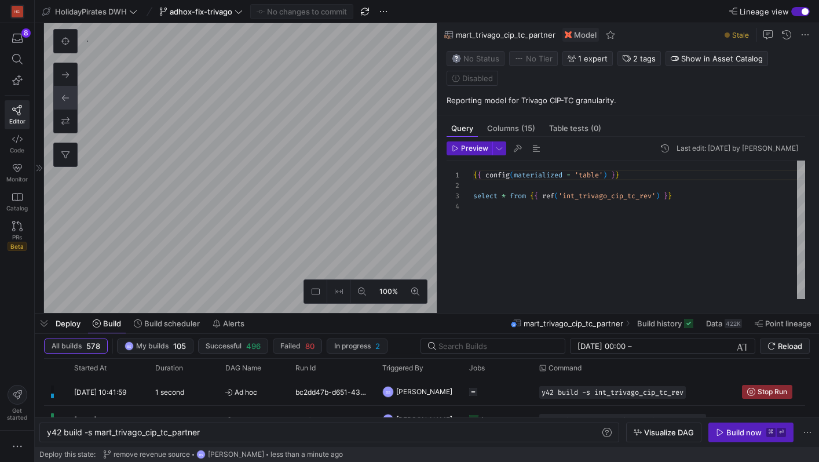
scroll to position [195, 0]
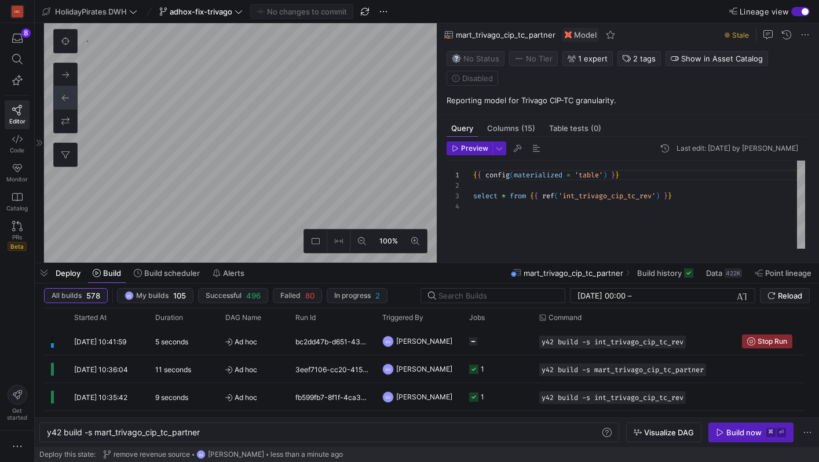
drag, startPoint x: 418, startPoint y: 315, endPoint x: 420, endPoint y: 262, distance: 53.3
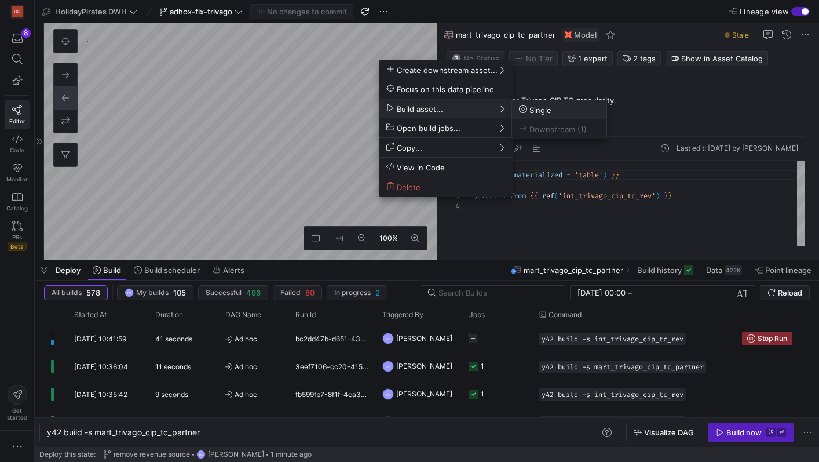
click at [579, 103] on button "Single" at bounding box center [559, 109] width 94 height 19
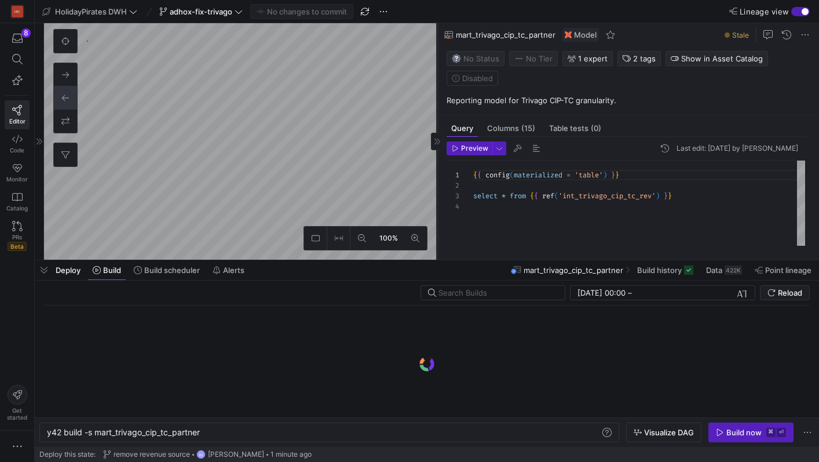
type textarea "{{ config(materialized = 'table')}} WITH loveholidays AS ( SELECT 'loveholidays…"
type textarea "y42 build -s int_all_partner_rev"
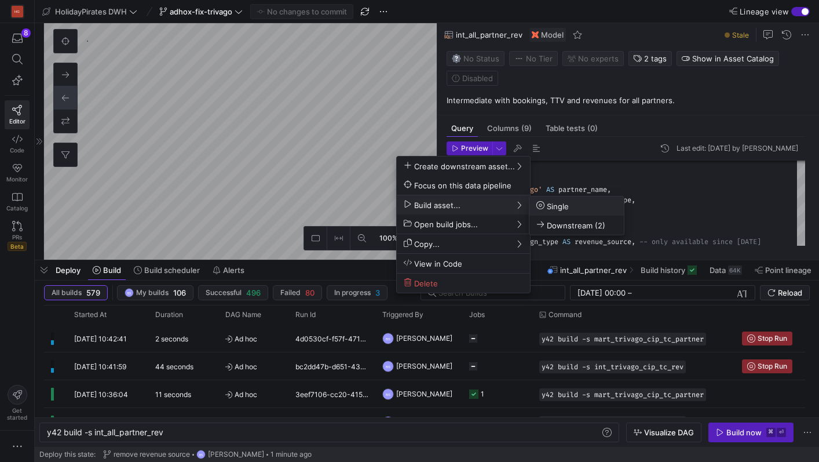
click at [554, 203] on span "Single" at bounding box center [552, 206] width 32 height 10
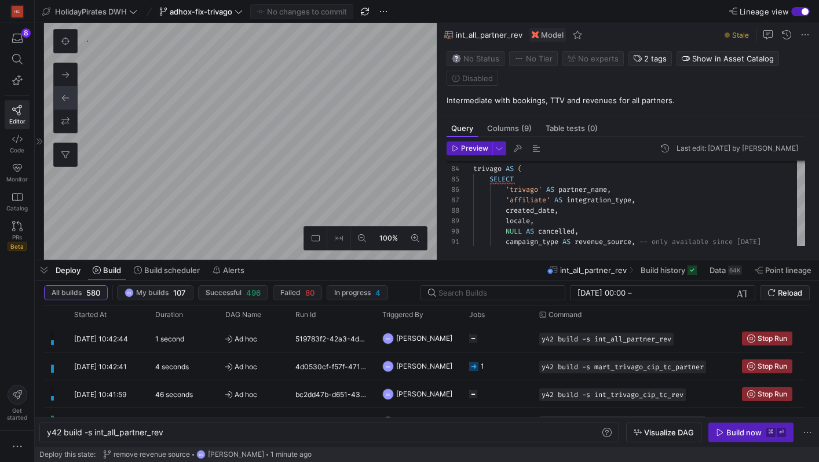
type textarea "{{ config(materialized='table') }} select * from {{ ref('int_all_partner_rev') …"
type textarea "y42 build -s mart_partner_performance"
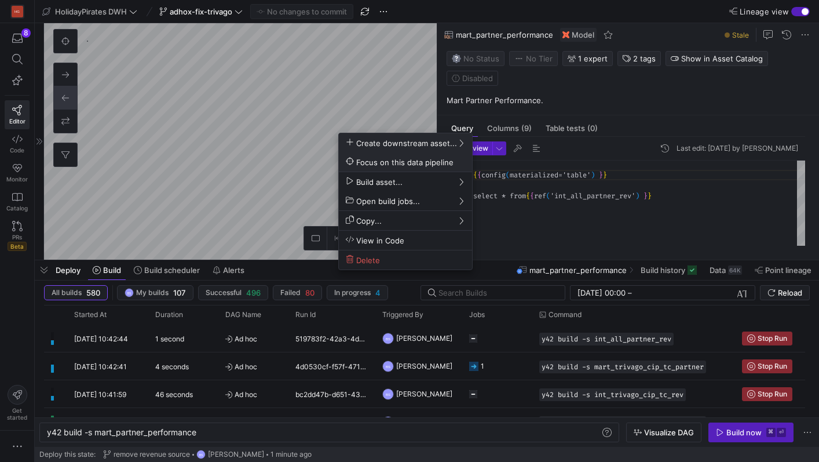
scroll to position [125, 0]
click at [496, 178] on span "Single" at bounding box center [495, 183] width 32 height 10
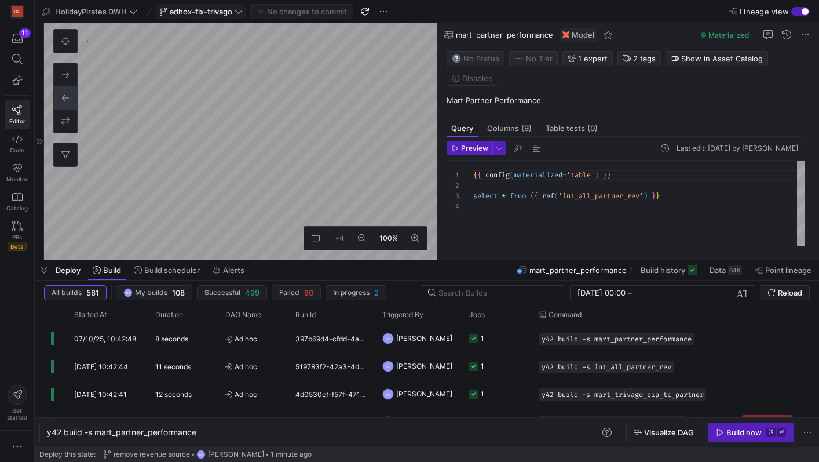
click at [232, 16] on span at bounding box center [201, 12] width 88 height 14
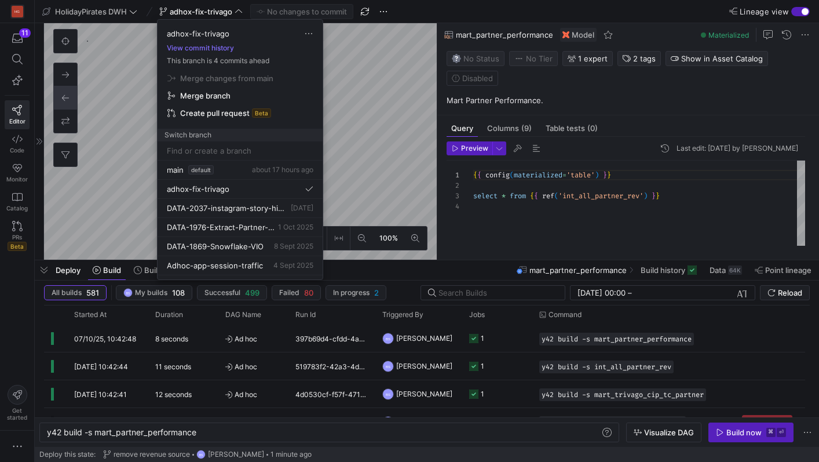
click at [25, 38] on div at bounding box center [409, 231] width 819 height 462
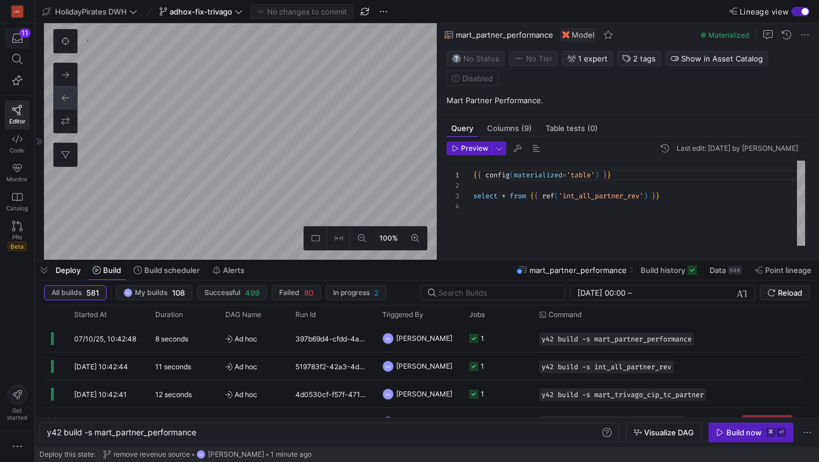
click at [23, 38] on div "button" at bounding box center [17, 38] width 14 height 10
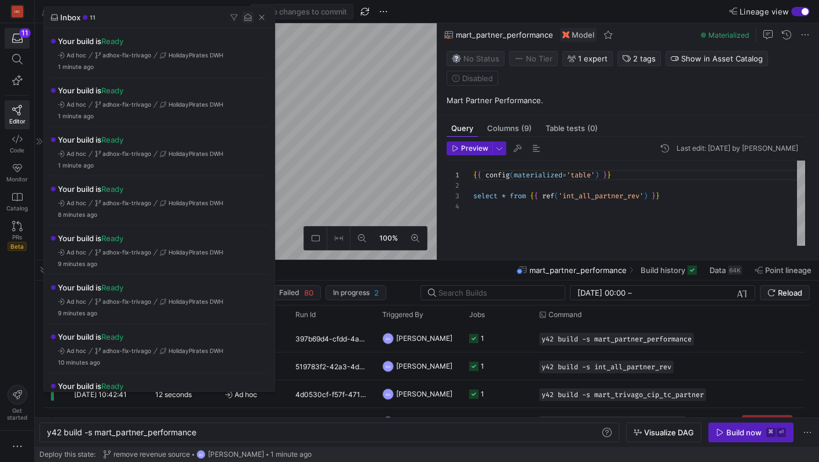
click at [252, 18] on span "button" at bounding box center [248, 18] width 12 height 12
click at [261, 19] on span "button" at bounding box center [262, 18] width 12 height 12
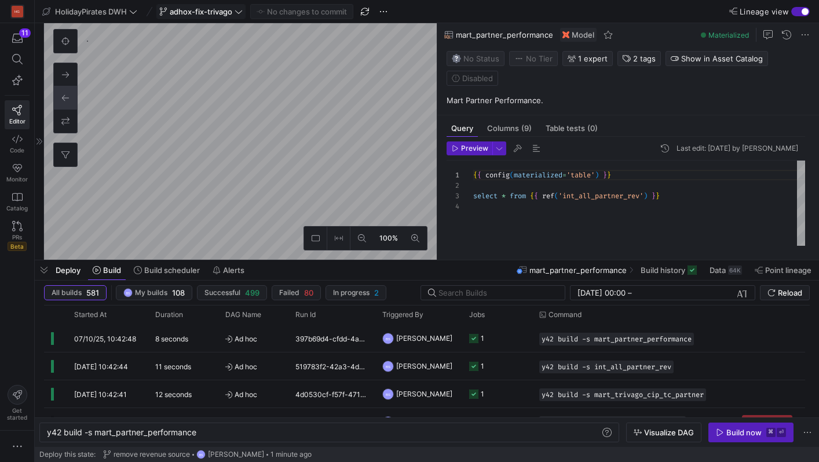
click at [236, 12] on icon at bounding box center [239, 12] width 8 height 8
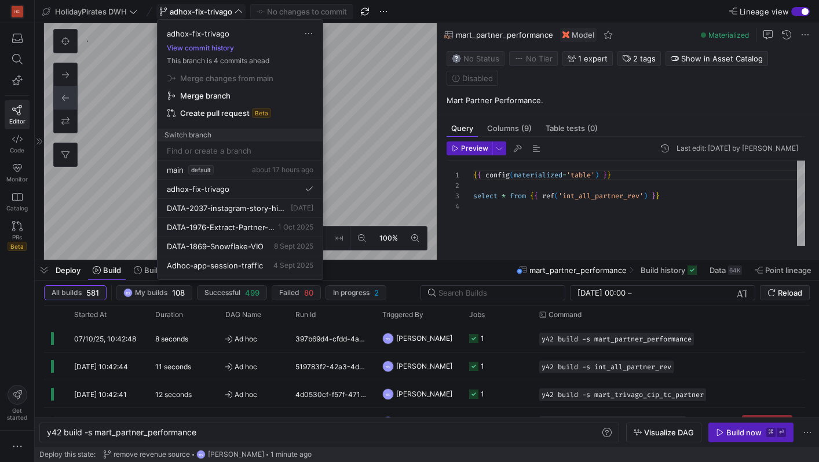
click at [238, 96] on span "Merge branch" at bounding box center [239, 95] width 145 height 9
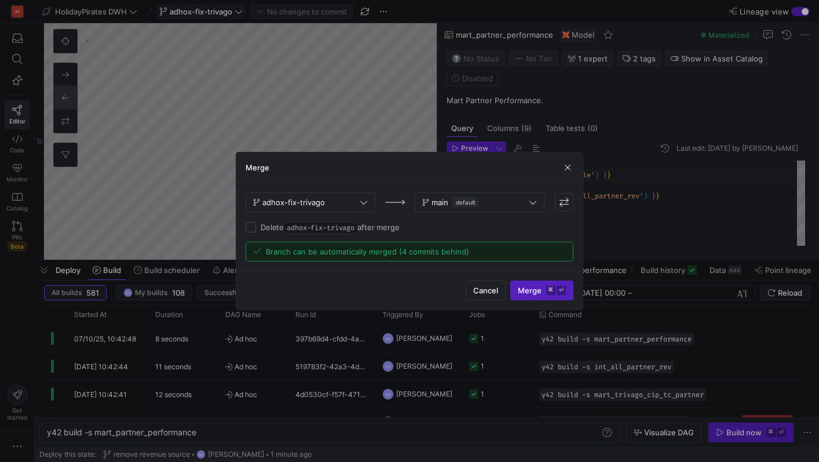
click at [334, 231] on span "adhox-fix-trivago" at bounding box center [321, 228] width 74 height 12
click at [256, 231] on input "Delete adhox-fix-trivago after merge" at bounding box center [251, 227] width 10 height 10
checkbox input "true"
click at [525, 290] on span "Merge ⌘ ⏎" at bounding box center [542, 290] width 48 height 9
